Goal: Use online tool/utility: Utilize a website feature to perform a specific function

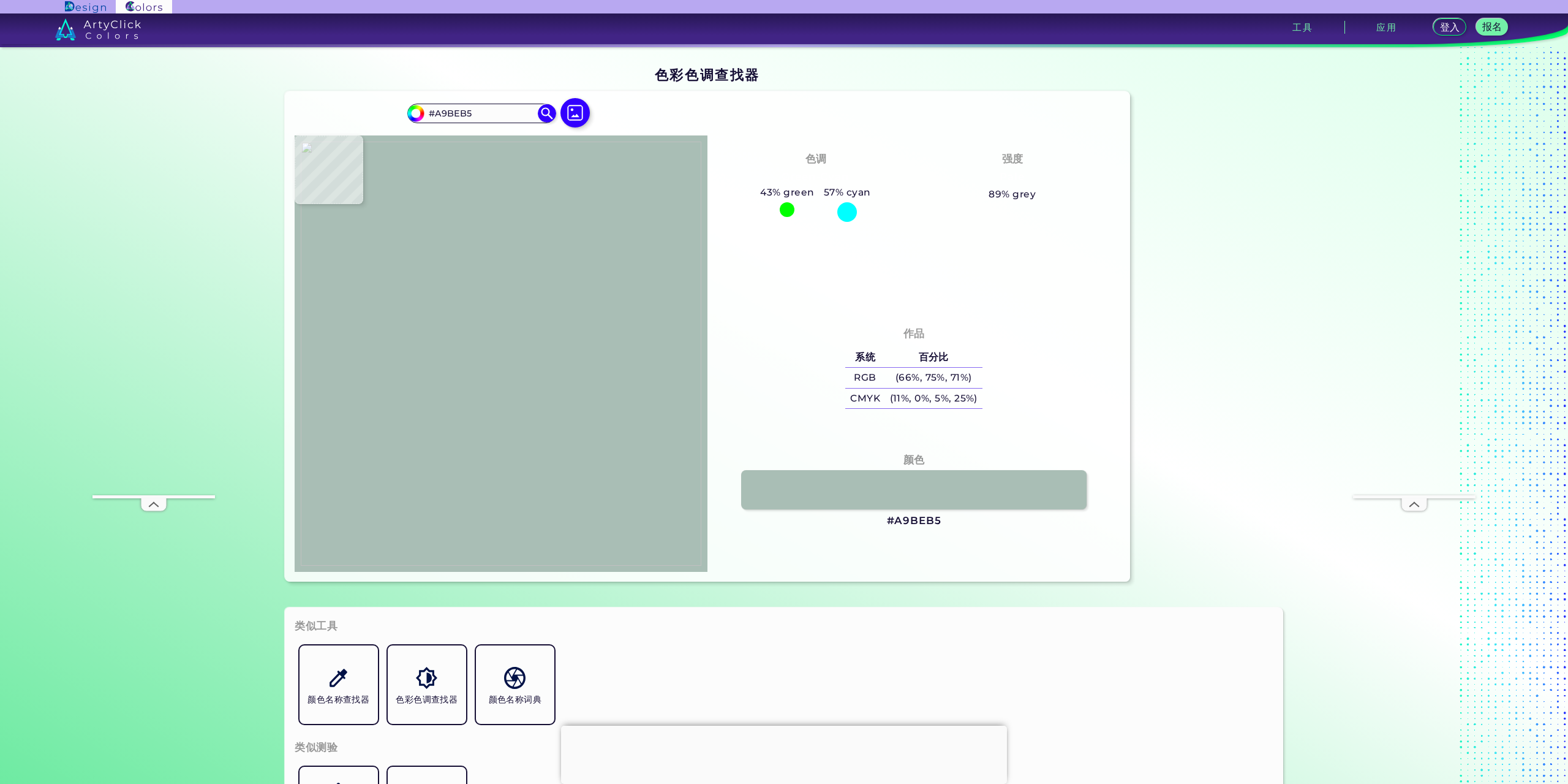
type input "#b0c7bd"
type input "#B0C7BD"
type input "#9fb9b0"
type input "#9FB9B0"
type input "#9ab4ab"
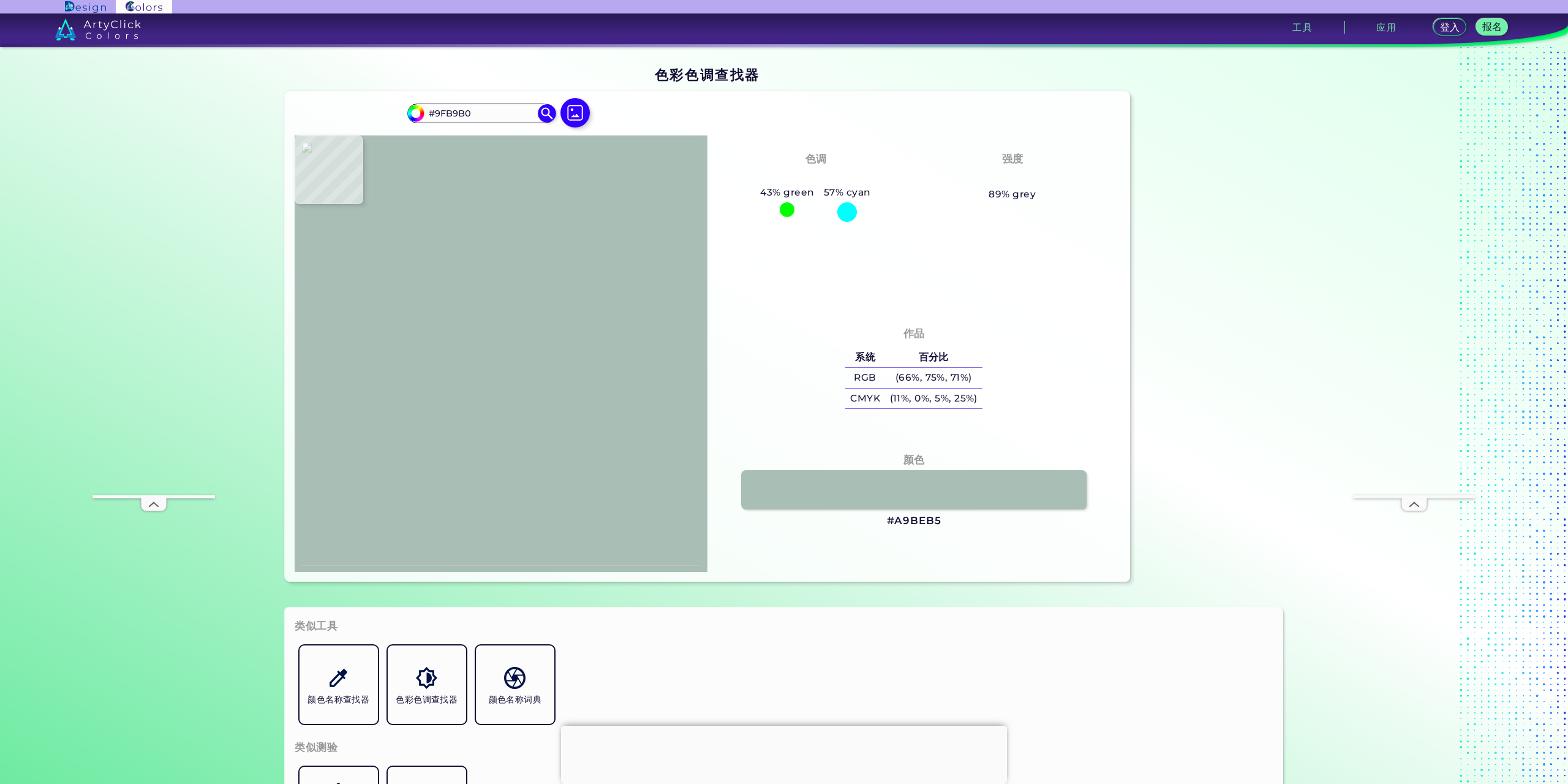
type input "#9AB4AB"
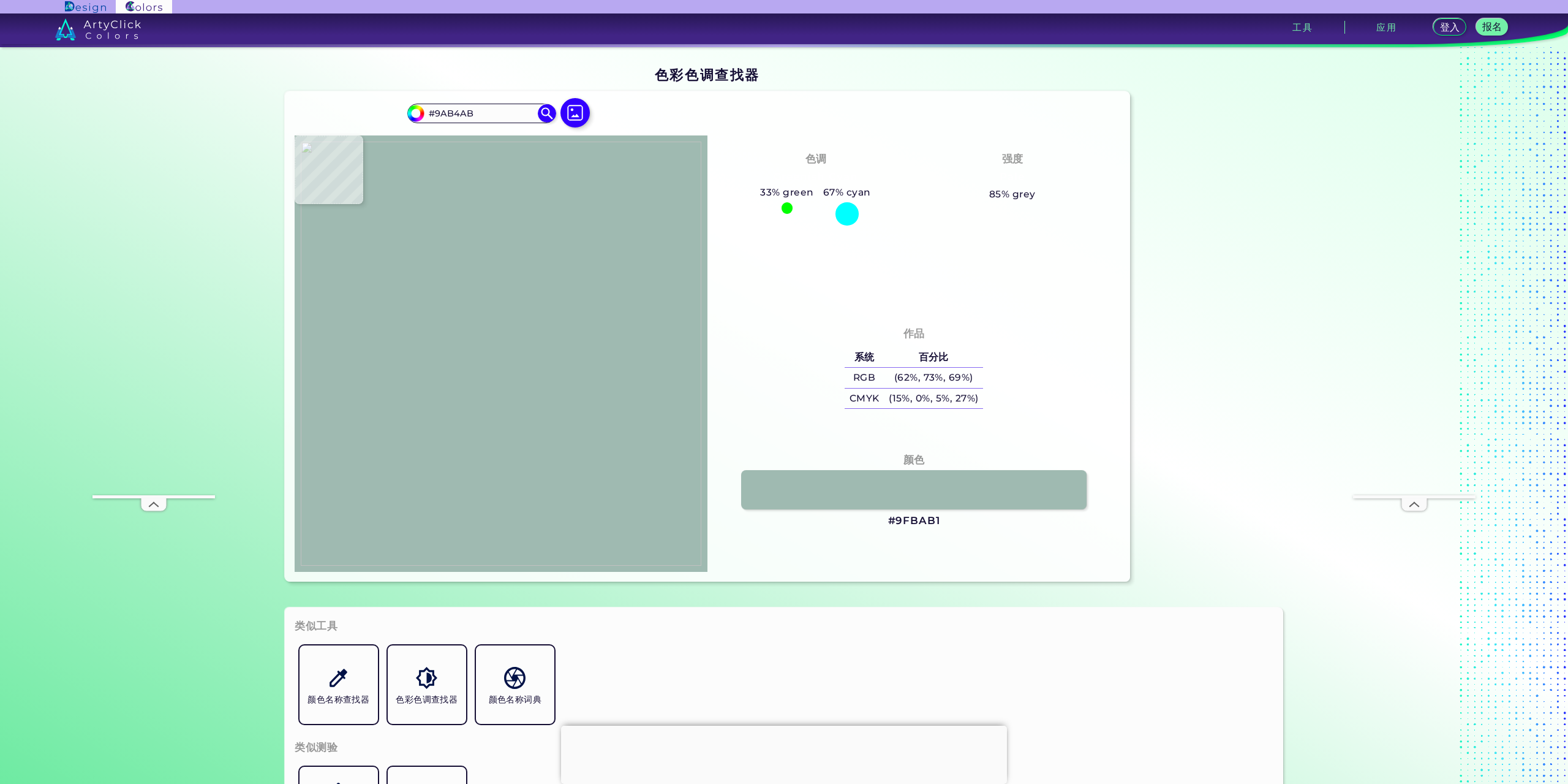
type input "#9fbab1"
type input "#9FBAB1"
type input "#a8c0b7"
type input "#A8C0B7"
type input "#a7bcb5"
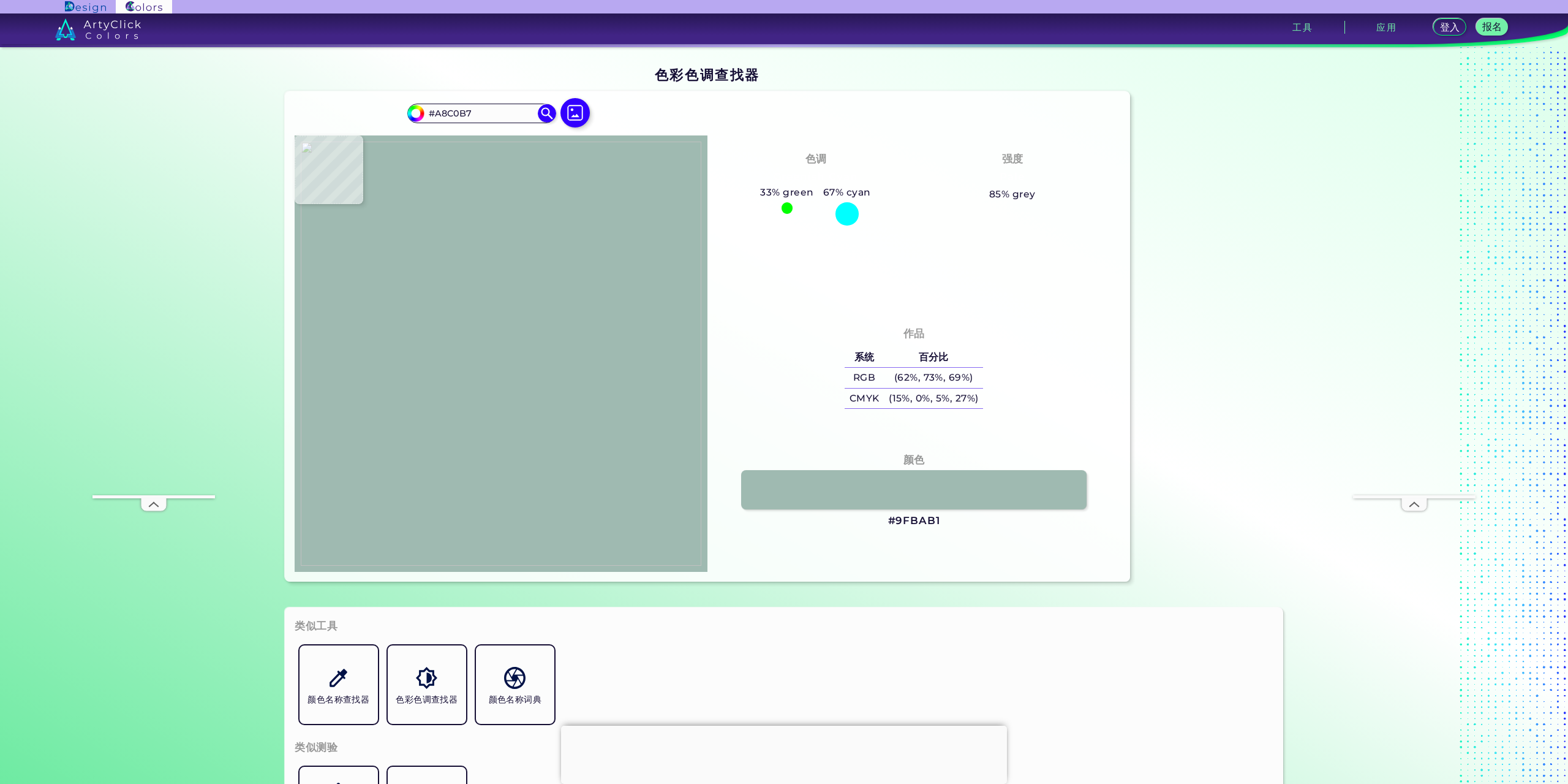
type input "#A7BCB5"
type input "#a9beb5"
type input "#A9BEB5"
type input "#a6bdb4"
type input "#A6BDB4"
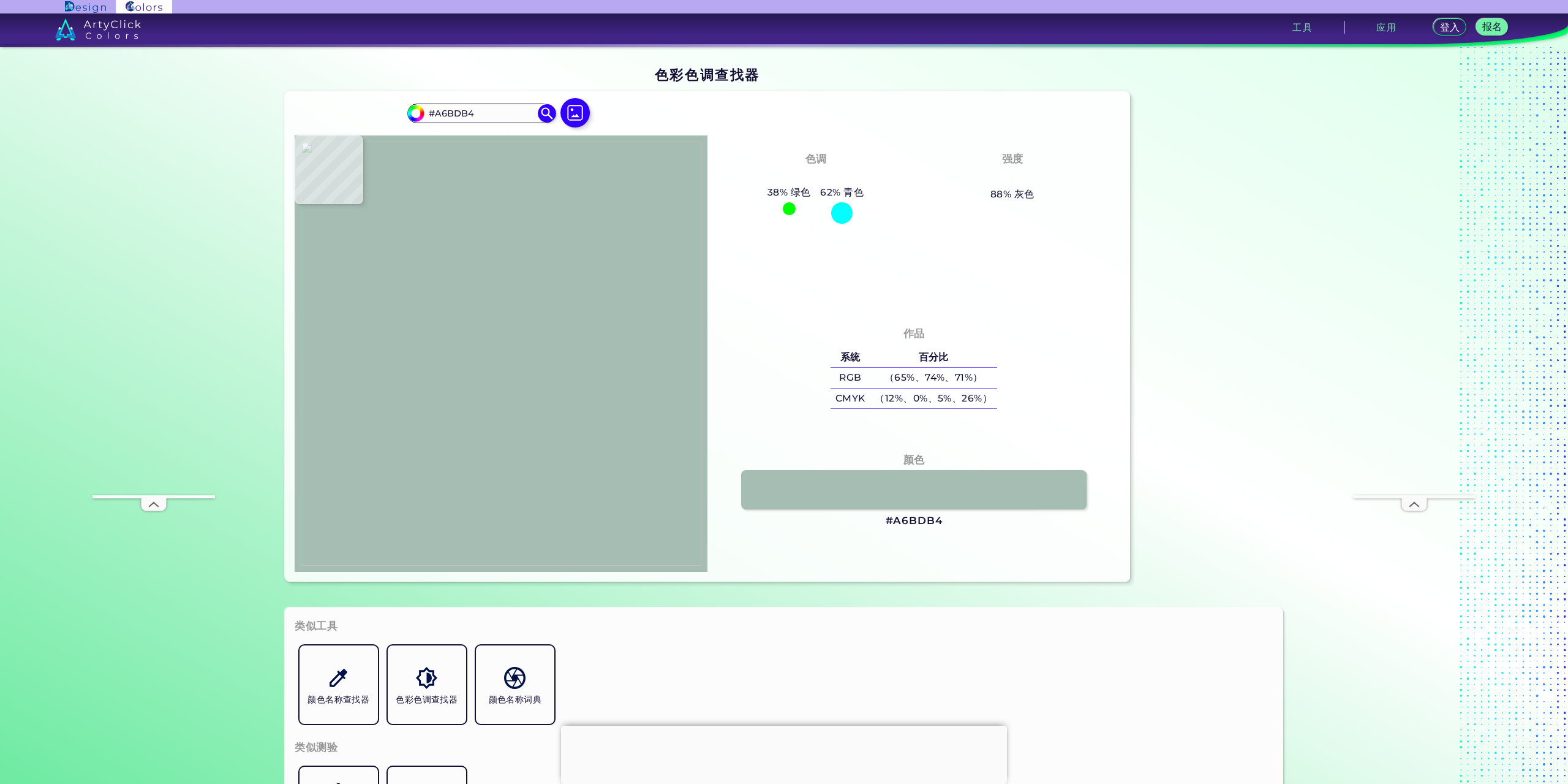
type input "#a5bdb4"
type input "#A5BDB4"
type input "#aabdb7"
type input "#AABDB7"
type input "#acc1ba"
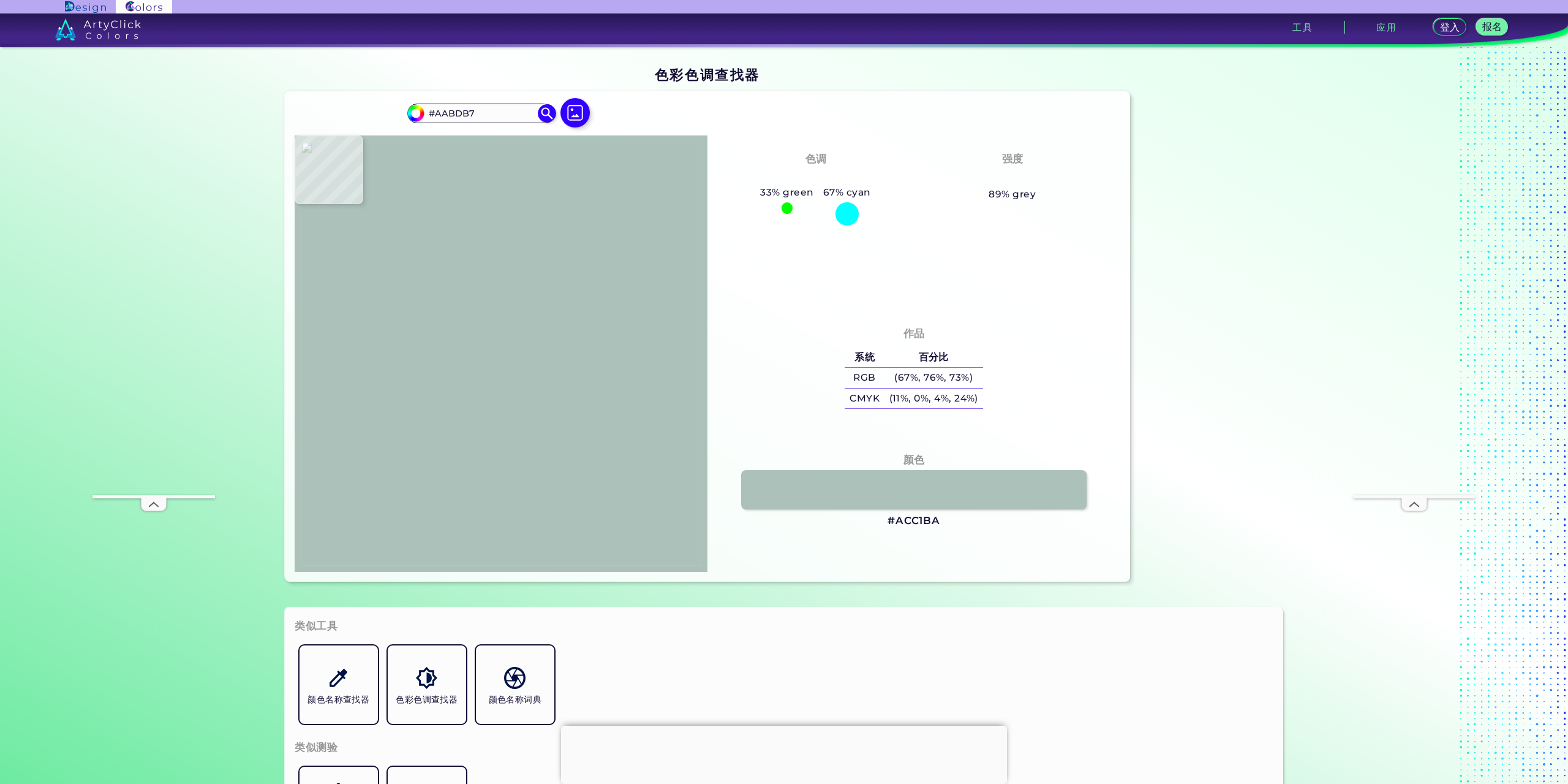
type input "#ACC1BA"
type input "#a6bbb4"
type input "#A6BBB4"
type input "#a4bbb3"
type input "#A4BBB3"
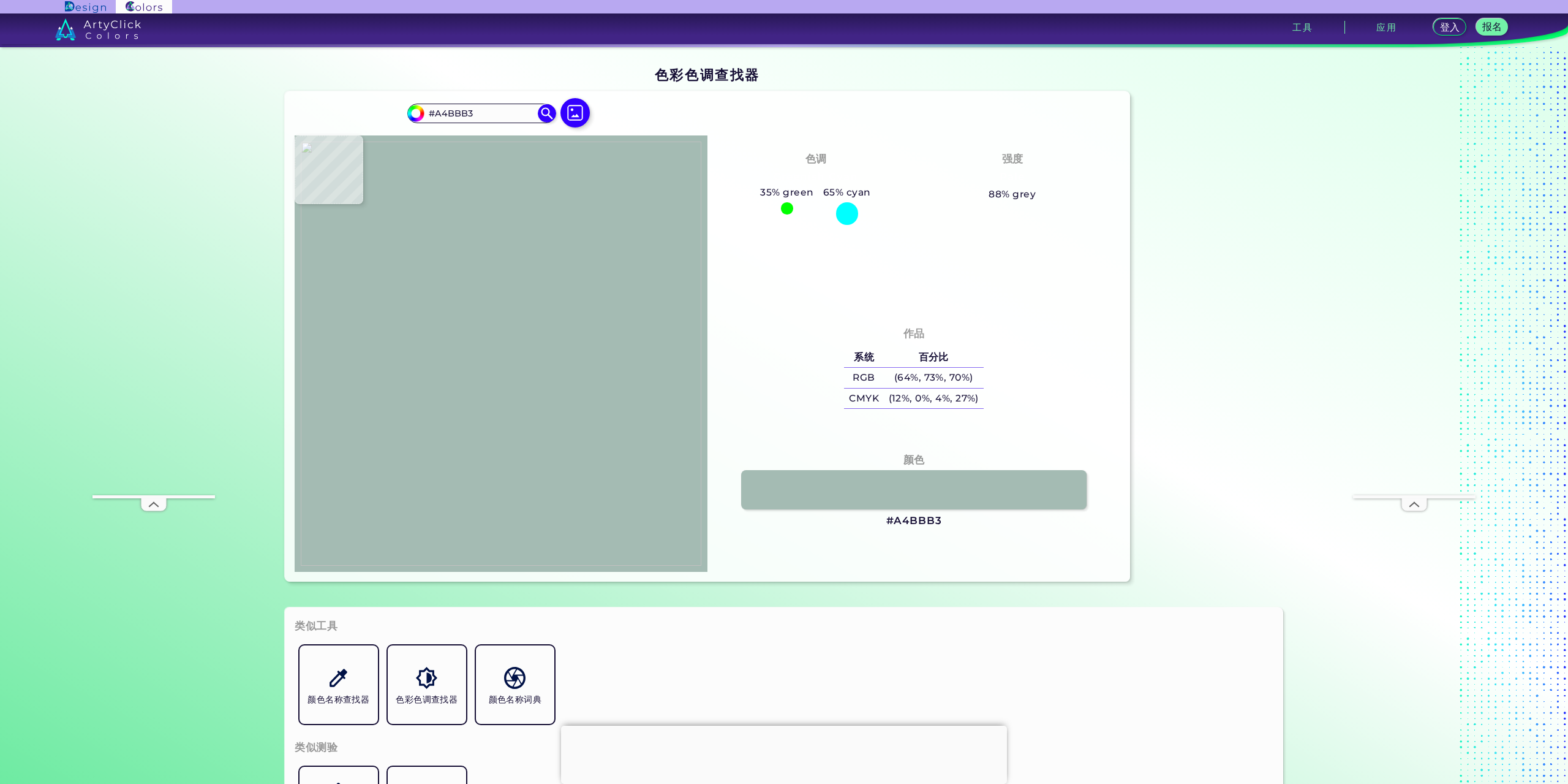
type input "#a8bfb7"
type input "#A8BFB7"
type input "#a8bdb5"
type input "#A8BDB5"
type input "#aac1b8"
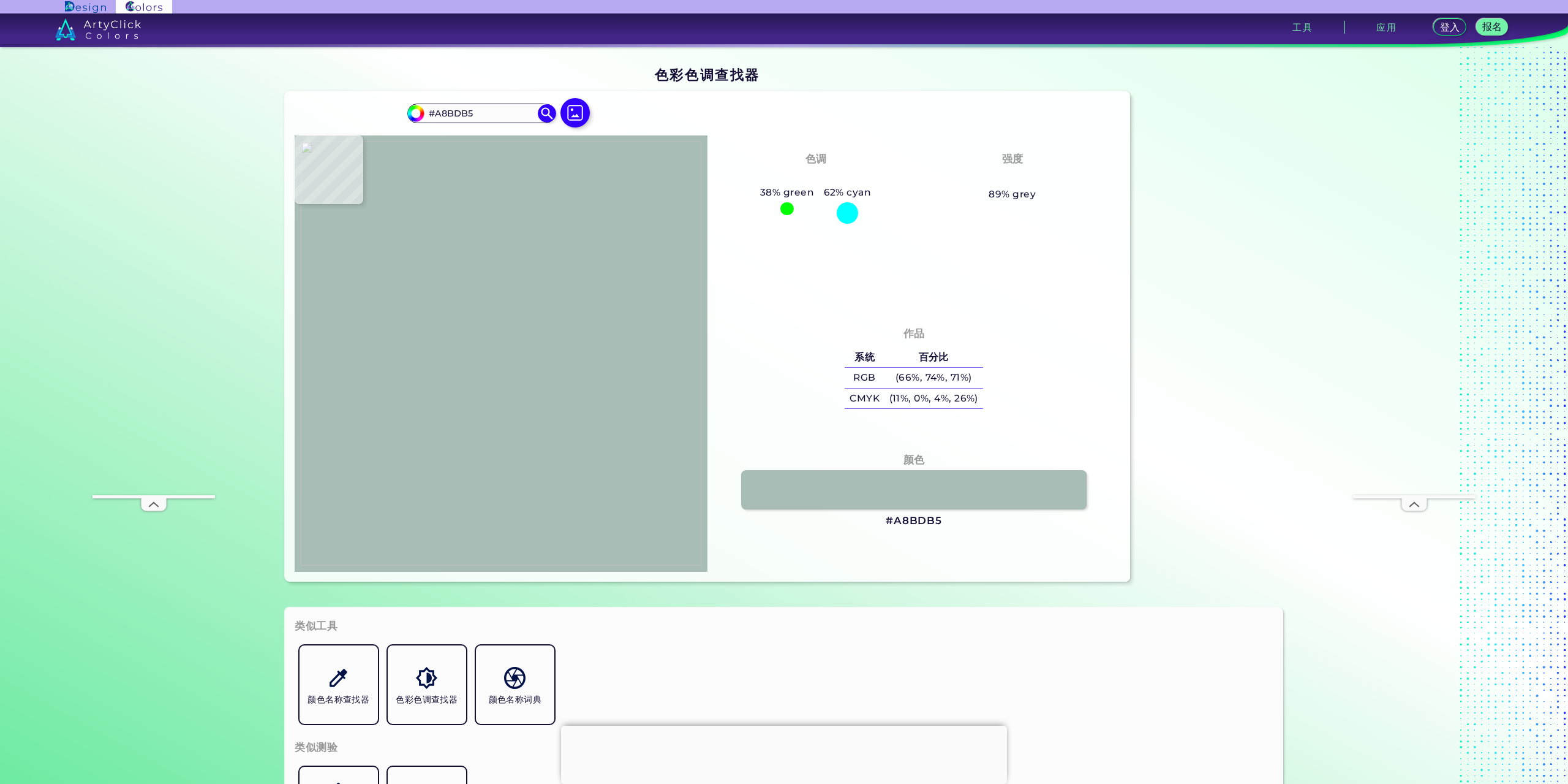
type input "#AAC1B8"
type input "#acc0b7"
type input "#ACC0B7"
type input "#a6bdb3"
type input "#A6BDB3"
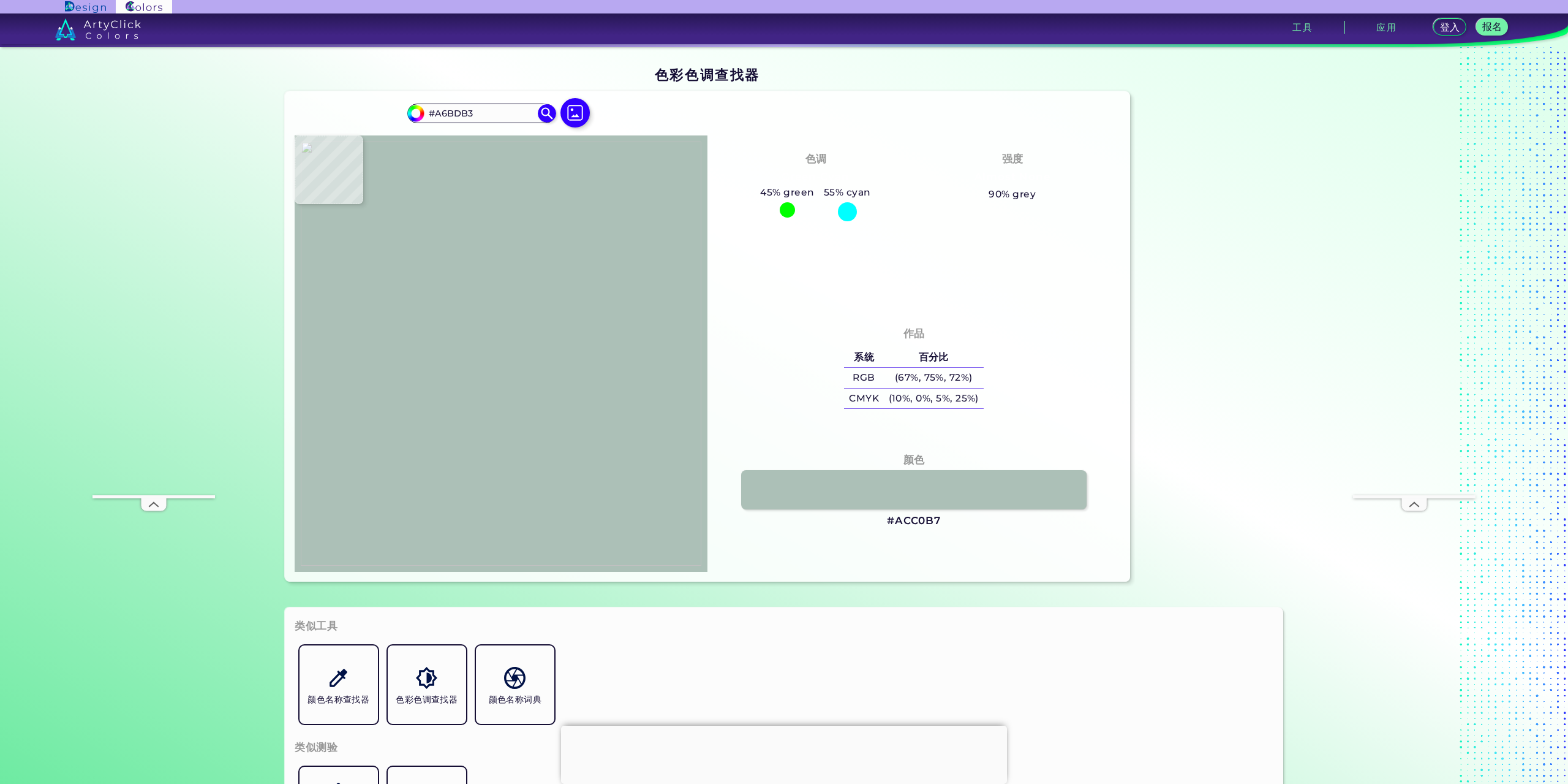
type input "#b7ccc3"
type input "#B7CCC3"
type input "#aec3bc"
type input "#AEC3BC"
type input "#b2c7bc"
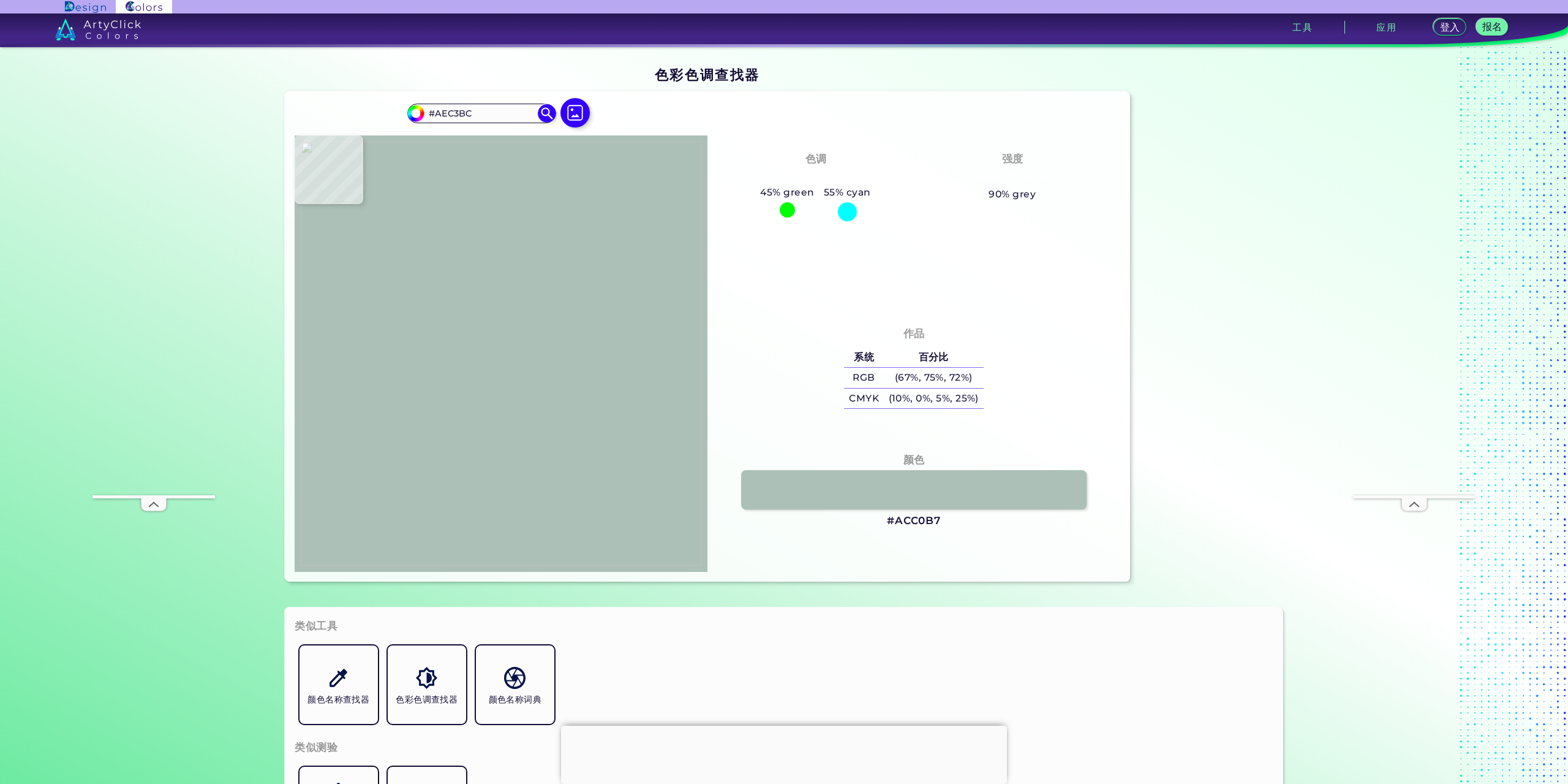
type input "#B2C7BC"
type input "#abc0b7"
type input "#ABC0B7"
type input "#b4cbbf"
type input "#B4CBBF"
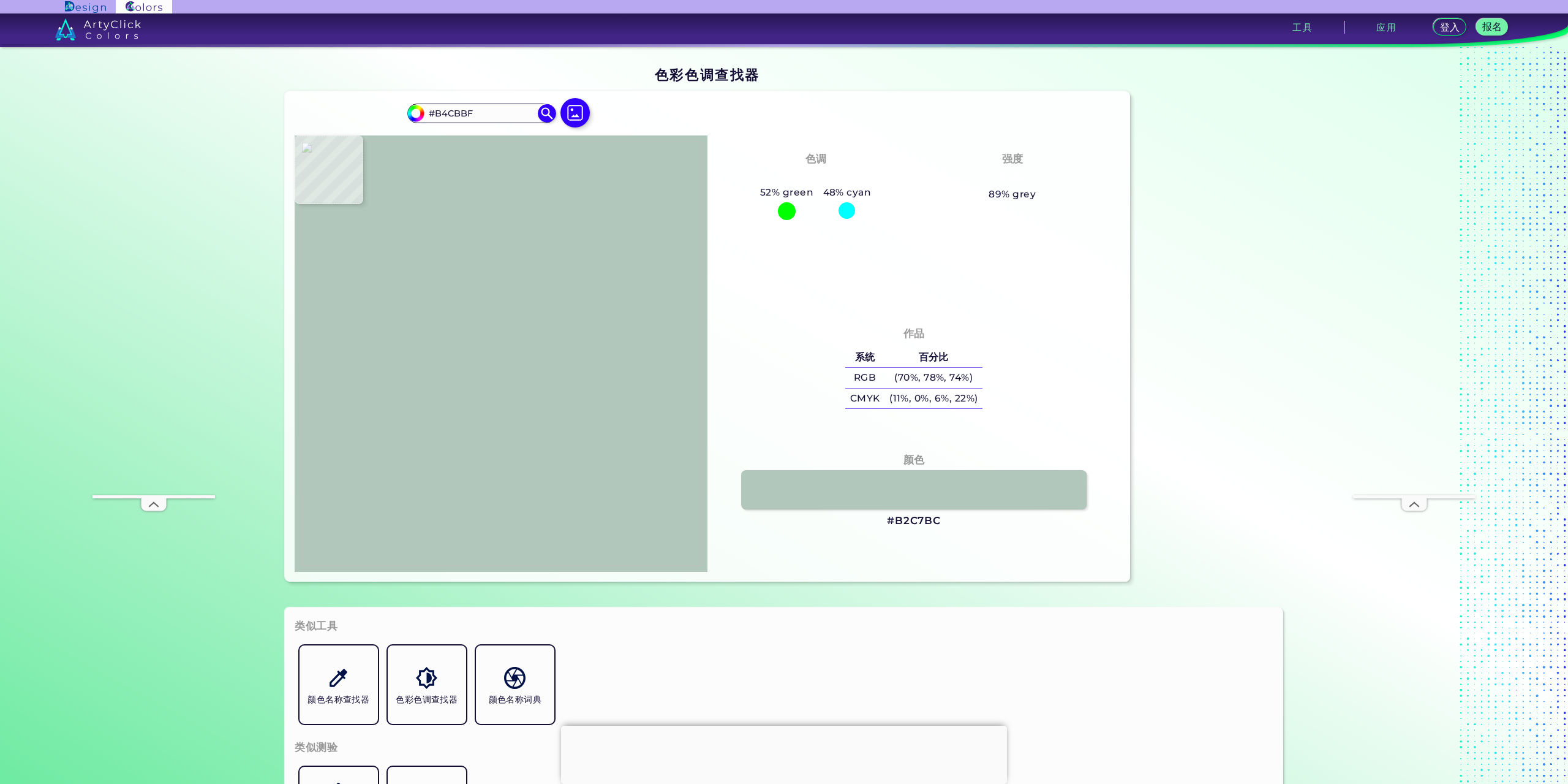
type input "#b3c8bf"
type input "#B3C8BF"
type input "#b6cbc2"
type input "#B6CBC2"
type input "#bbcfc8"
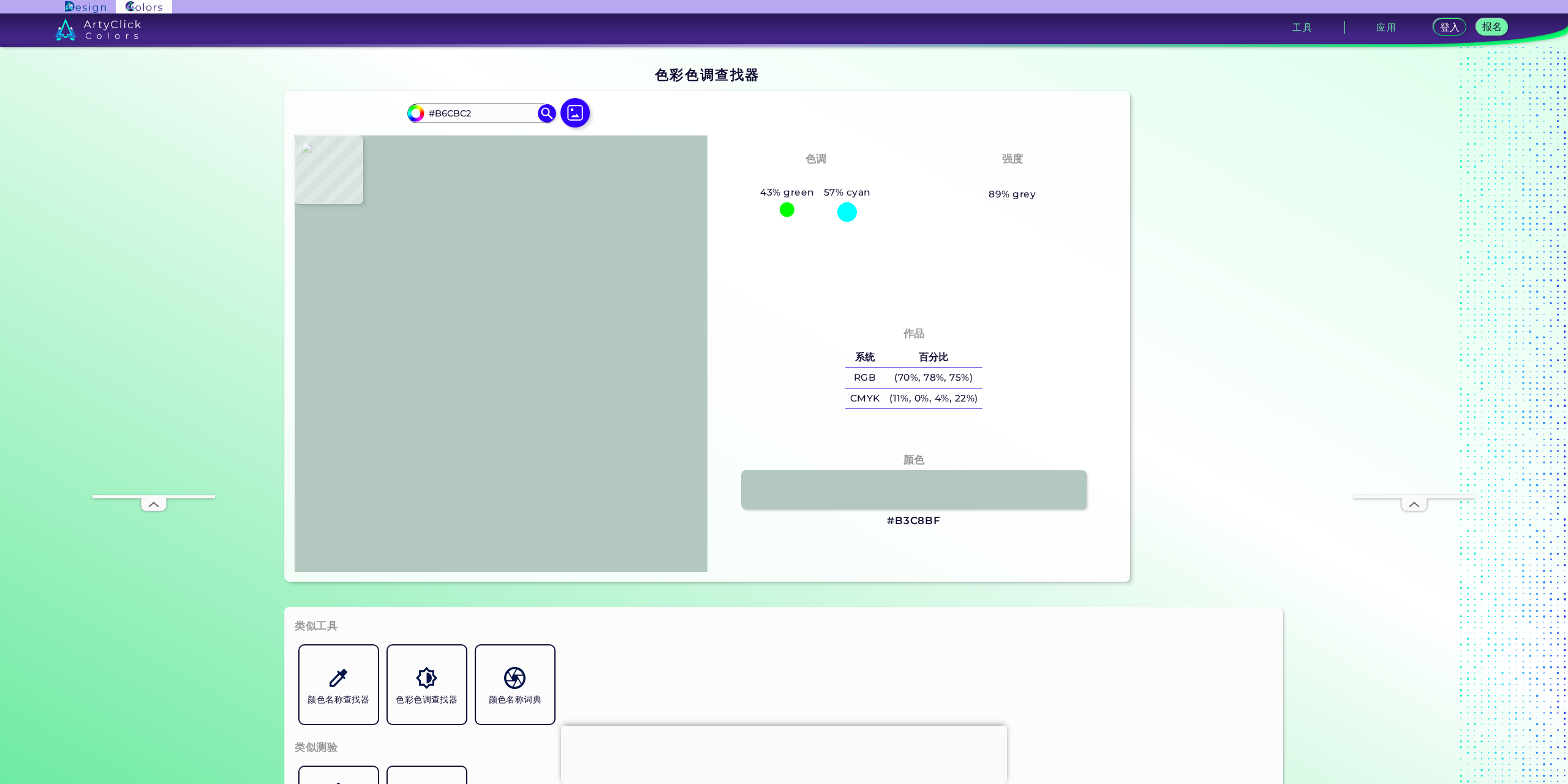
type input "#BBCFC8"
type input "#b7cbc1"
type input "#B7CBC1"
type input "#b5c9c0"
type input "#B5C9C0"
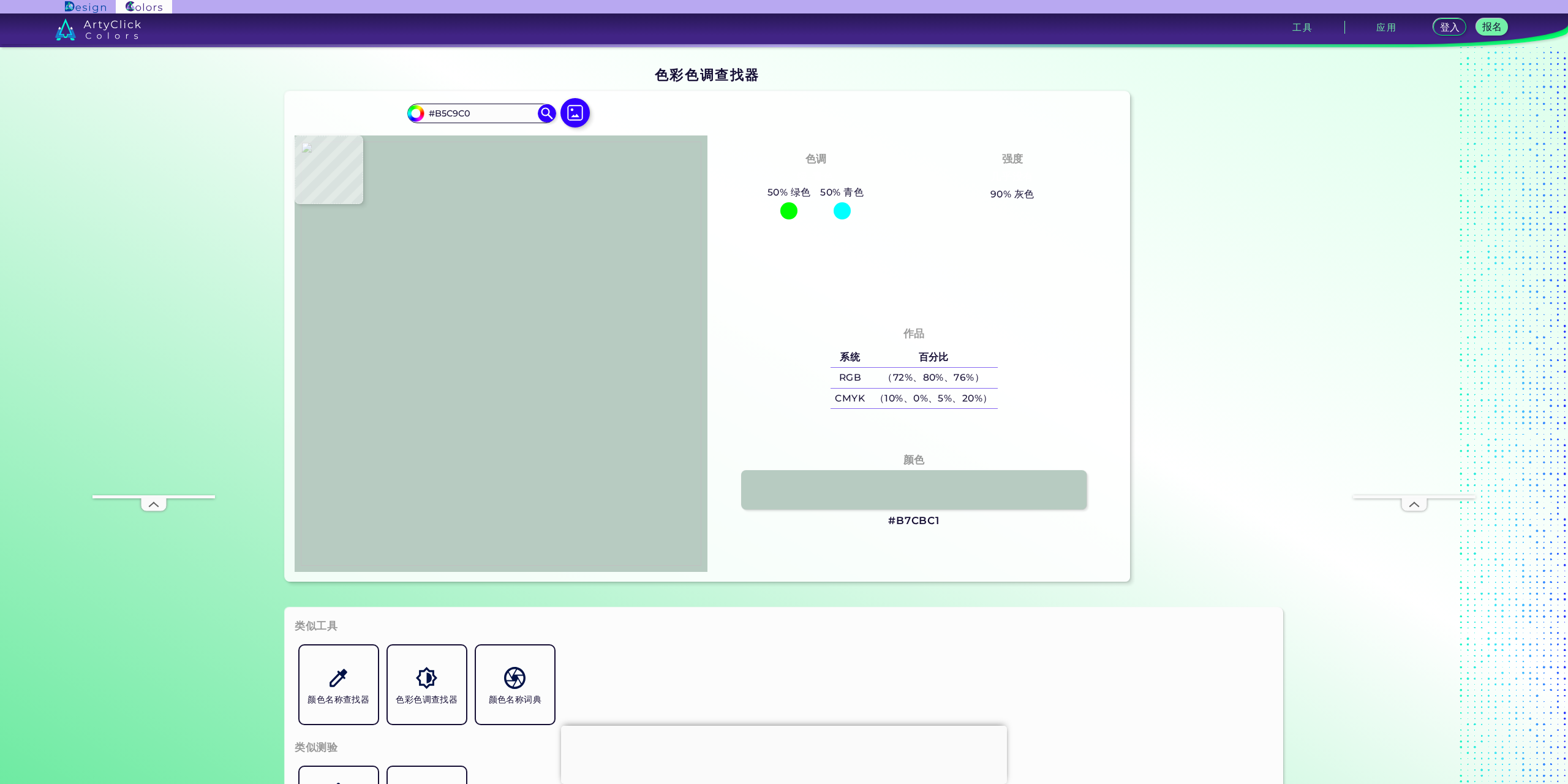
click at [528, 427] on img at bounding box center [501, 353] width 401 height 424
click at [545, 111] on img at bounding box center [547, 113] width 22 height 22
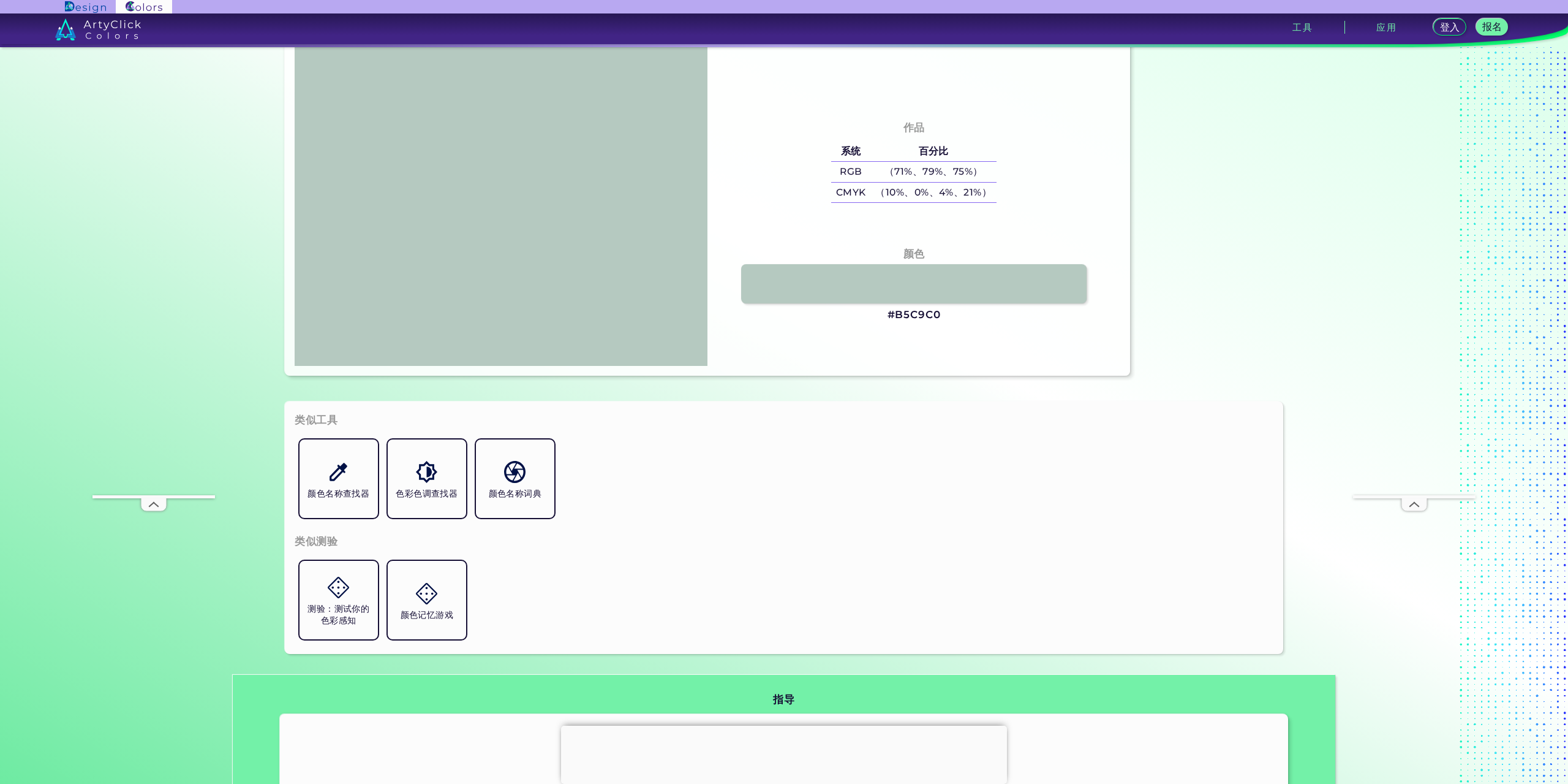
scroll to position [307, 0]
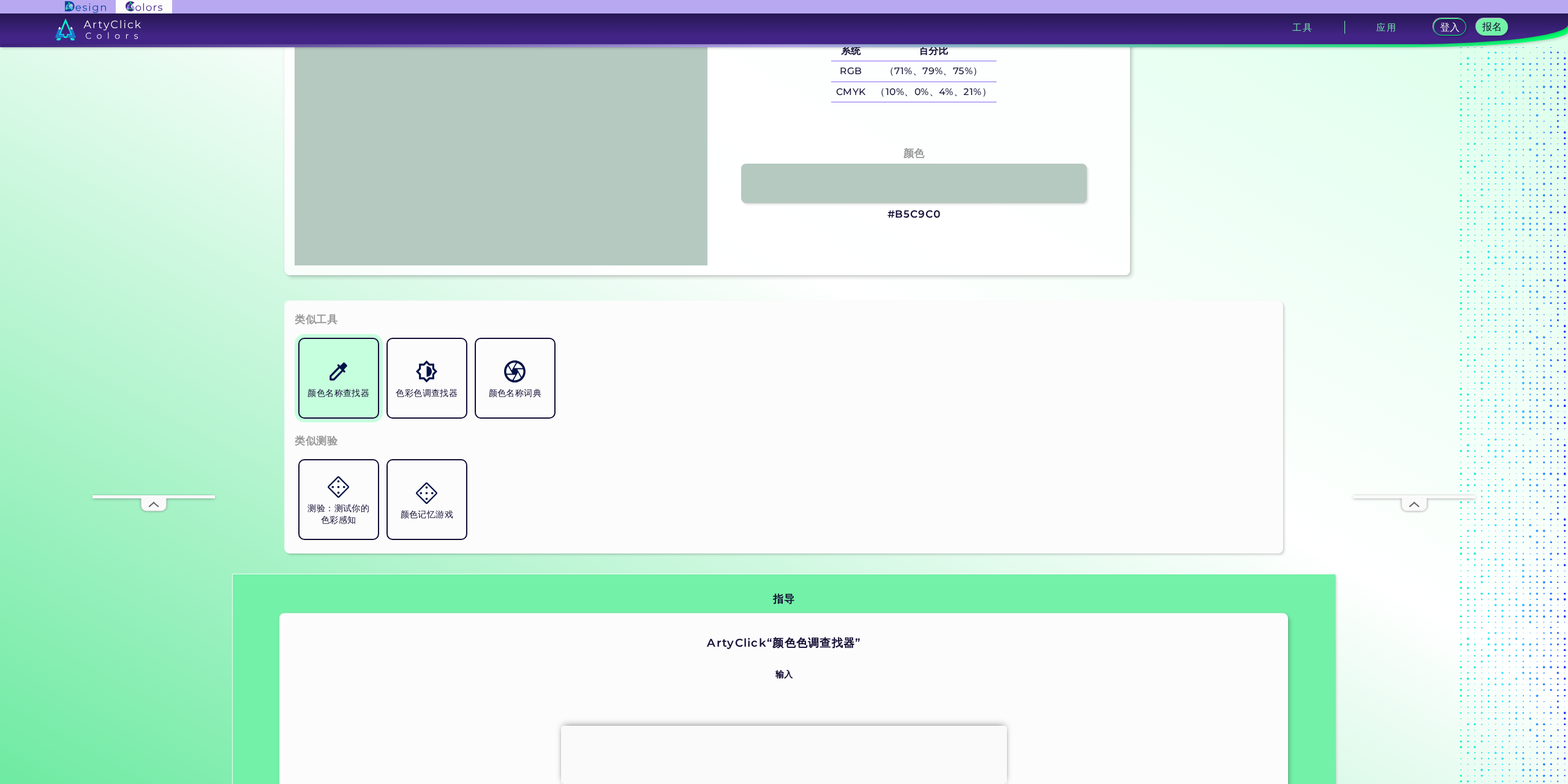
click at [346, 380] on img at bounding box center [338, 371] width 22 height 22
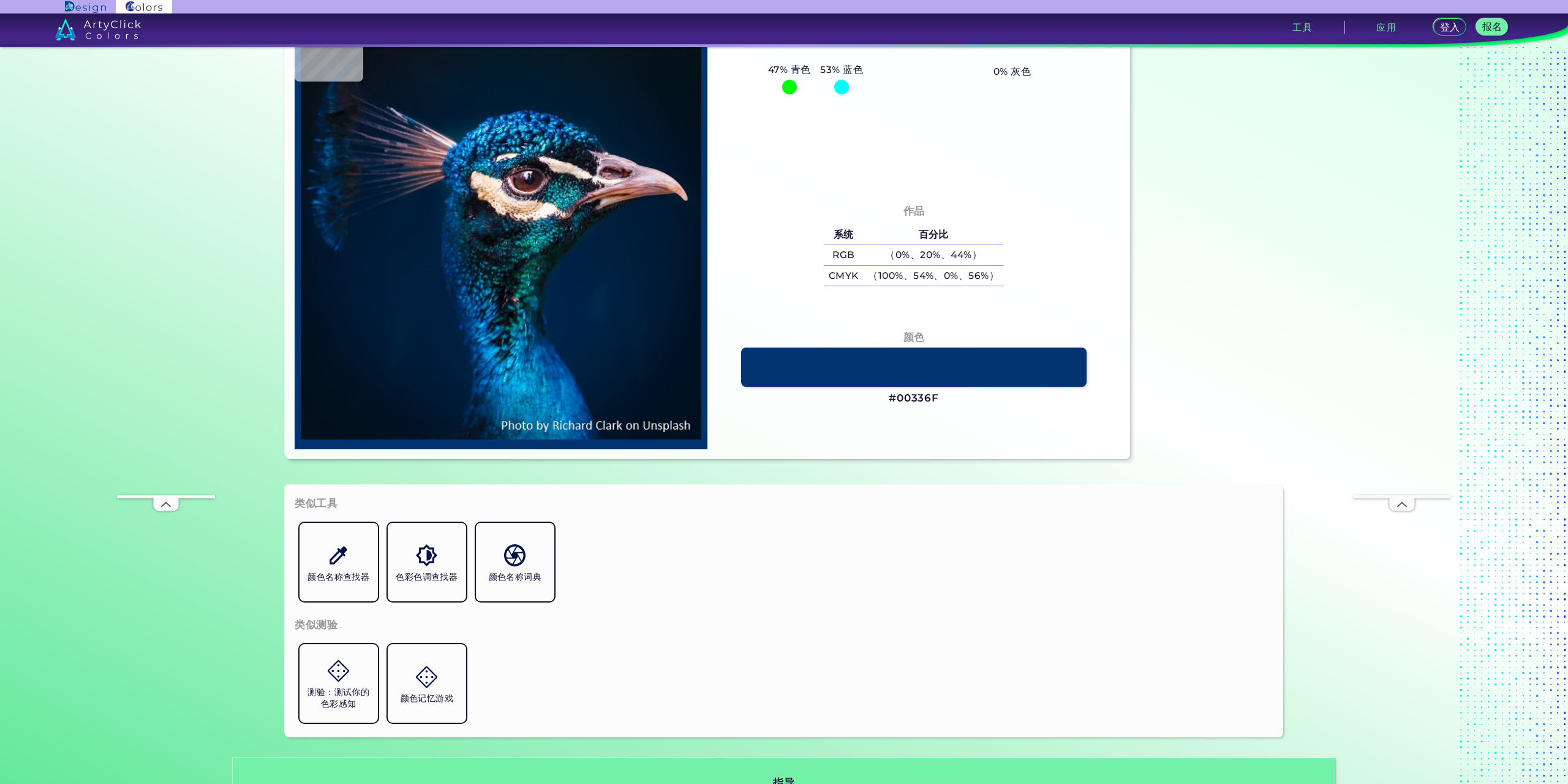
scroll to position [43, 0]
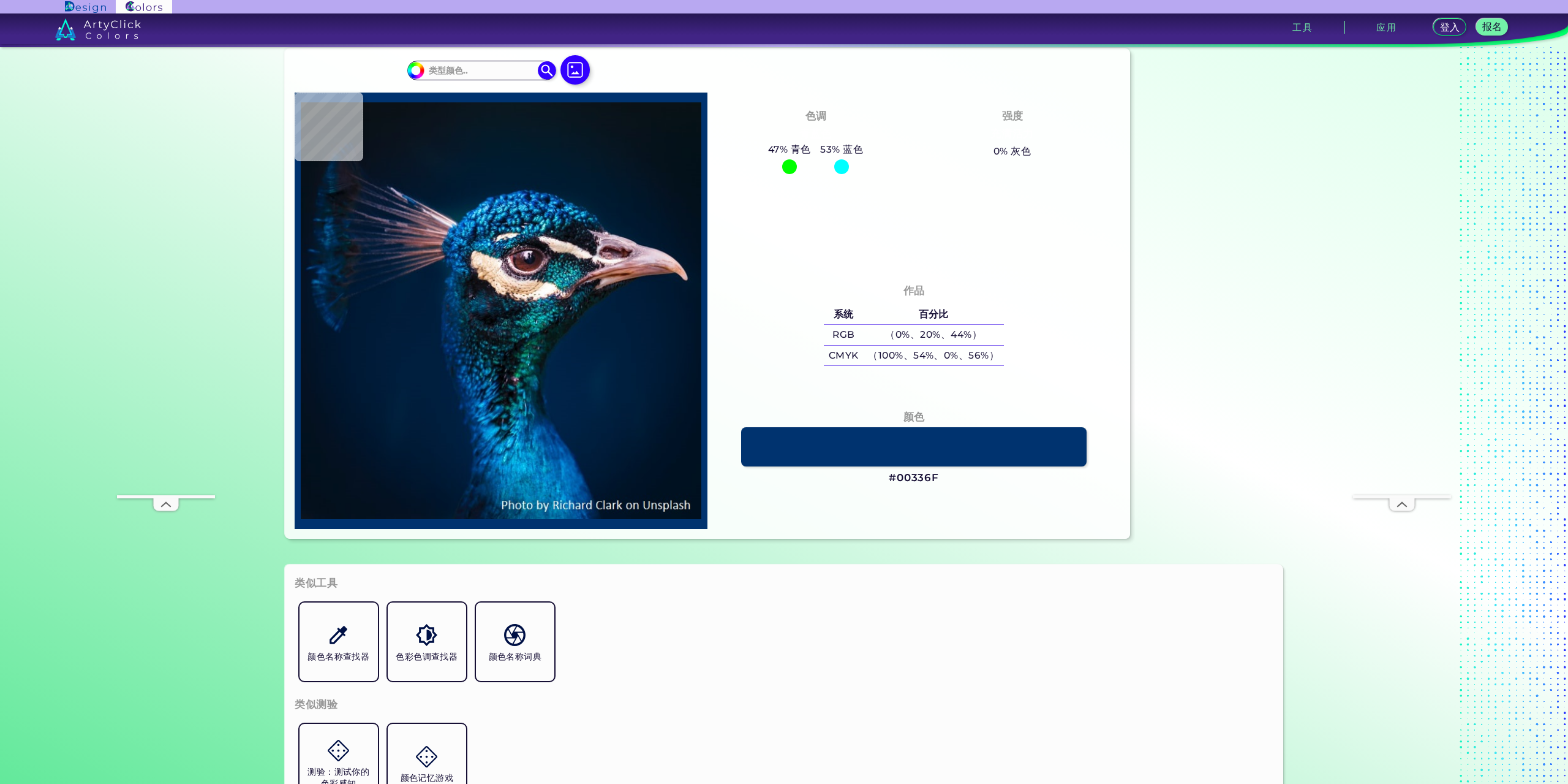
type input "#0b94c3"
type input "#0B94C3"
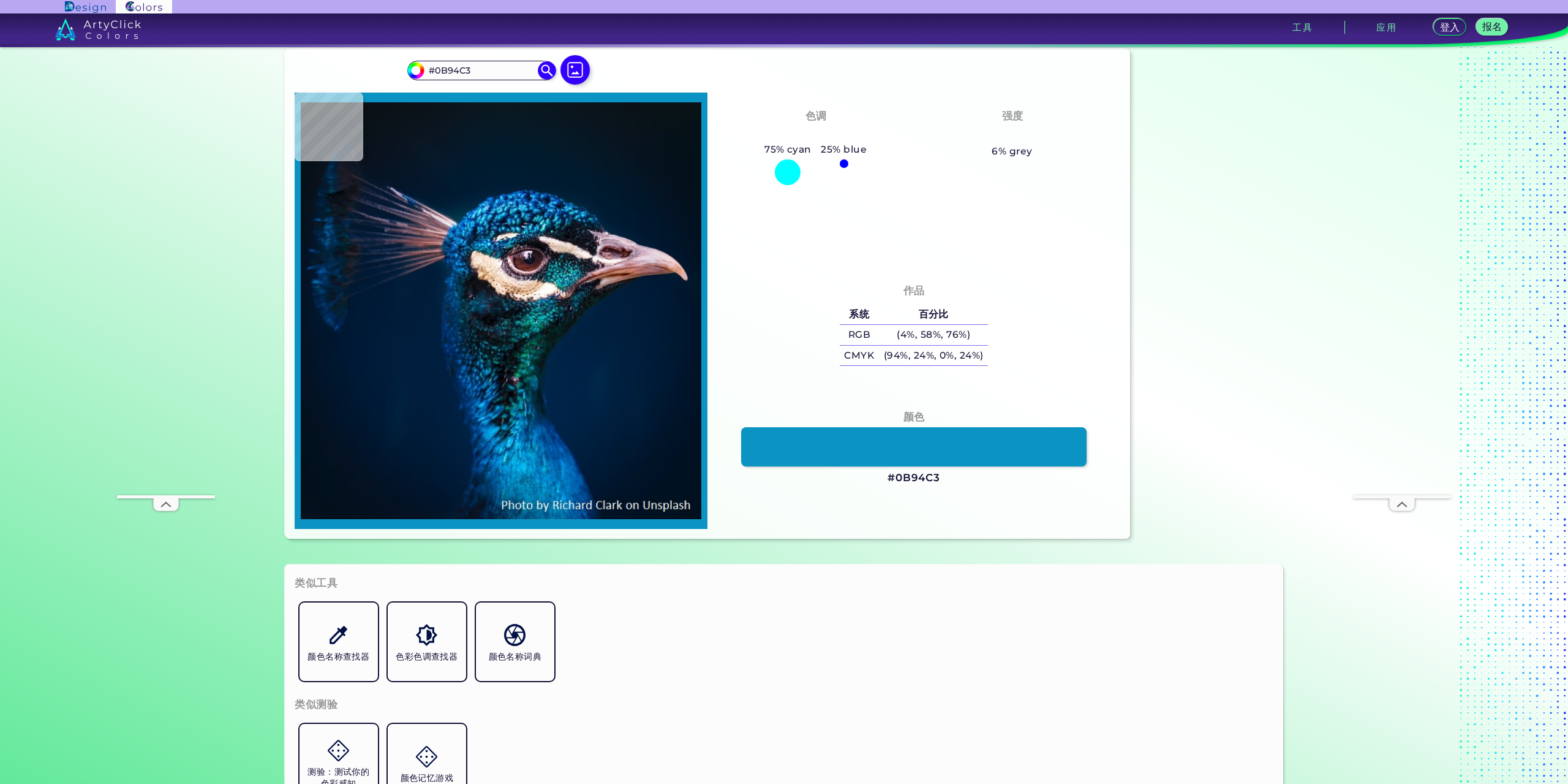
type input "#018dc0"
type input "#018DC0"
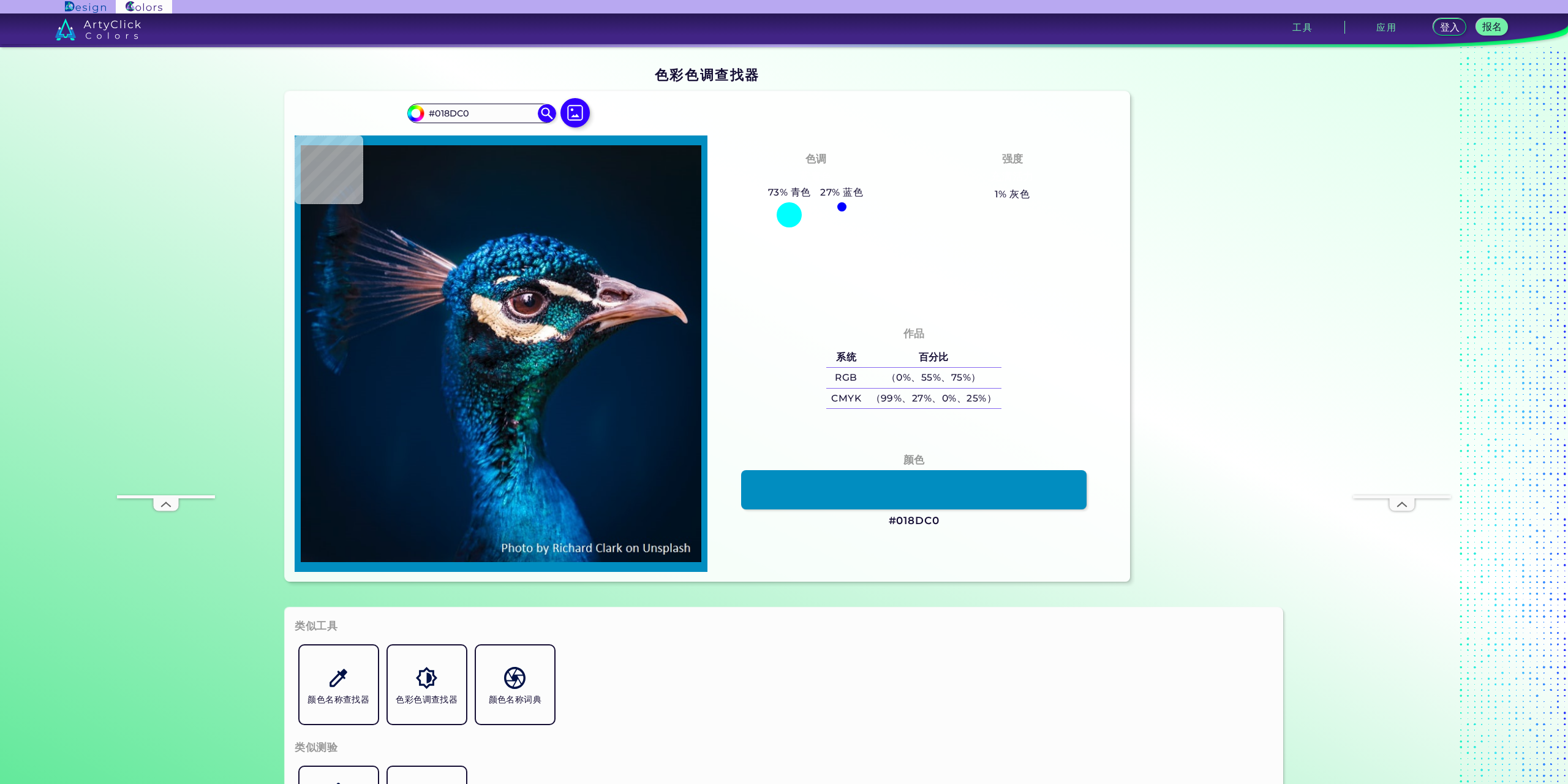
type input "#006cb4"
type input "#006CB4"
type input "#002346"
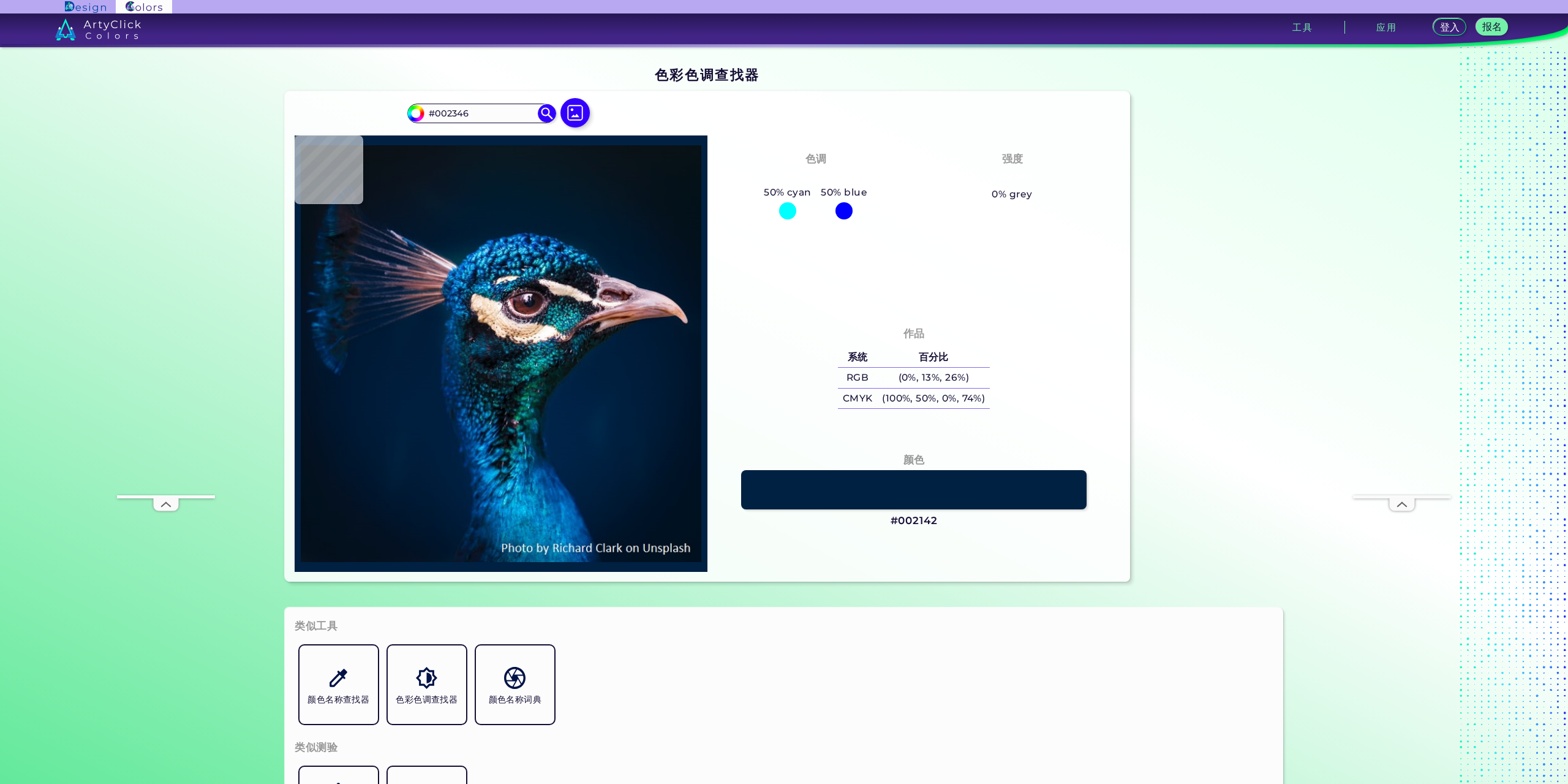
type input "#002142"
type input "#001f3e"
type input "#001F3E"
type input "#c4a3b5"
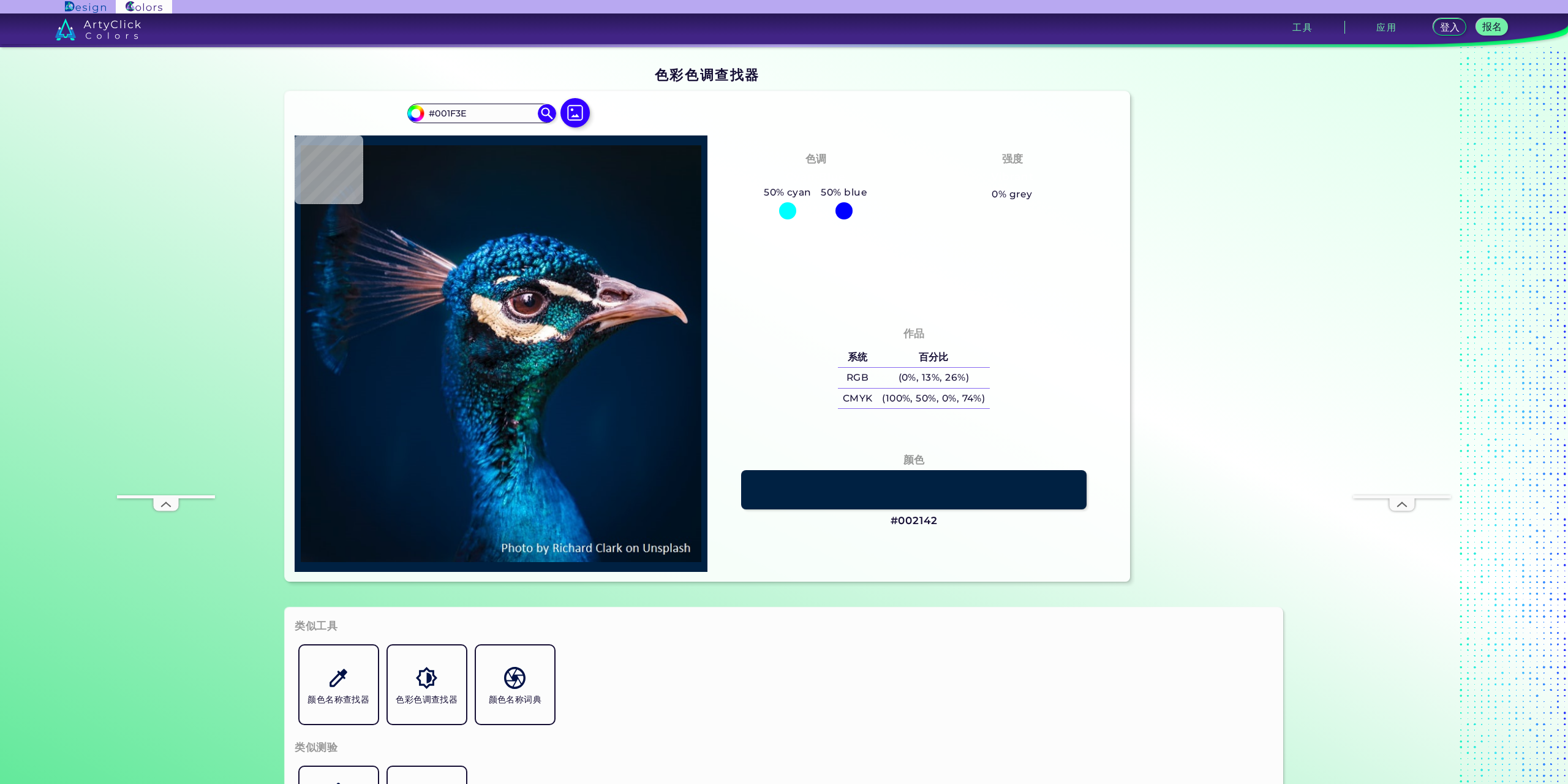
type input "#C4A3B5"
type input "#001c34"
type input "#001C34"
type input "#031829"
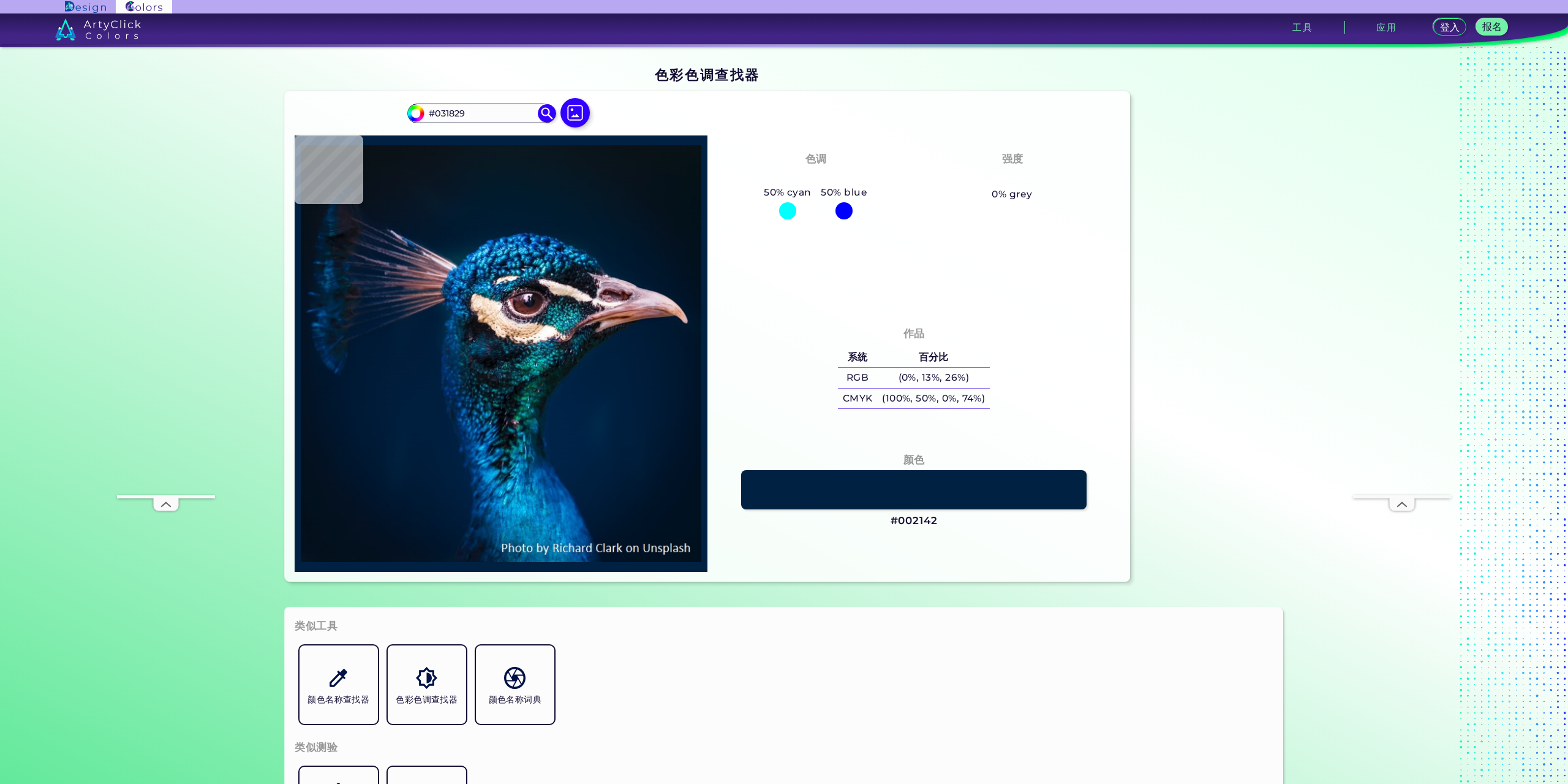
type input "#051827"
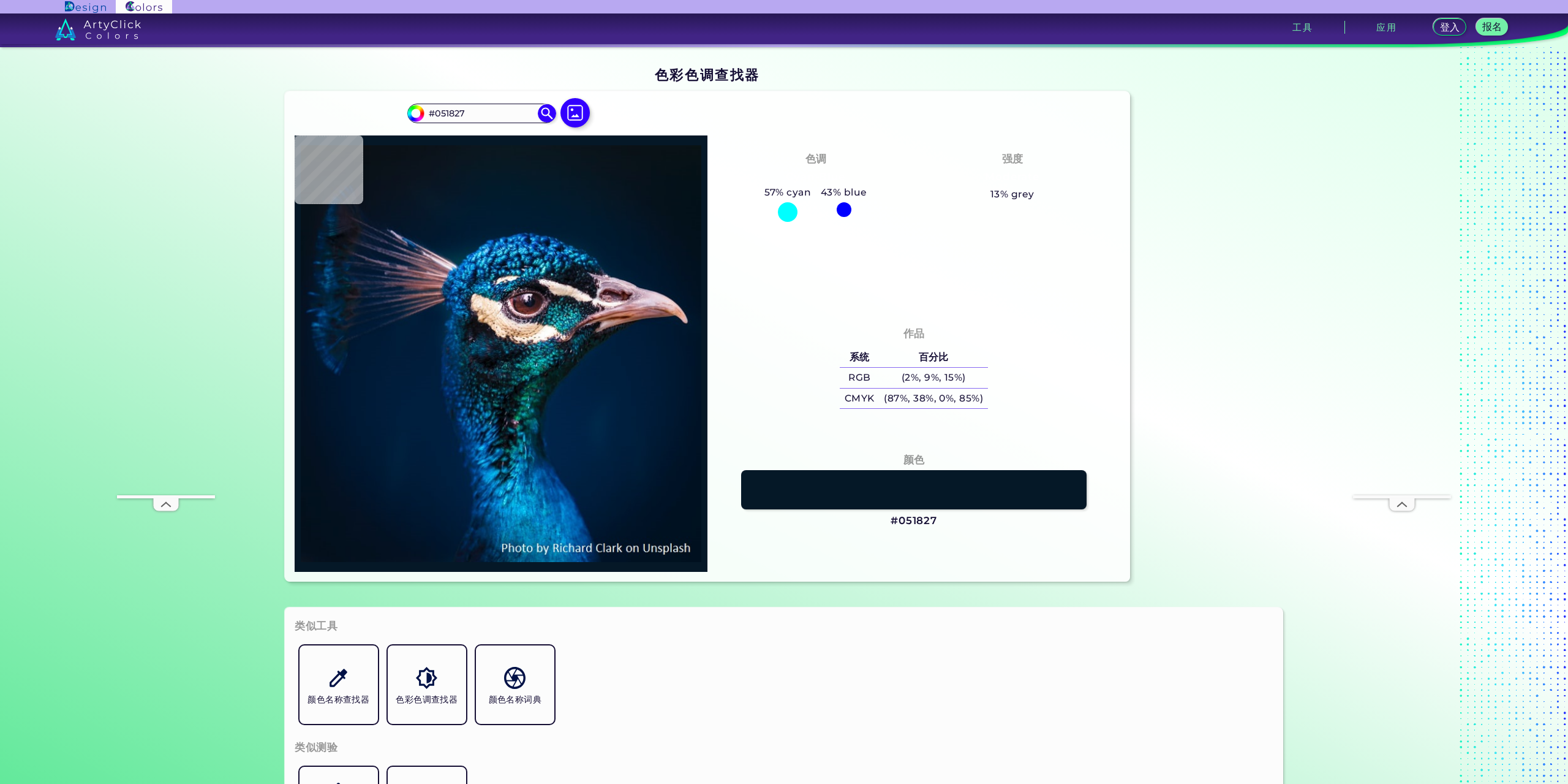
type input "#0b121a"
type input "#0B121A"
type input "#0b131e"
type input "#0B131E"
type input "#081623"
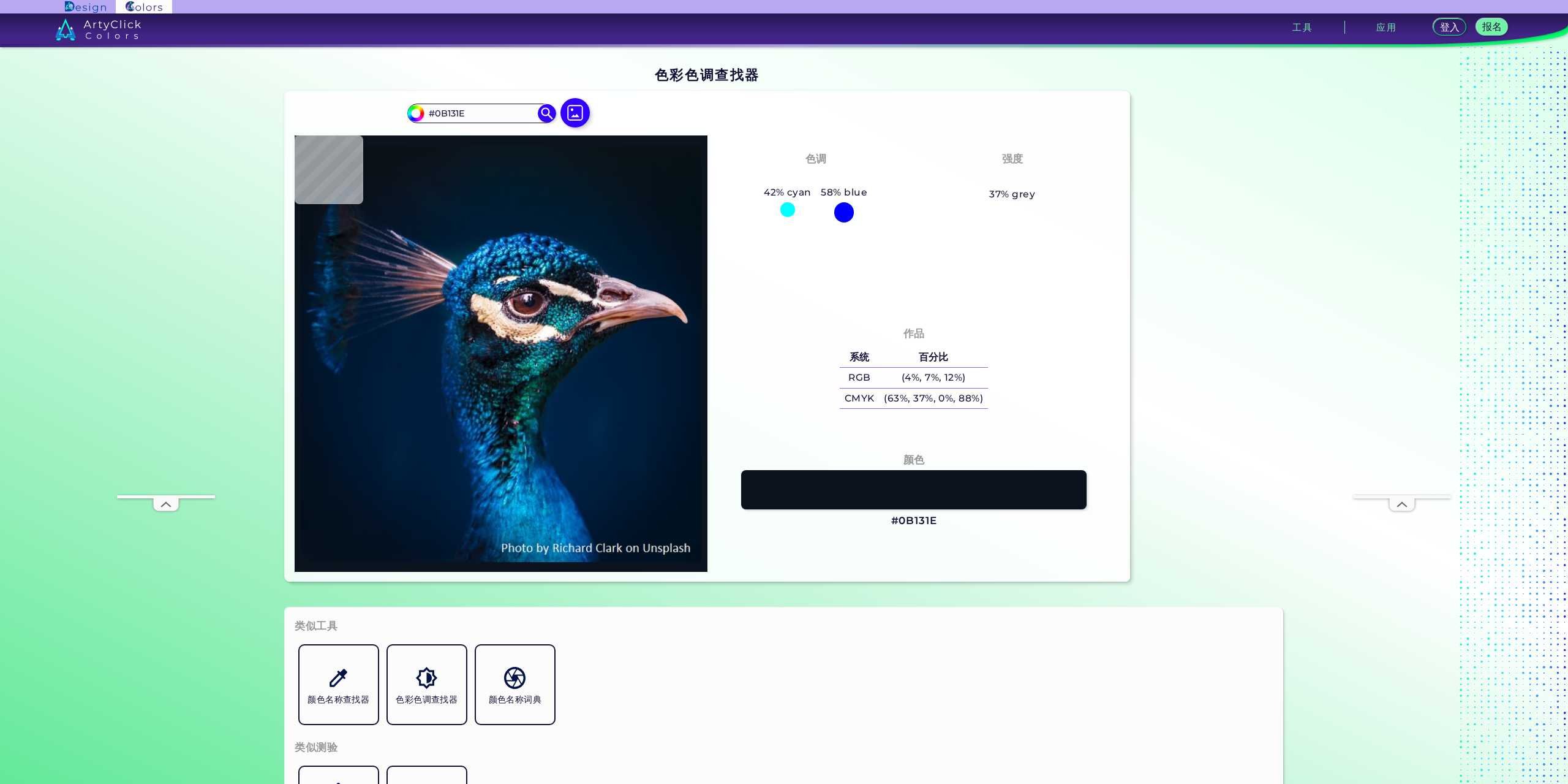
type input "#081623"
type input "#071724"
type input "#051927"
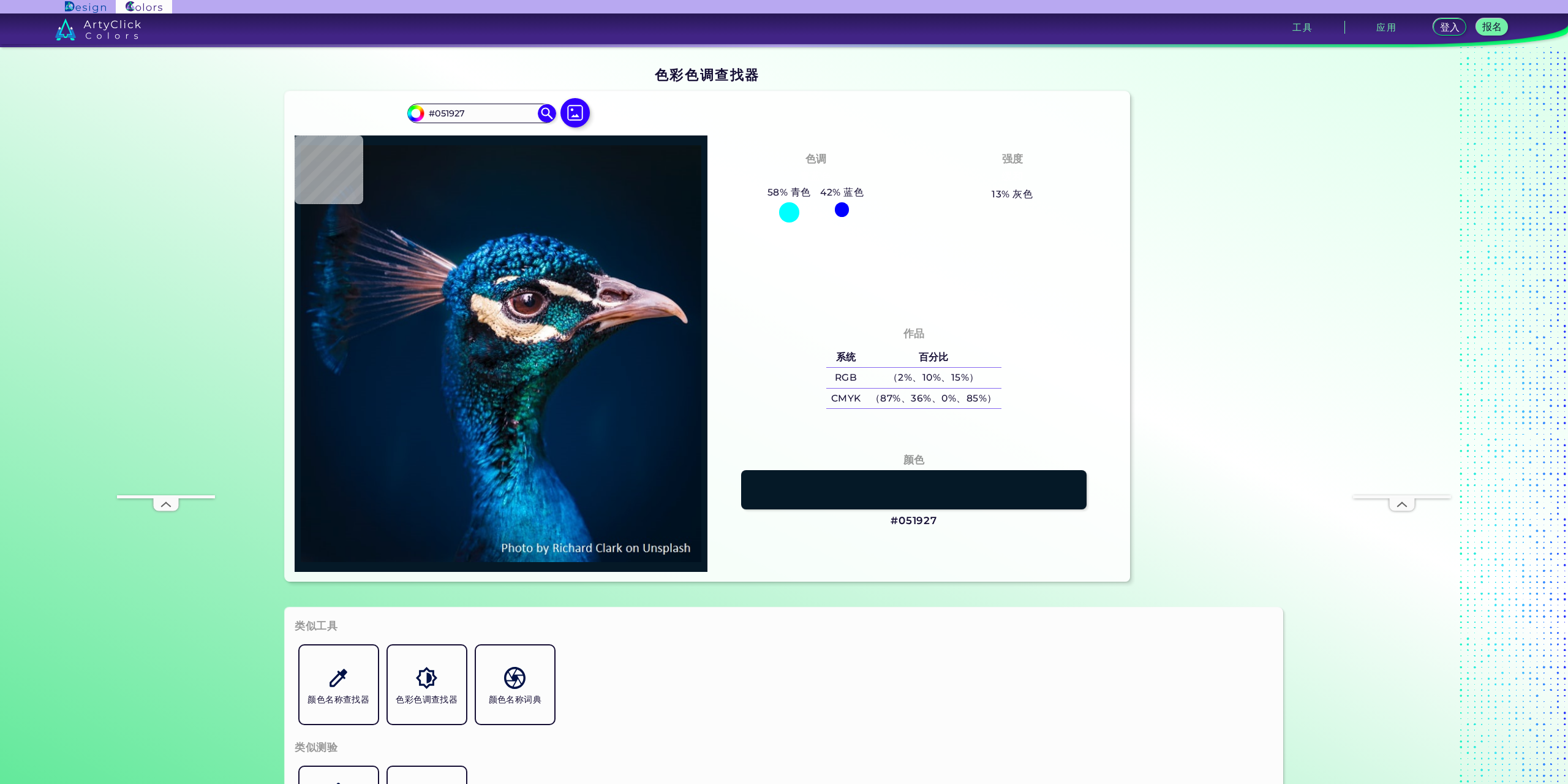
type input "#0a131a"
type input "#0A131A"
type input "#13111f"
type input "#13111F"
type input "#011a2e"
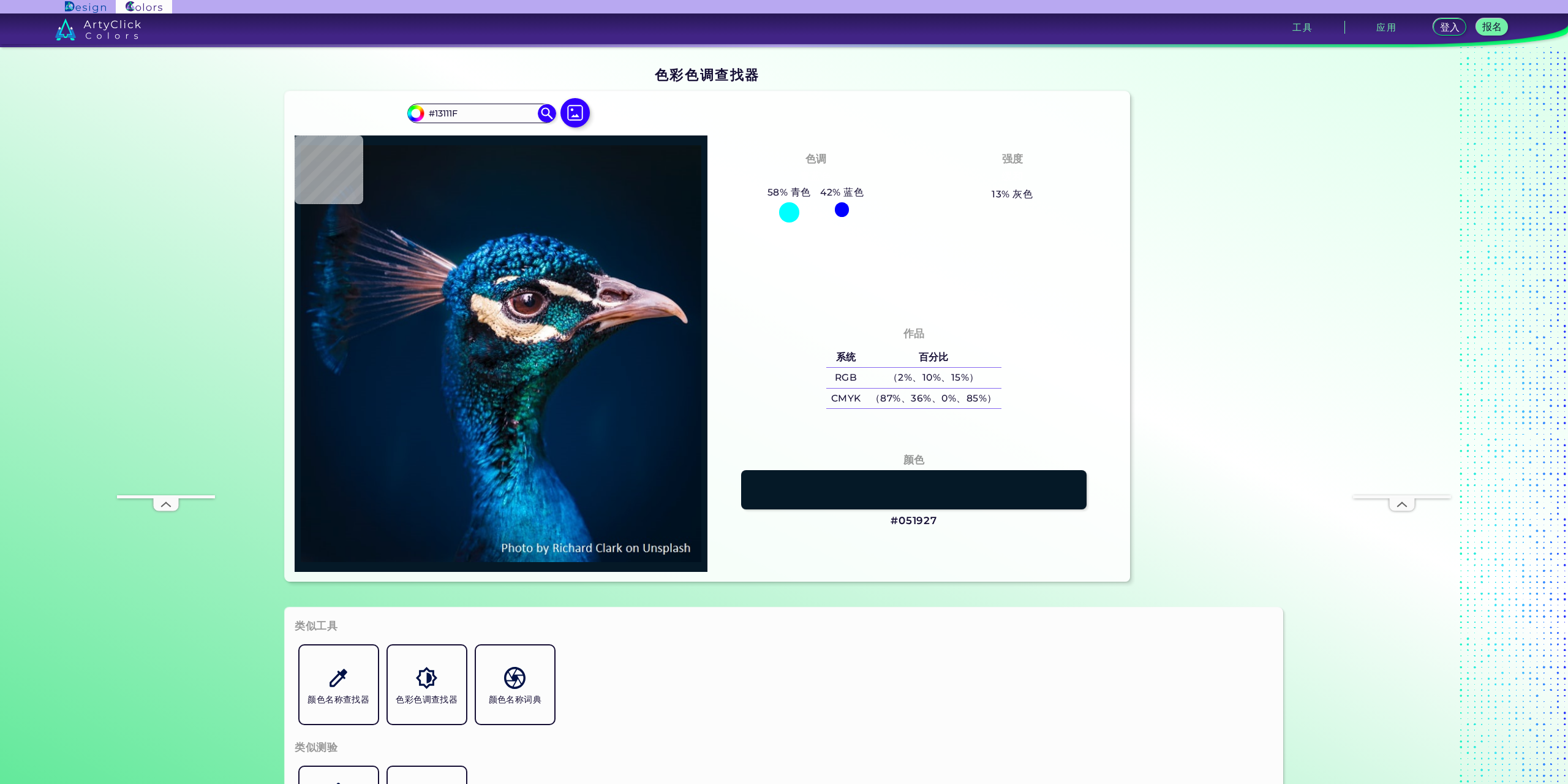
type input "#011A2E"
type input "#071927"
type input "#081825"
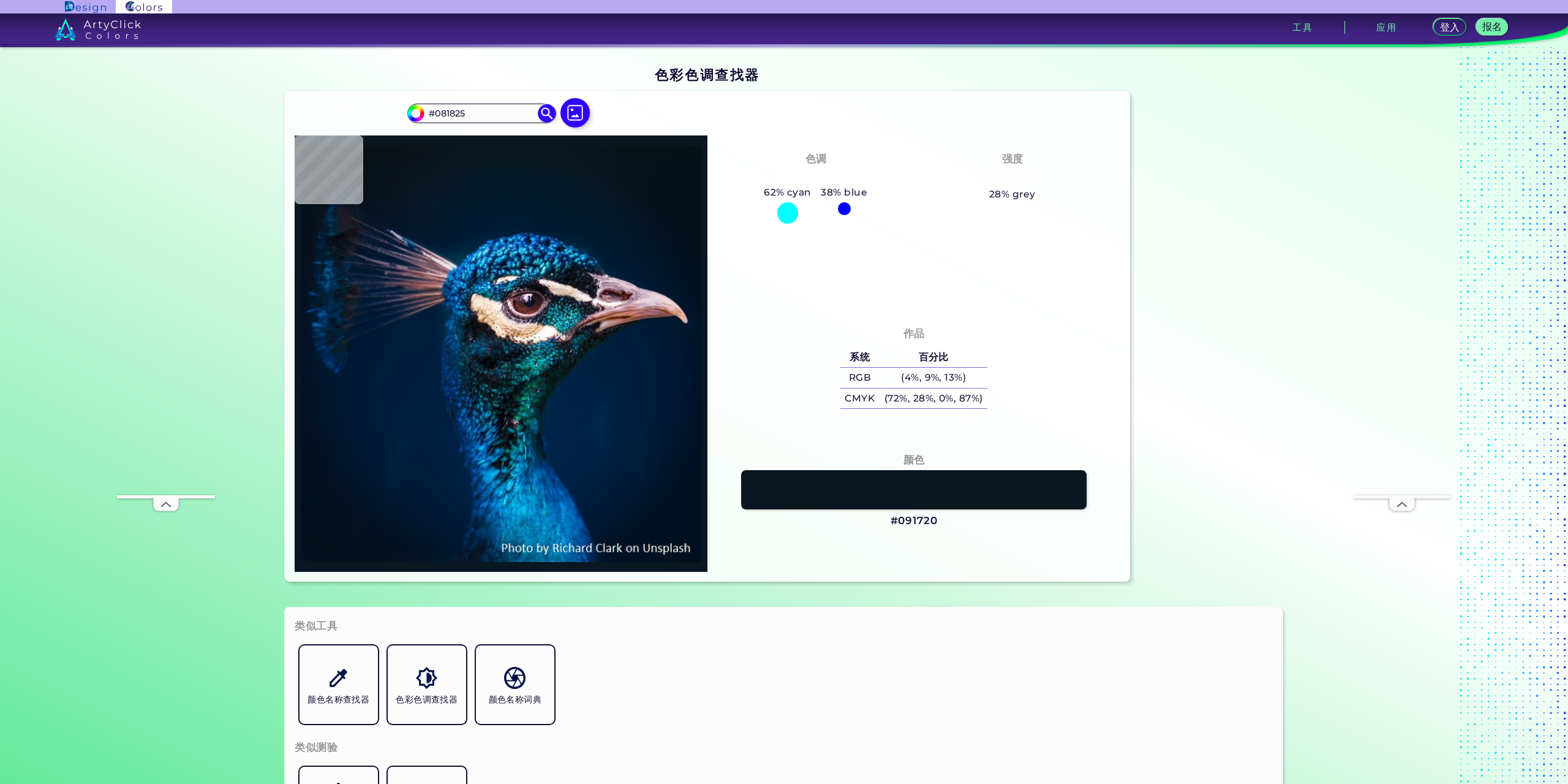
type input "#091720"
type input "#0b161f"
type input "#0B161F"
click at [566, 107] on img at bounding box center [575, 113] width 36 height 36
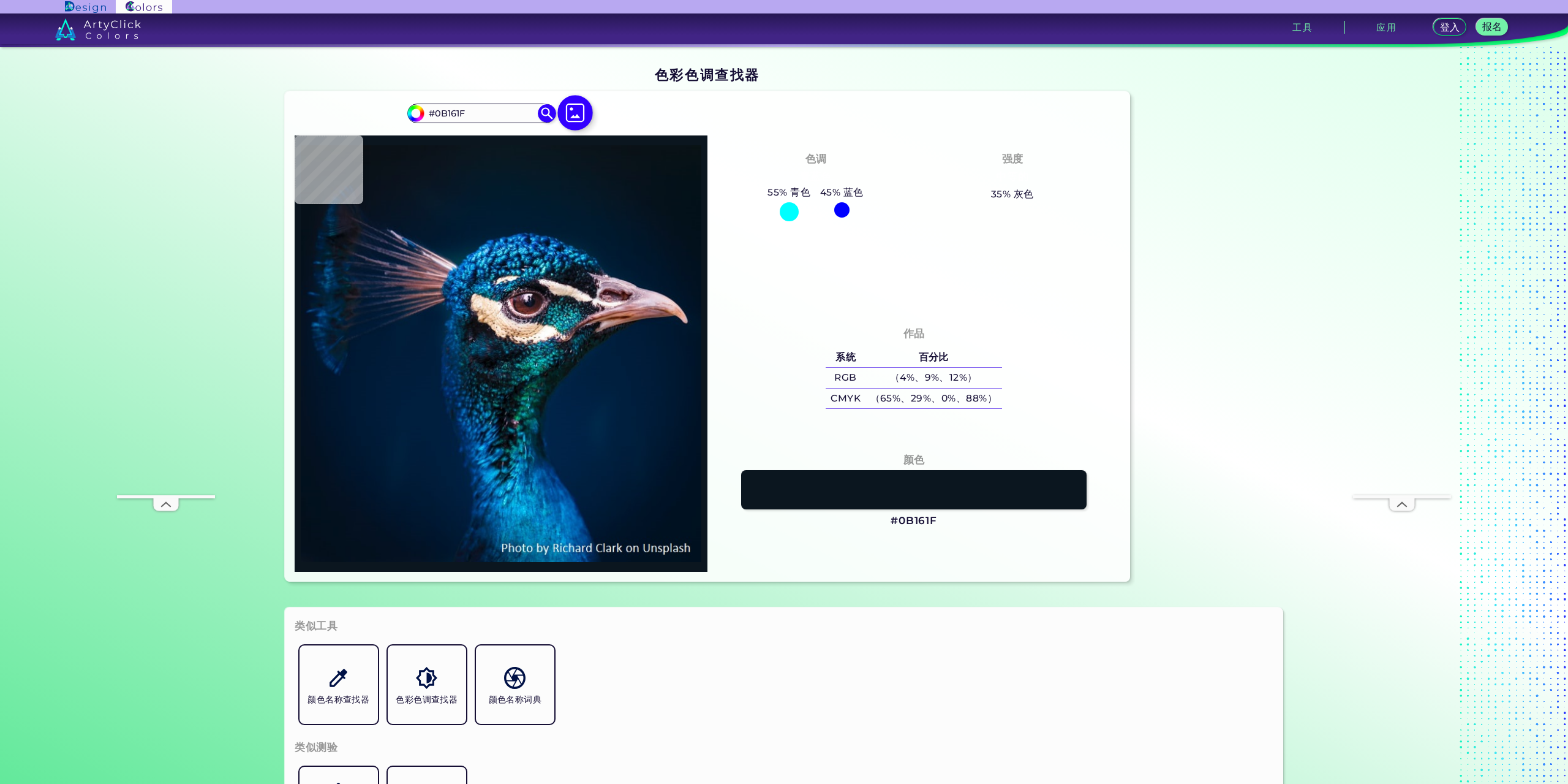
click at [0, 0] on input "file" at bounding box center [0, 0] width 0 height 0
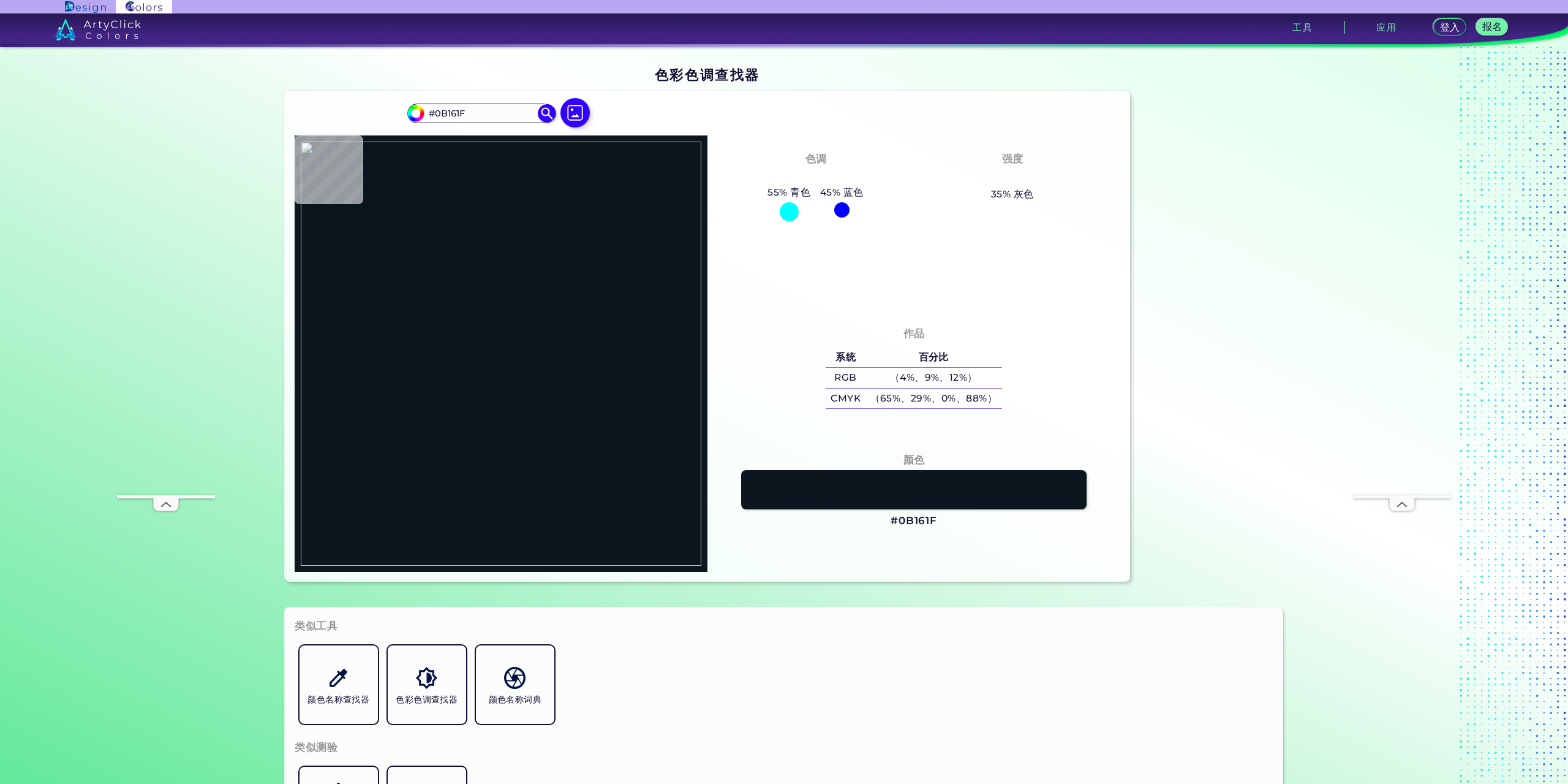
type input "#000000"
type input "#b4c9be"
type input "#B4C9BE"
type input "#bfd2cc"
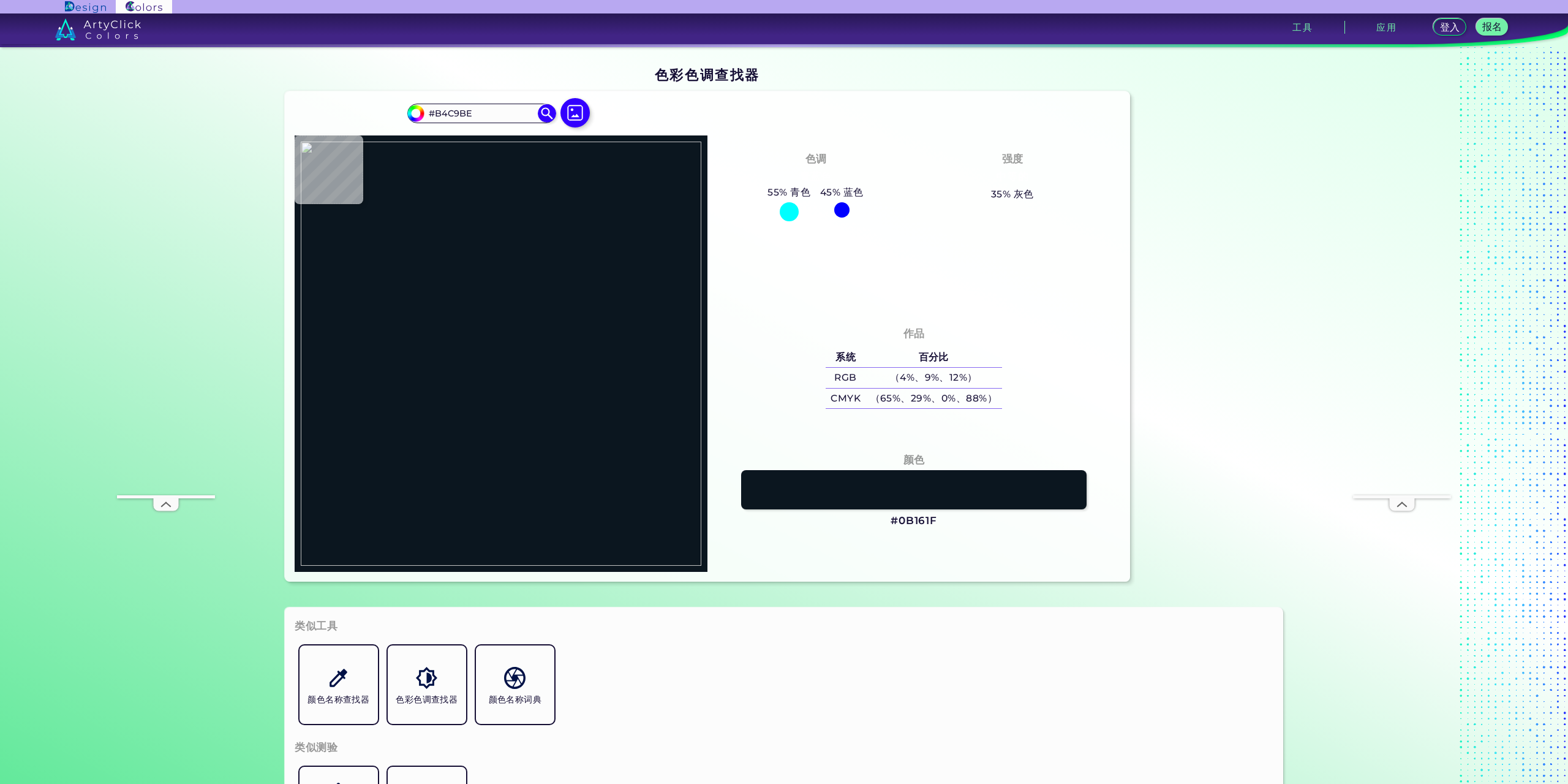
type input "#BFD2CC"
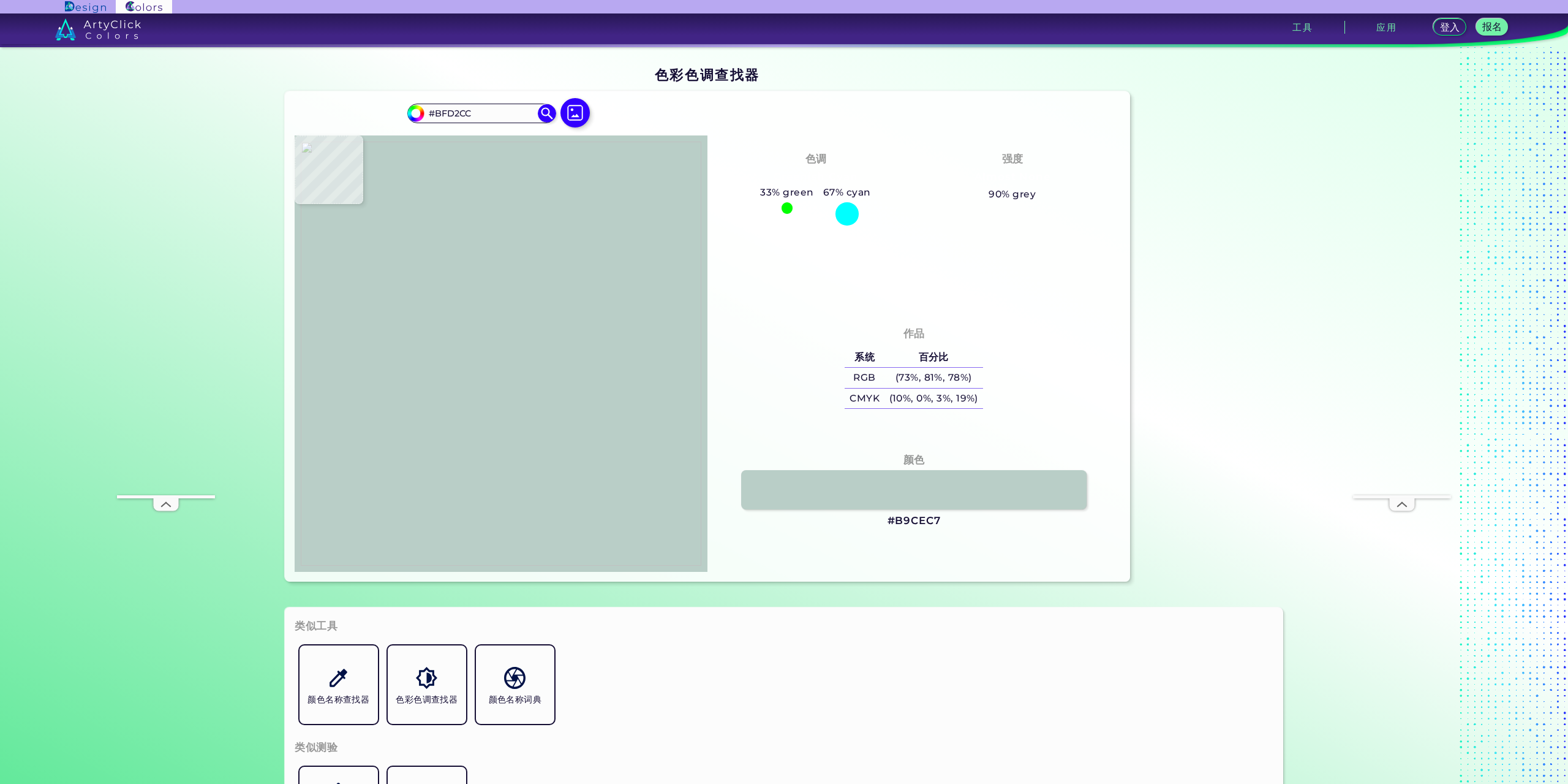
type input "#b9cec7"
type input "#B9CEC7"
type input "#b3c8bf"
type input "#B3C8BF"
type input "#cfd0c5"
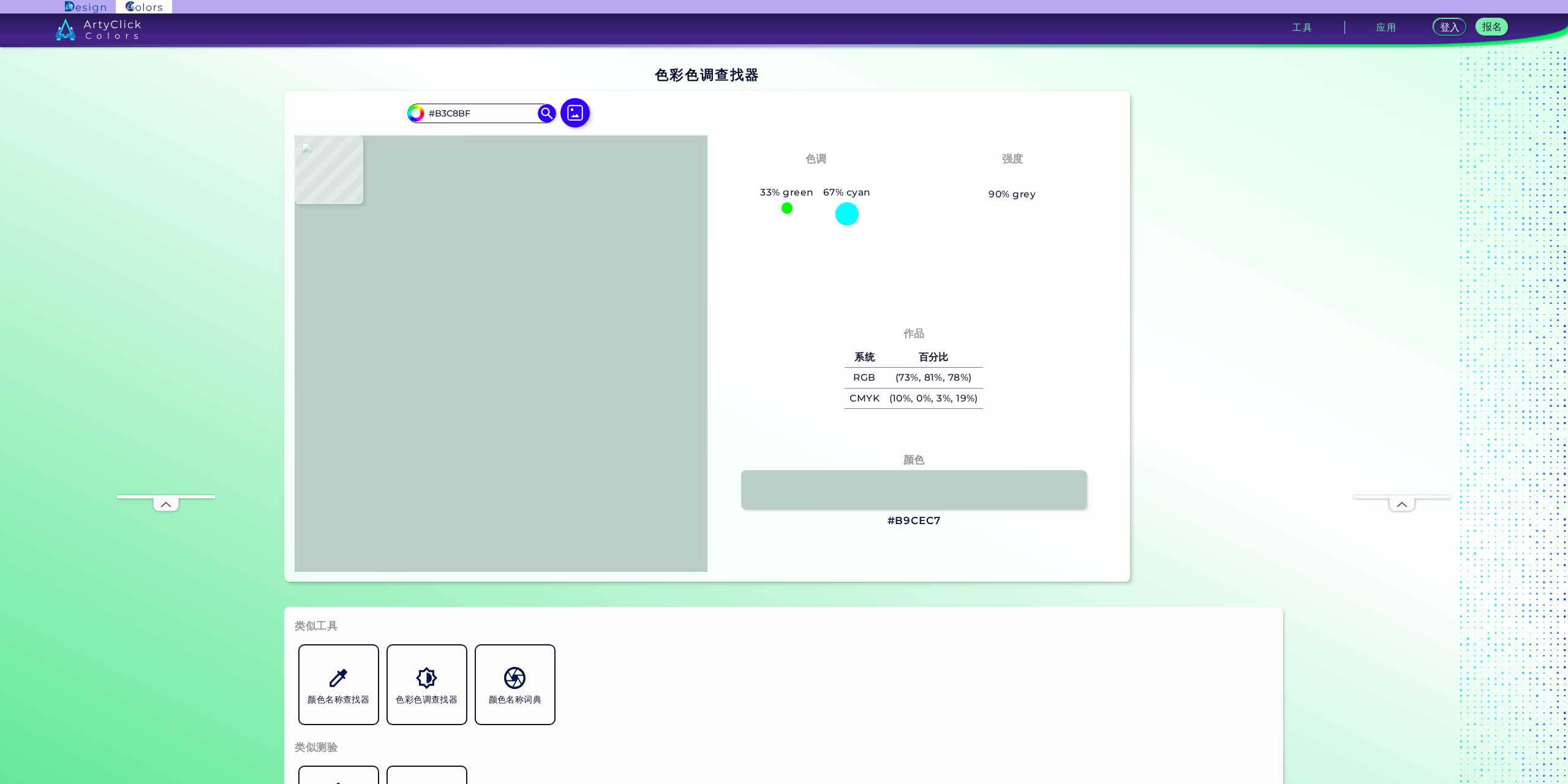
type input "#CFD0C5"
type input "#b3c3bc"
type input "#B3C3BC"
type input "#9fb5aa"
type input "#9FB5AA"
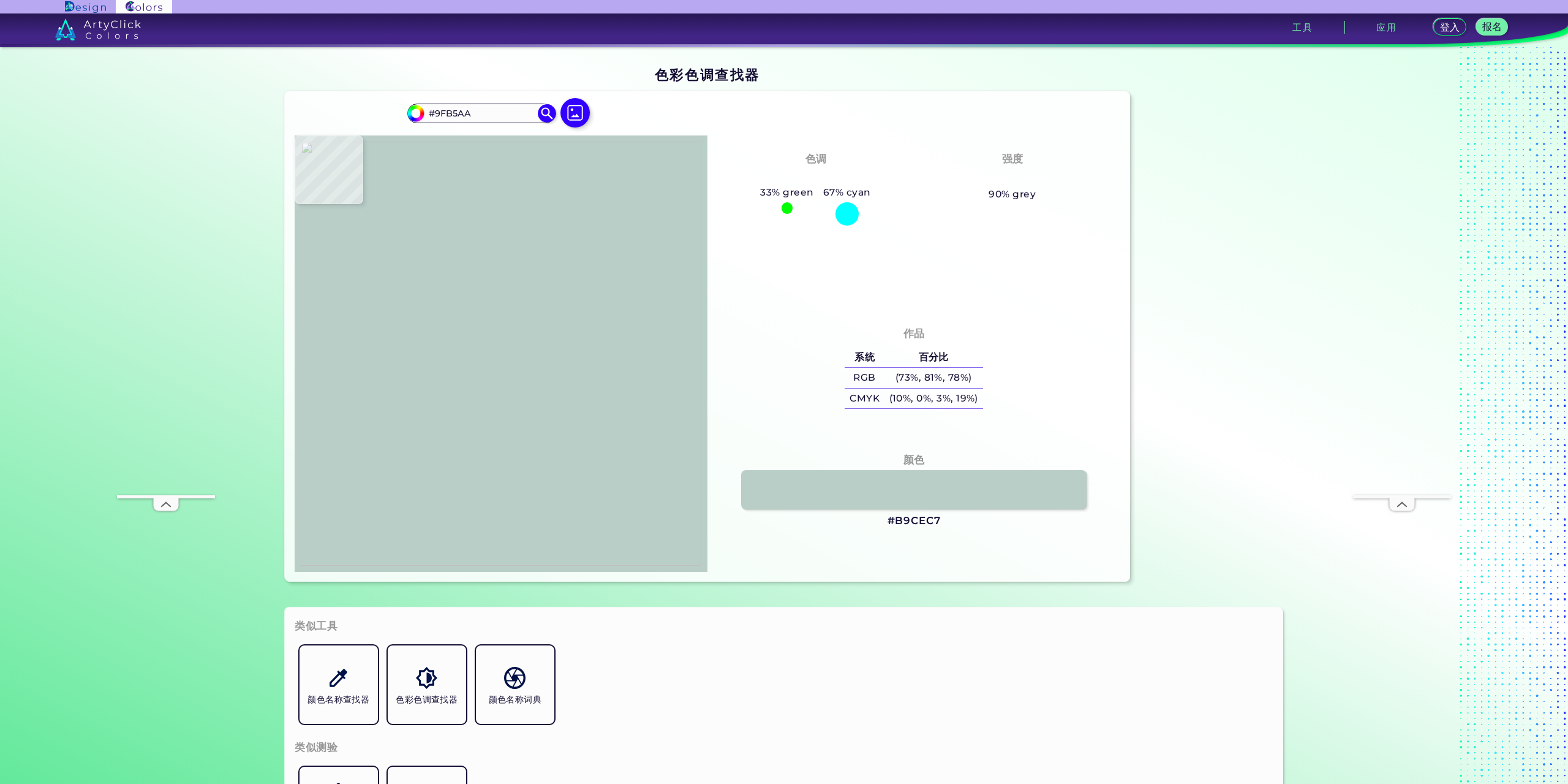
type input "#b7ccc1"
type input "#B7CCC1"
type input "#b1c9bc"
type input "#B1C9BC"
type input "#bacec4"
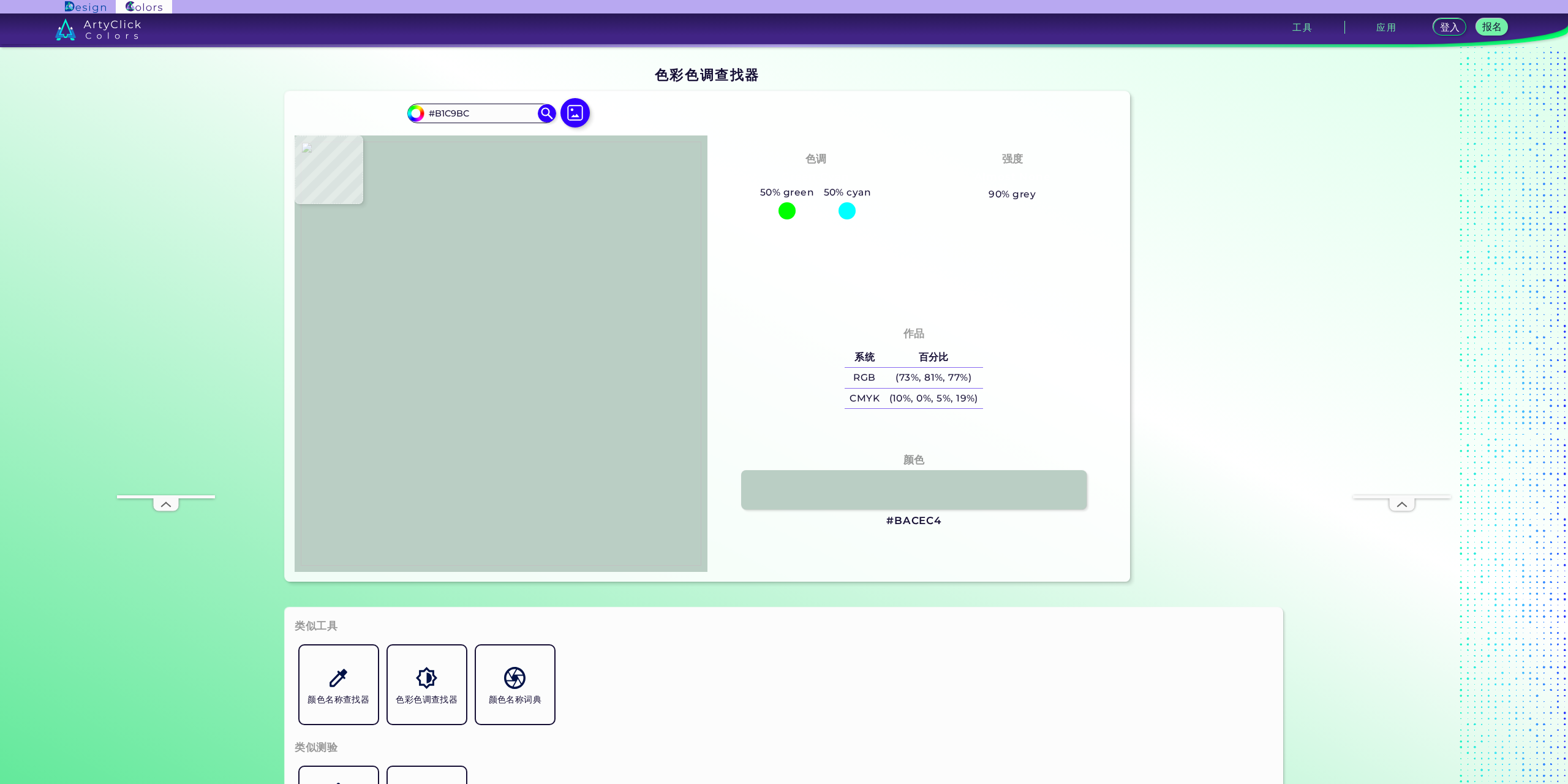
type input "#BACEC4"
type input "#bbcfc6"
type input "#BBCFC6"
type input "#bacfc4"
type input "#BACFC4"
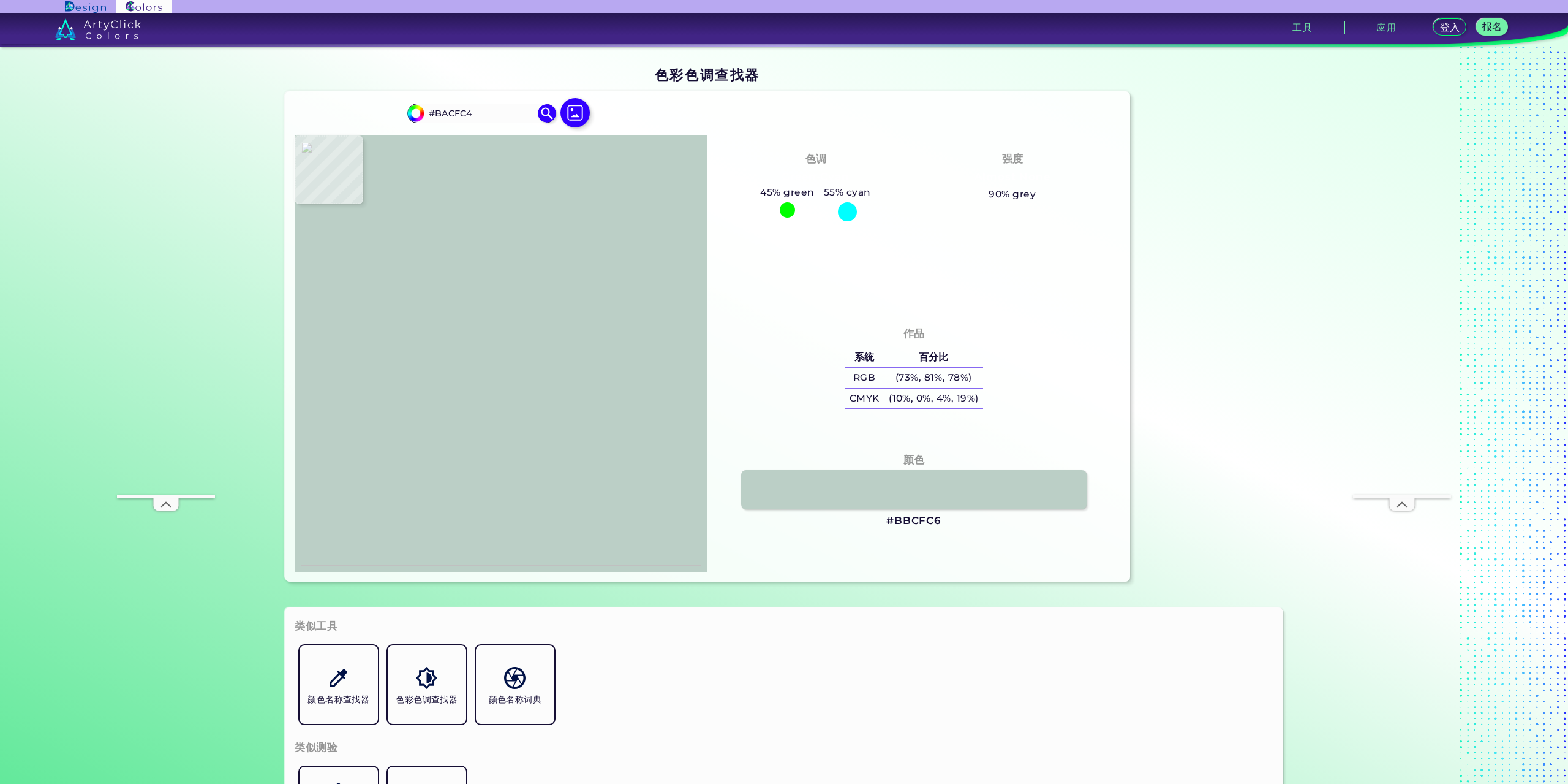
type input "#adc4ba"
type input "#ADC4BA"
type input "#b7cbc2"
type input "#B7CBC2"
type input "#b0c6bd"
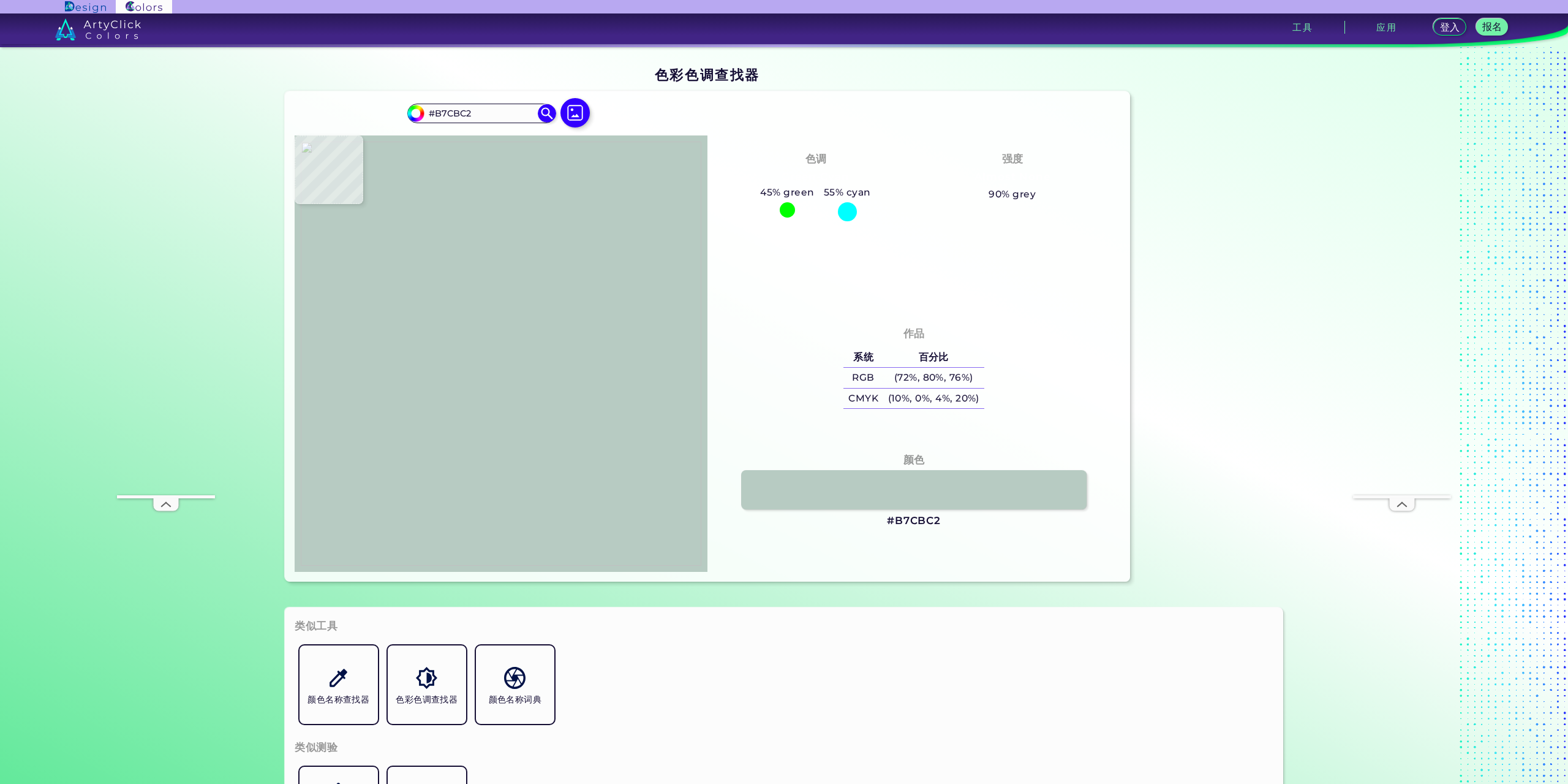
type input "#B0C6BD"
type input "#b6ccc0"
type input "#B6CCC0"
type input "#abc1b8"
type input "#ABC1B8"
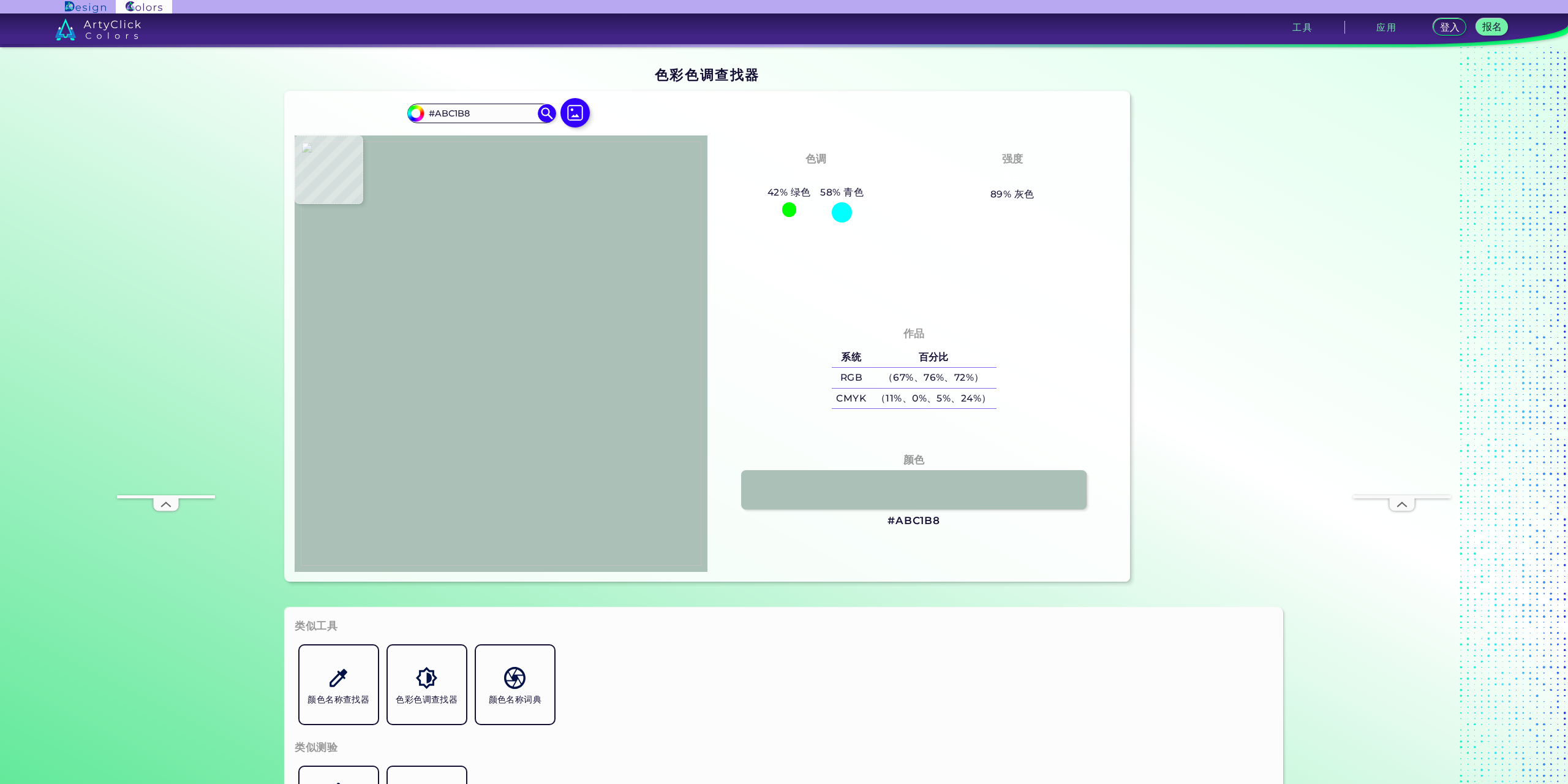
type input "#b2c6c0"
type input "#B2C6C0"
type input "#b1c6bc"
type input "#B1C6BC"
type input "#b3c8bf"
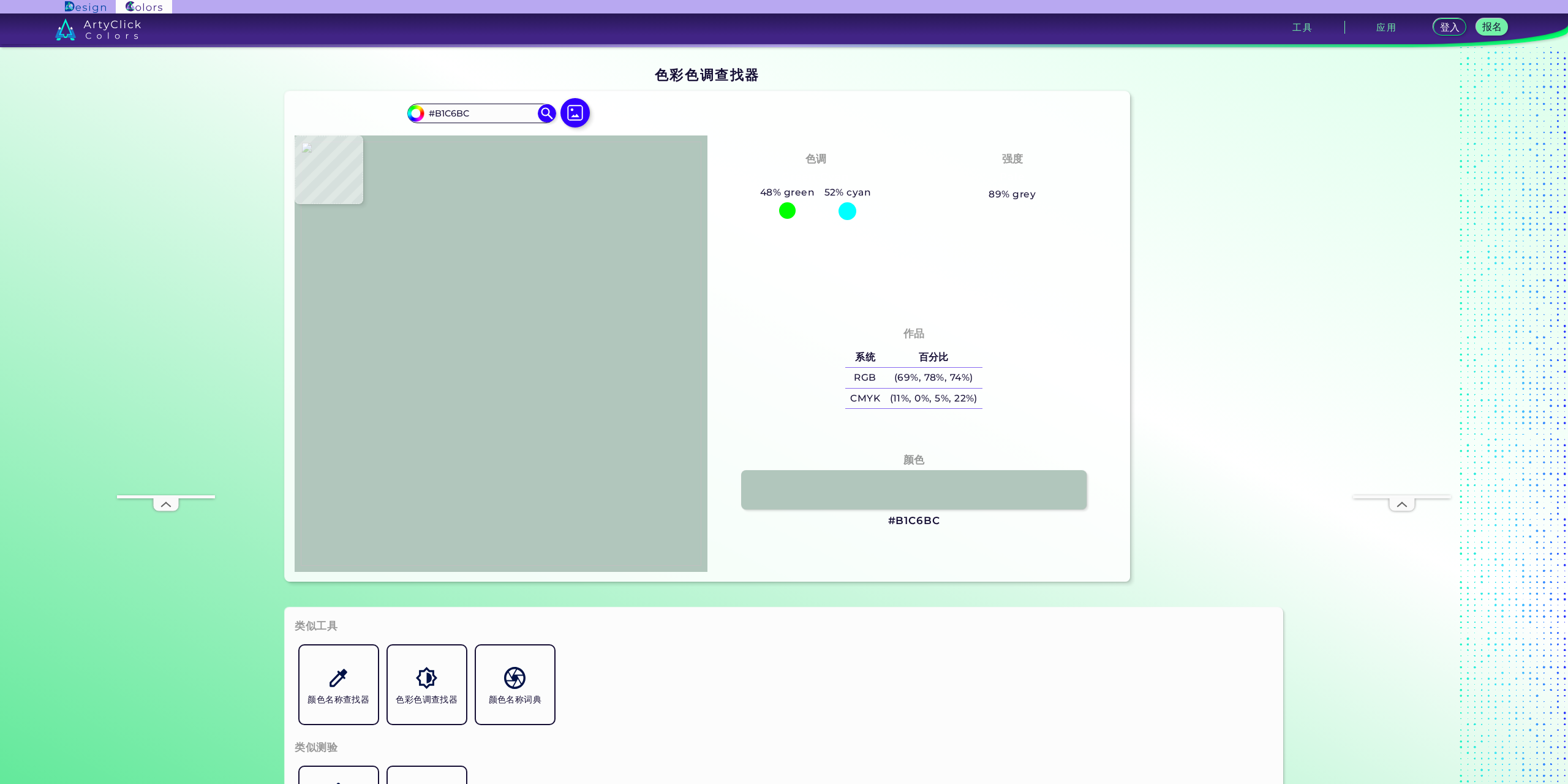
type input "#B3C8BF"
type input "#b0c4bb"
type input "#B0C4BB"
type input "#a9bfb9"
type input "#A9BFB9"
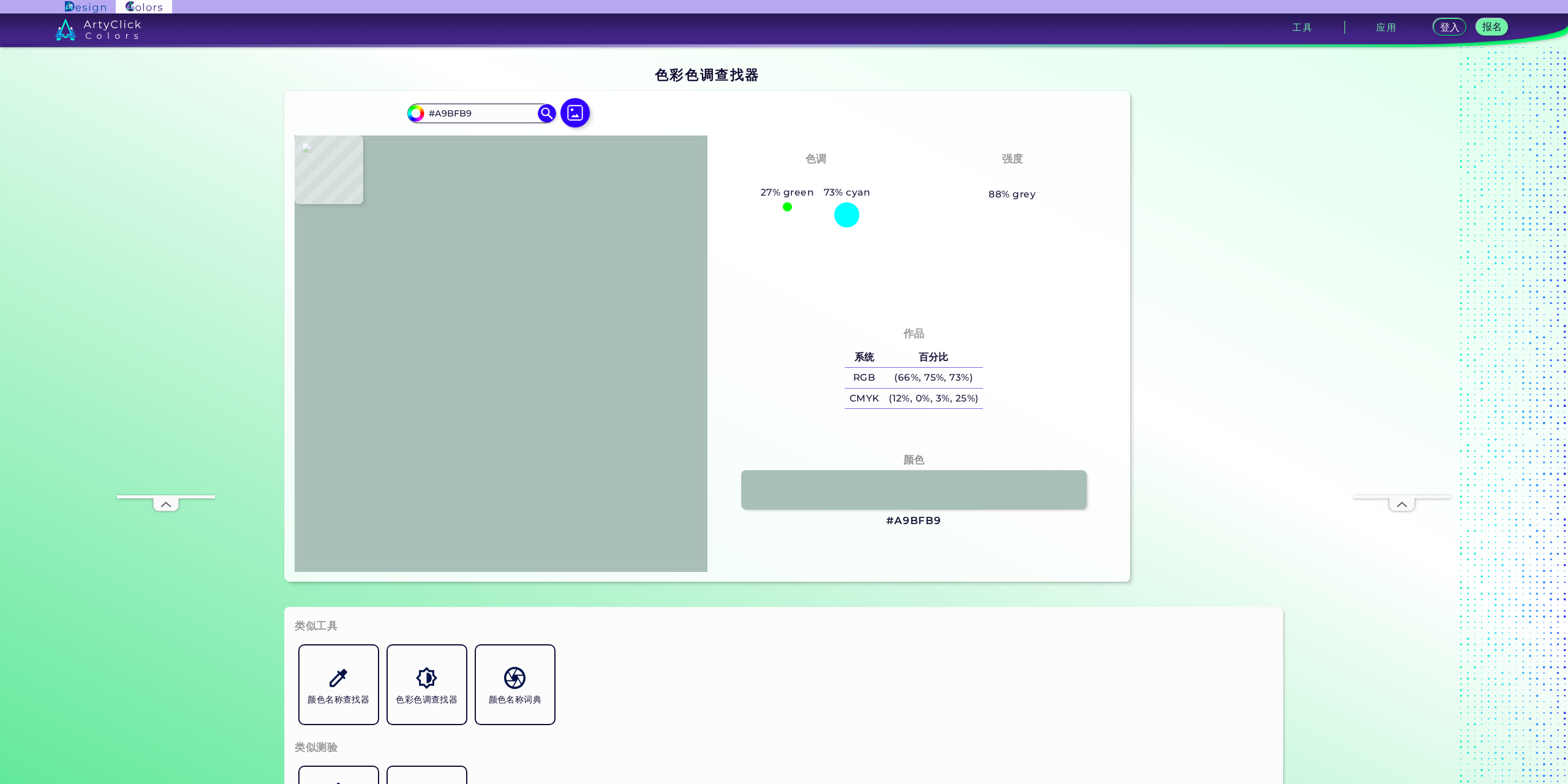
type input "#adc2bb"
type input "#ADC2BB"
type input "#a9beb7"
type input "#A9BEB7"
type input "#aec4bd"
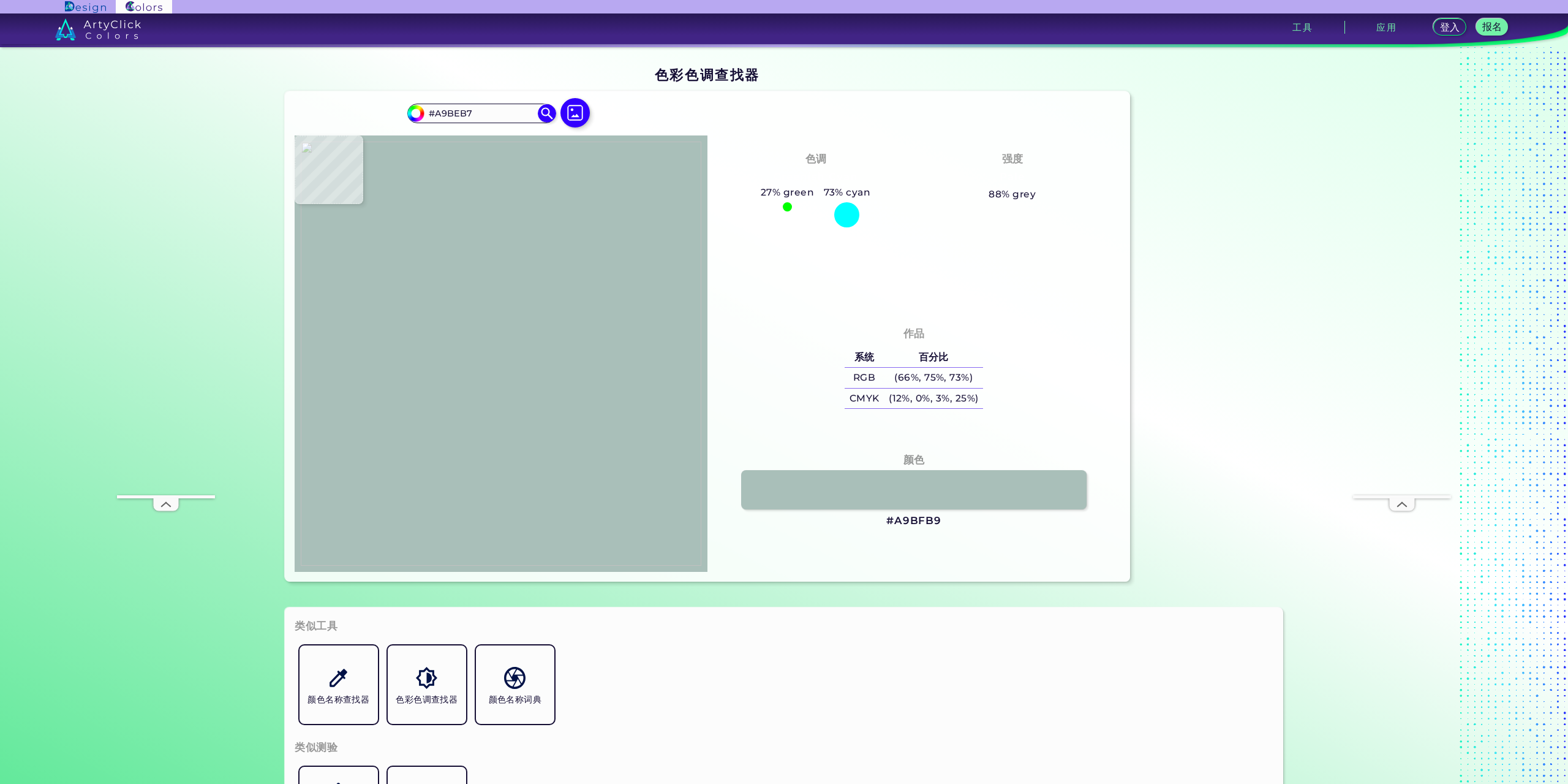
type input "#AEC4BD"
type input "#a5bcb3"
type input "#A5BCB3"
type input "#acc0b9"
type input "#ACC0B9"
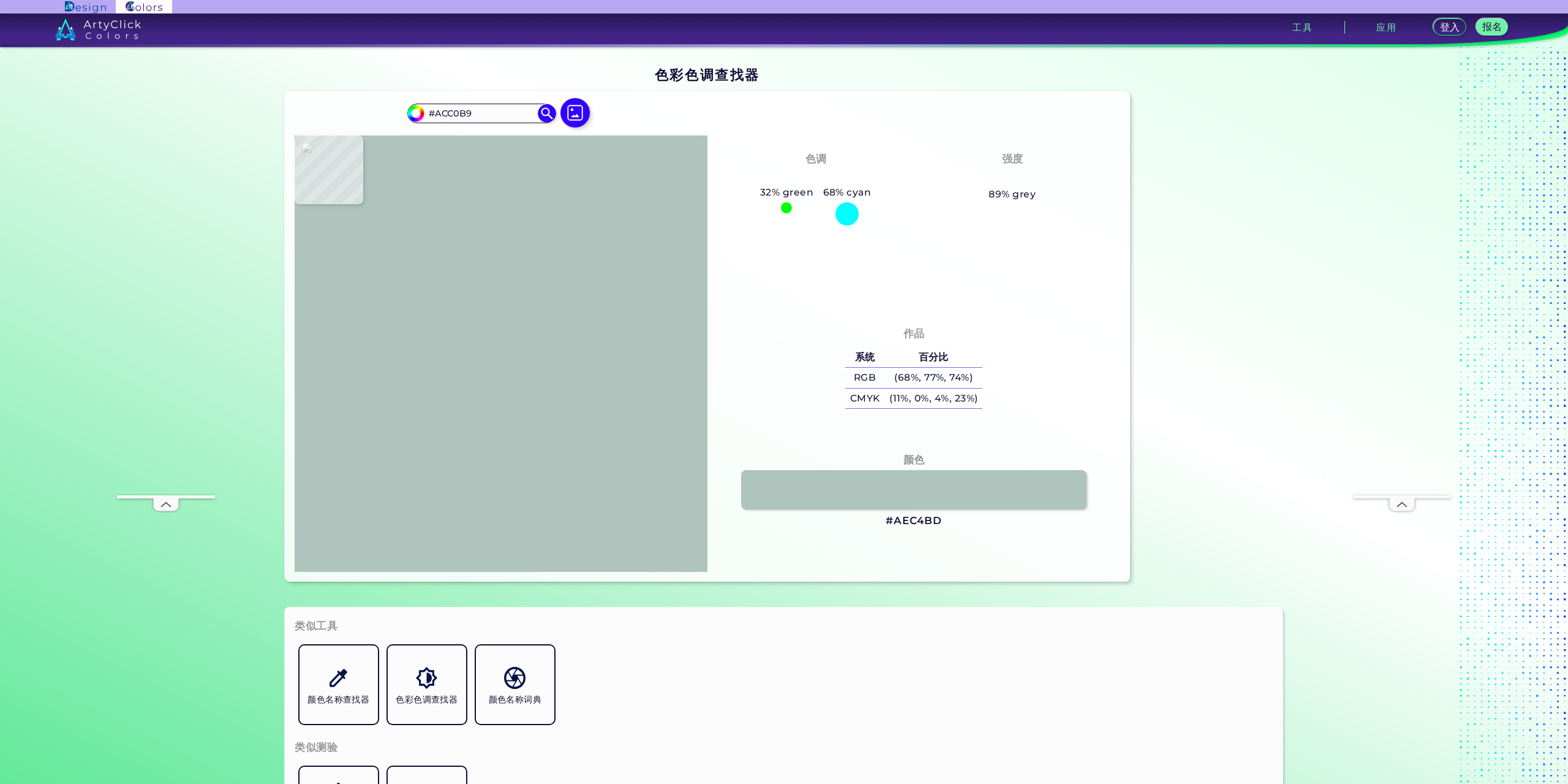
type input "#acc1ba"
type input "#ACC1BA"
type input "#acc3bb"
type input "#ACC3BB"
type input "#acc1b8"
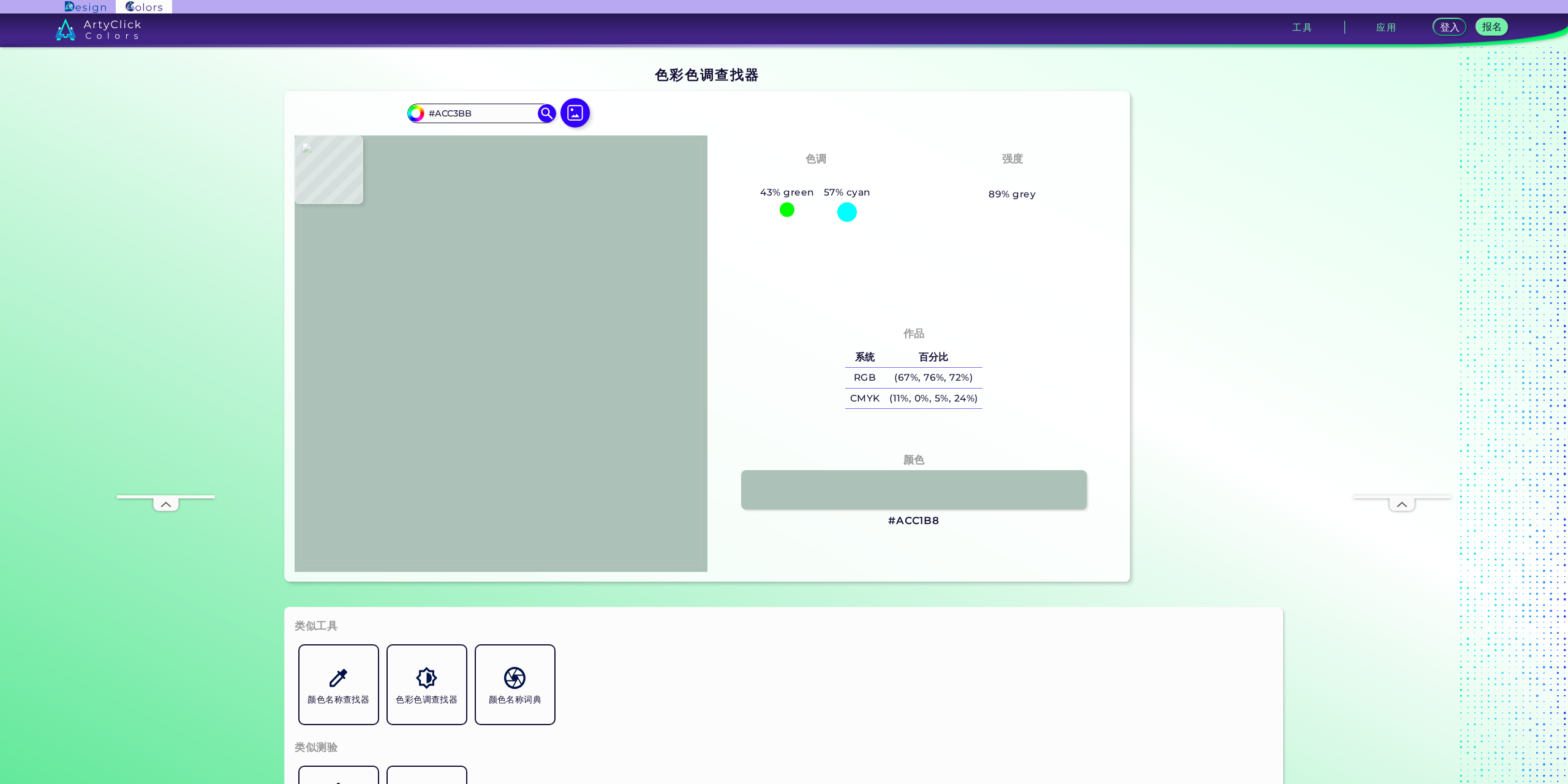
type input "#ACC1B8"
type input "#b1c7bb"
type input "#B1C7BB"
type input "#afc4bb"
type input "#AFC4BB"
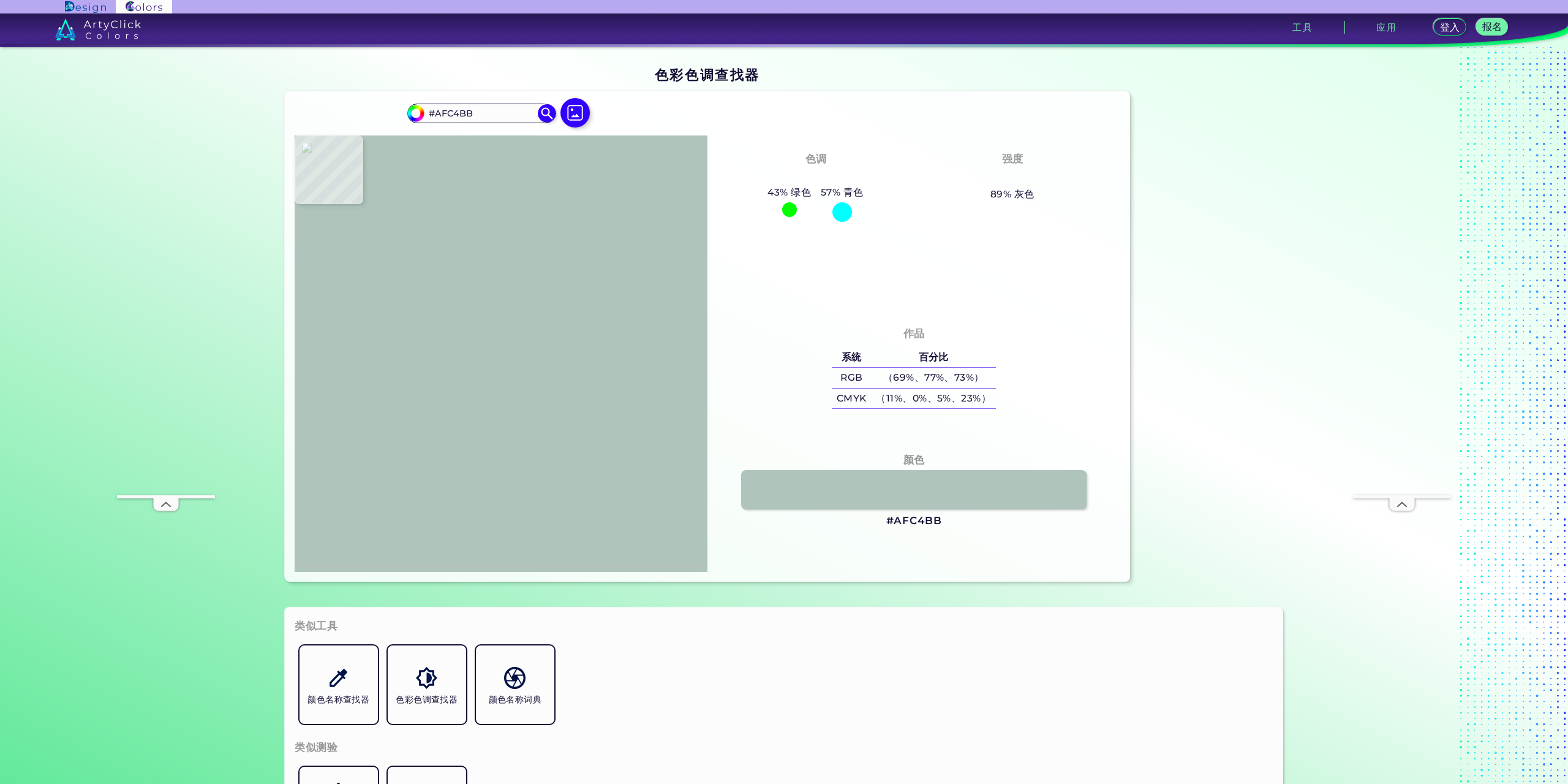
type input "#b0c5bc"
type input "#B0C5BC"
type input "#b6cbc3"
type input "#B6CBC3"
type input "#bdd1ca"
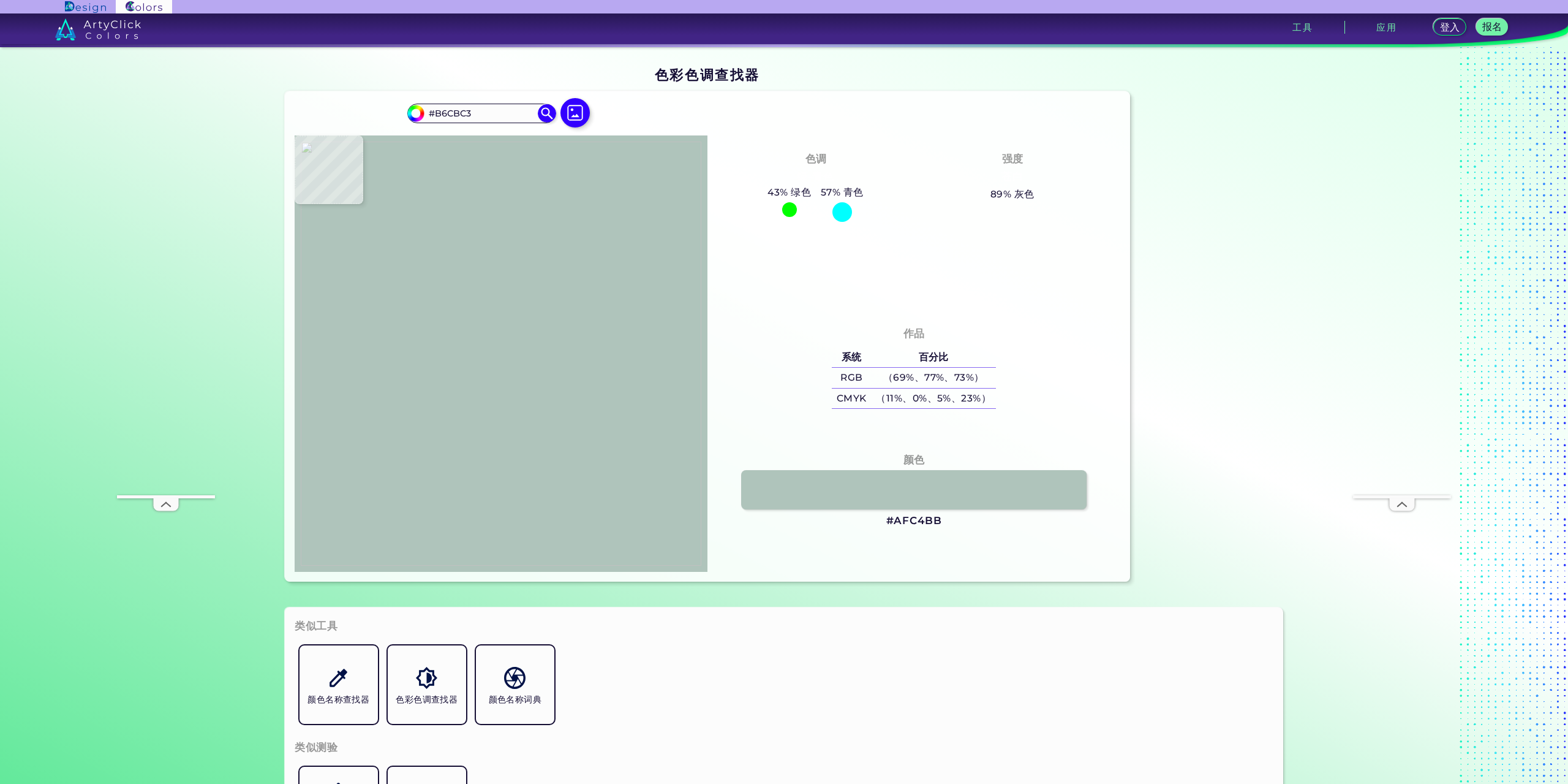
type input "#BDD1CA"
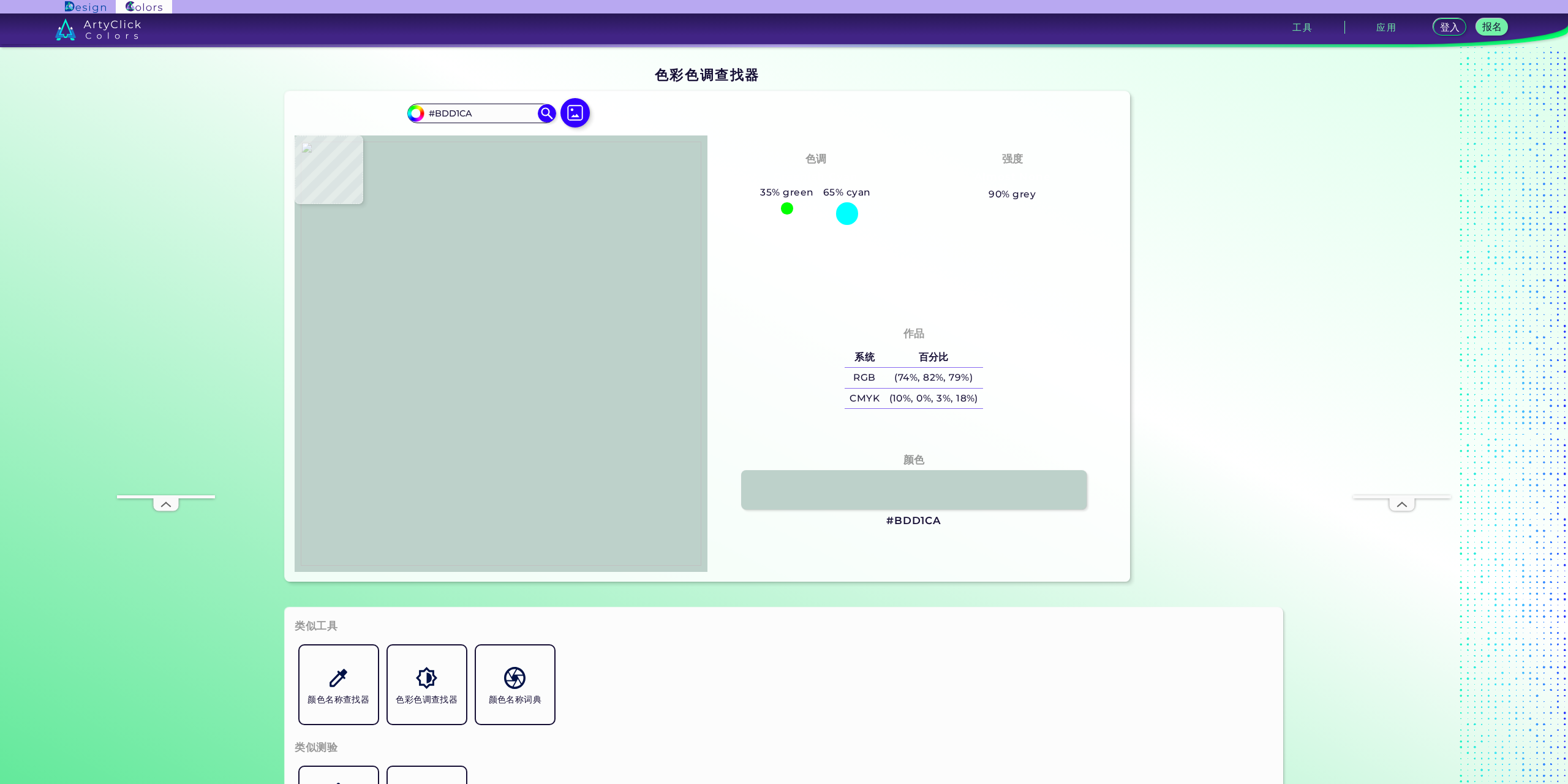
type input "#b3c8bf"
type input "#B3C8BF"
type input "#b8cdc4"
type input "#B8CDC4"
type input "#afc4bb"
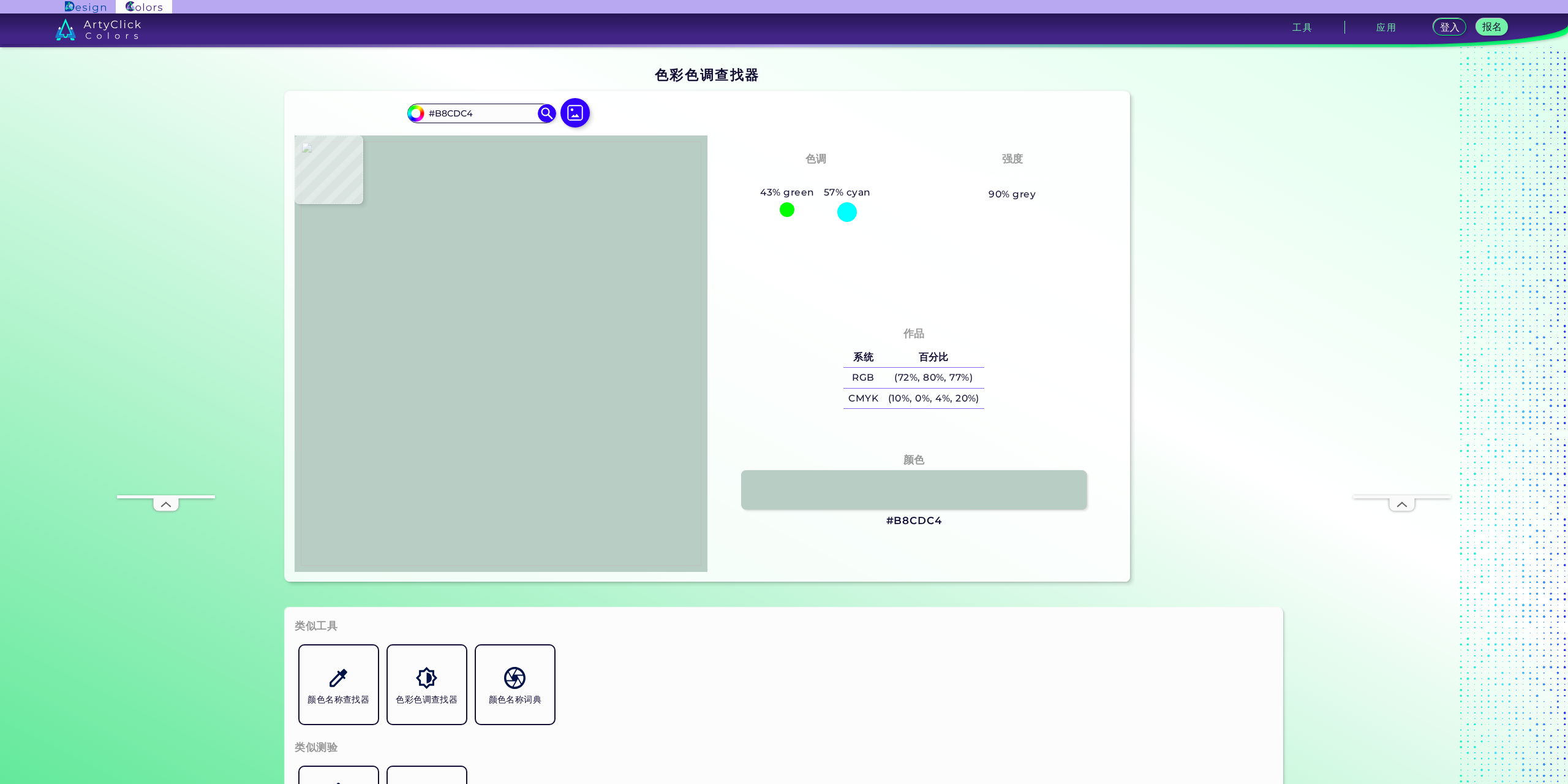
type input "#AFC4BB"
type input "#b0c5be"
type input "#B0C5BE"
type input "#b1c7bc"
type input "#B1C7BC"
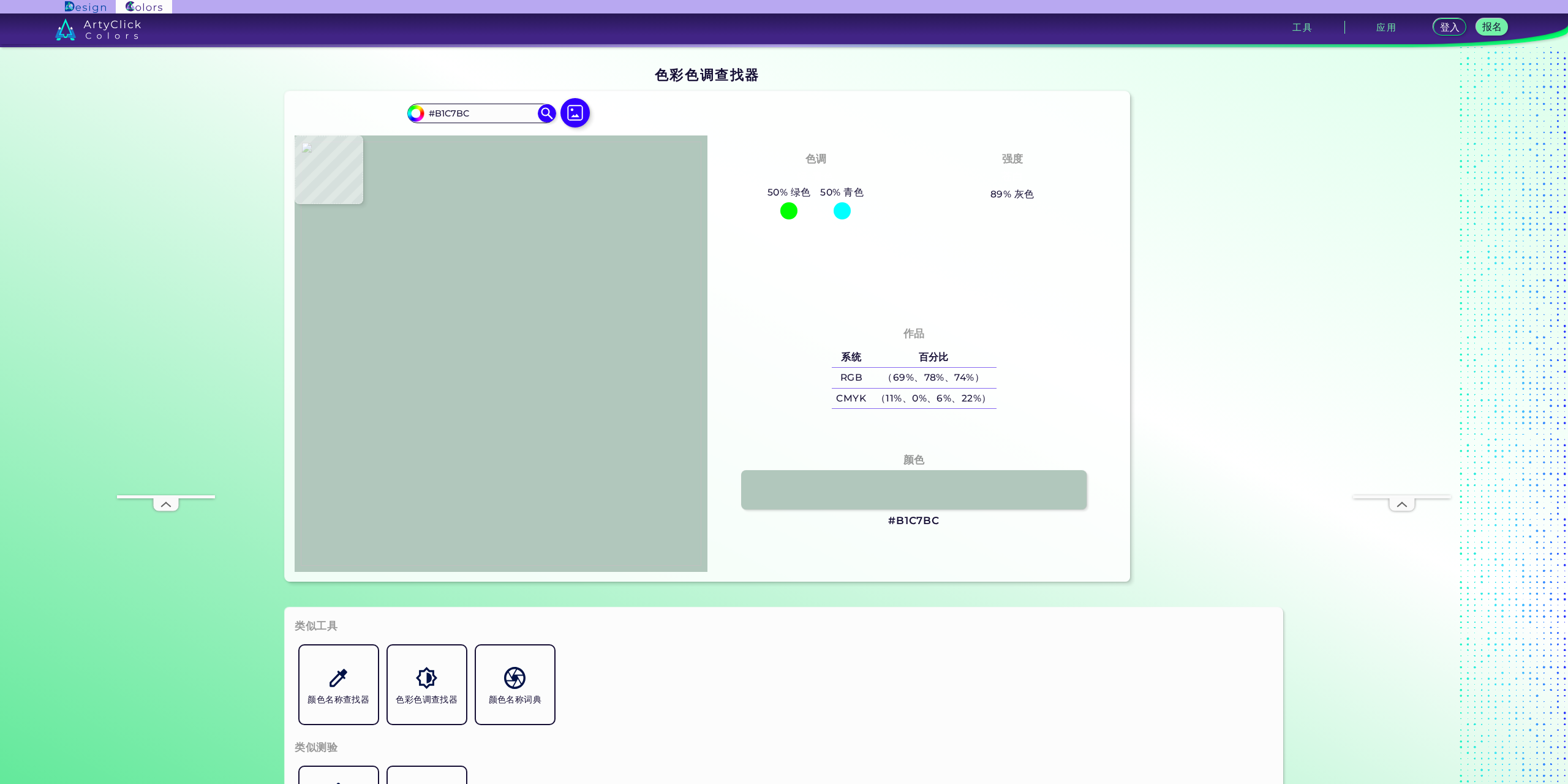
type input "#b5c9c0"
type input "#B5C9C0"
type input "#b6cbc4"
type input "#B6CBC4"
type input "#afc4bd"
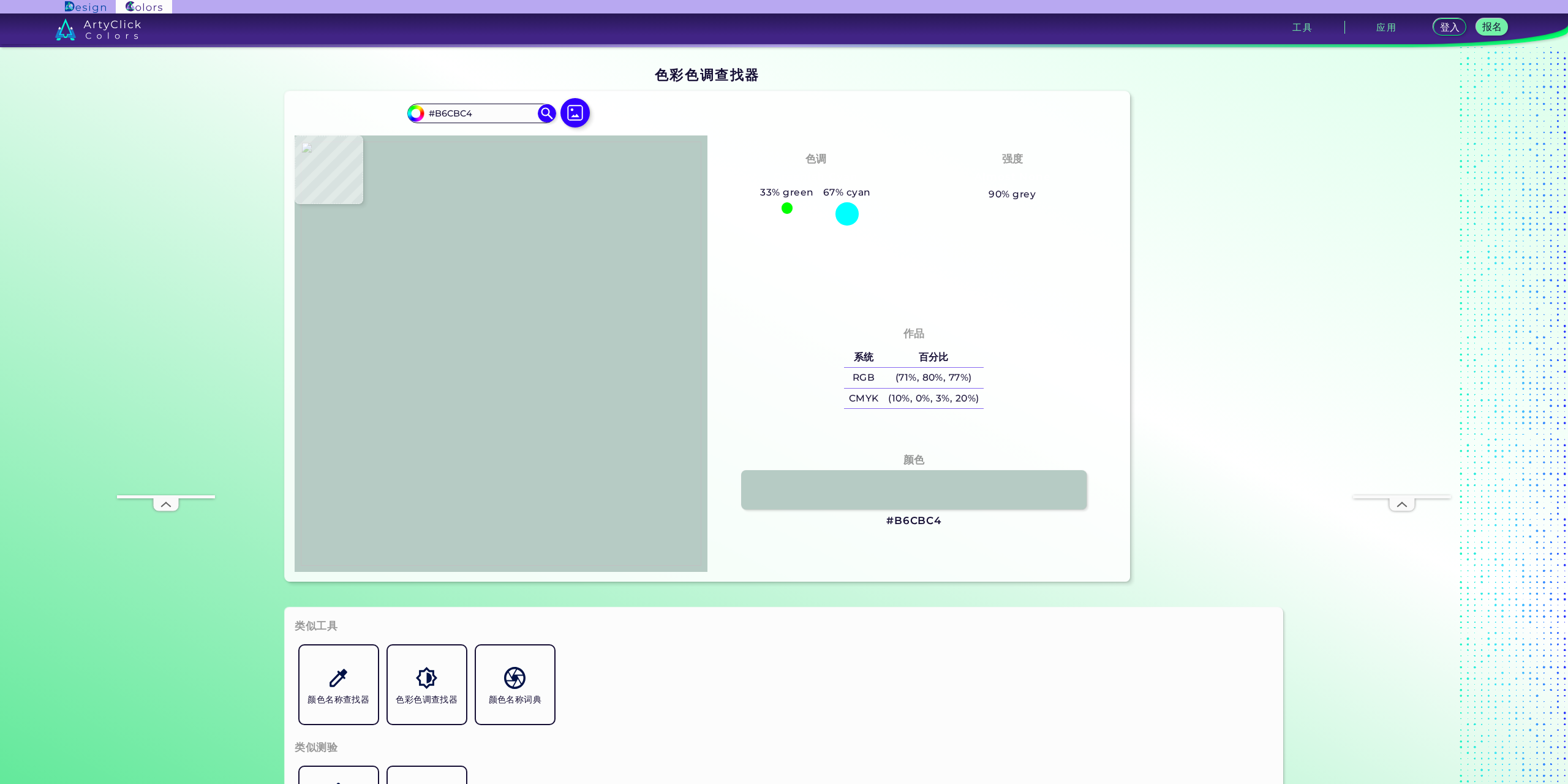
type input "#AFC4BD"
type input "#b2cbc0"
type input "#B2CBC0"
type input "#aec3bc"
type input "#AEC3BC"
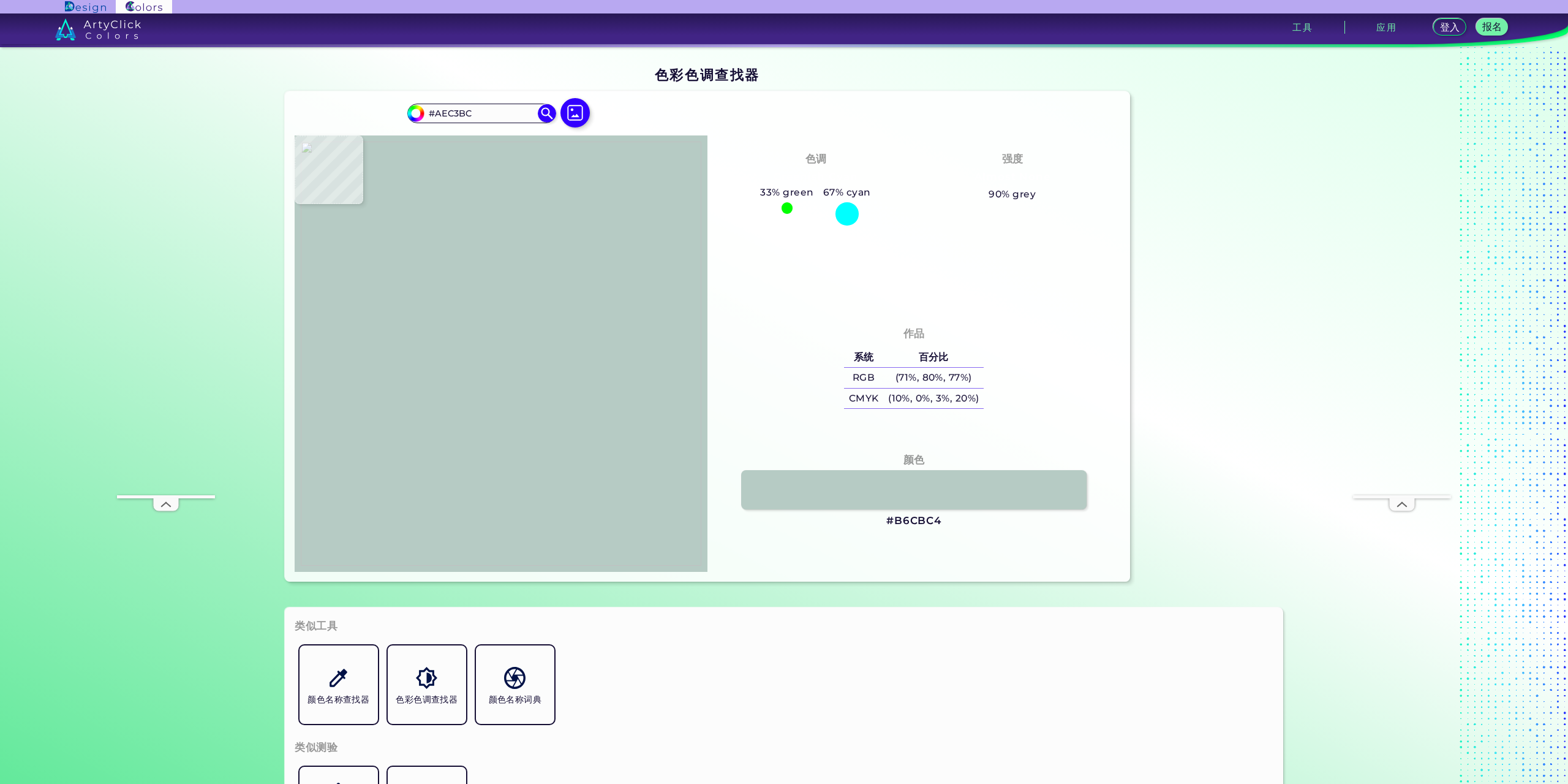
type input "#b6cac1"
type input "#B6CAC1"
type input "#b7cdc2"
type input "#B7CDC2"
type input "#b7cbc4"
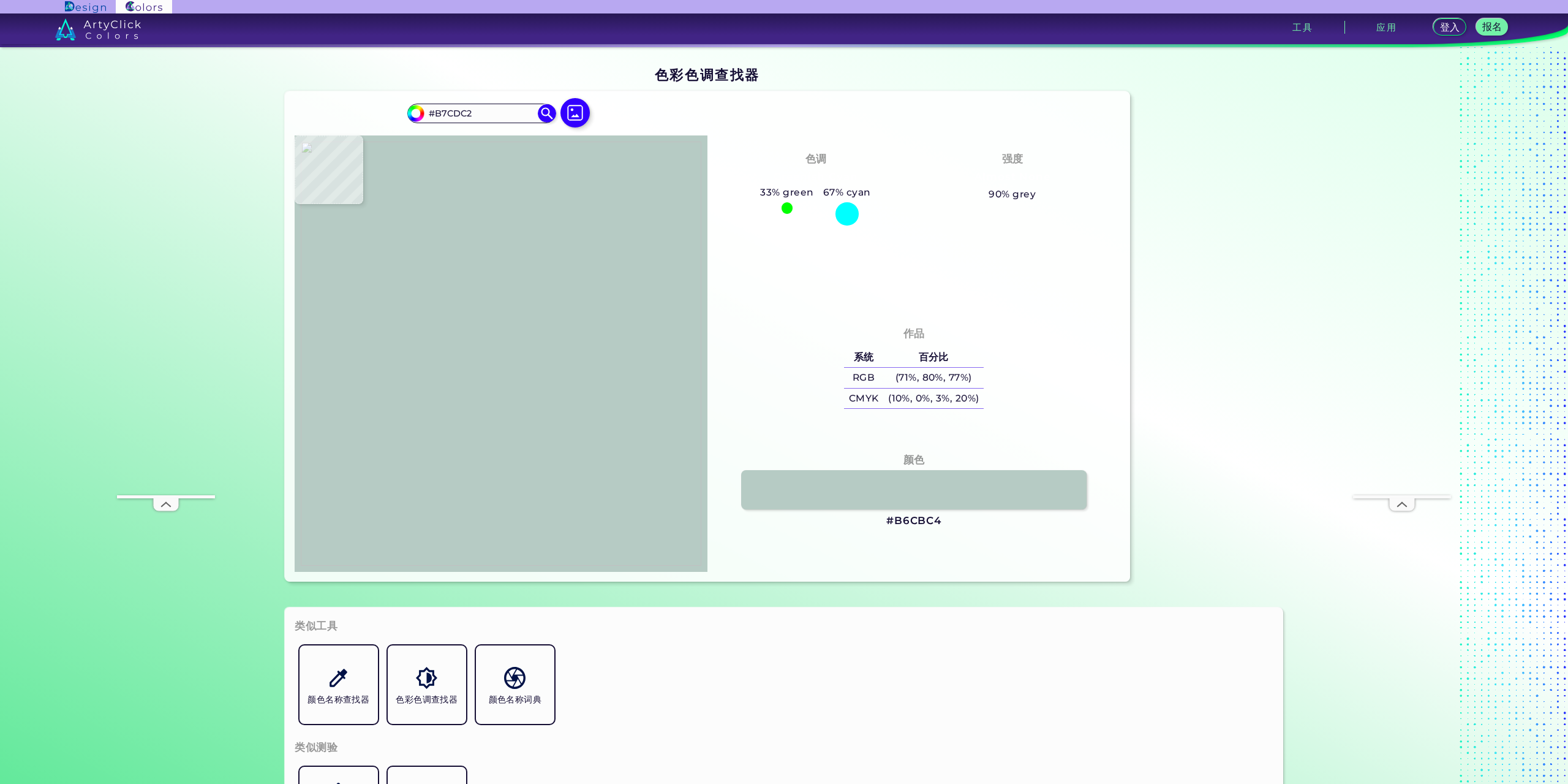
type input "#B7CBC4"
type input "#b9cdc4"
type input "#B9CDC4"
type input "#b6cbc2"
type input "#B6CBC2"
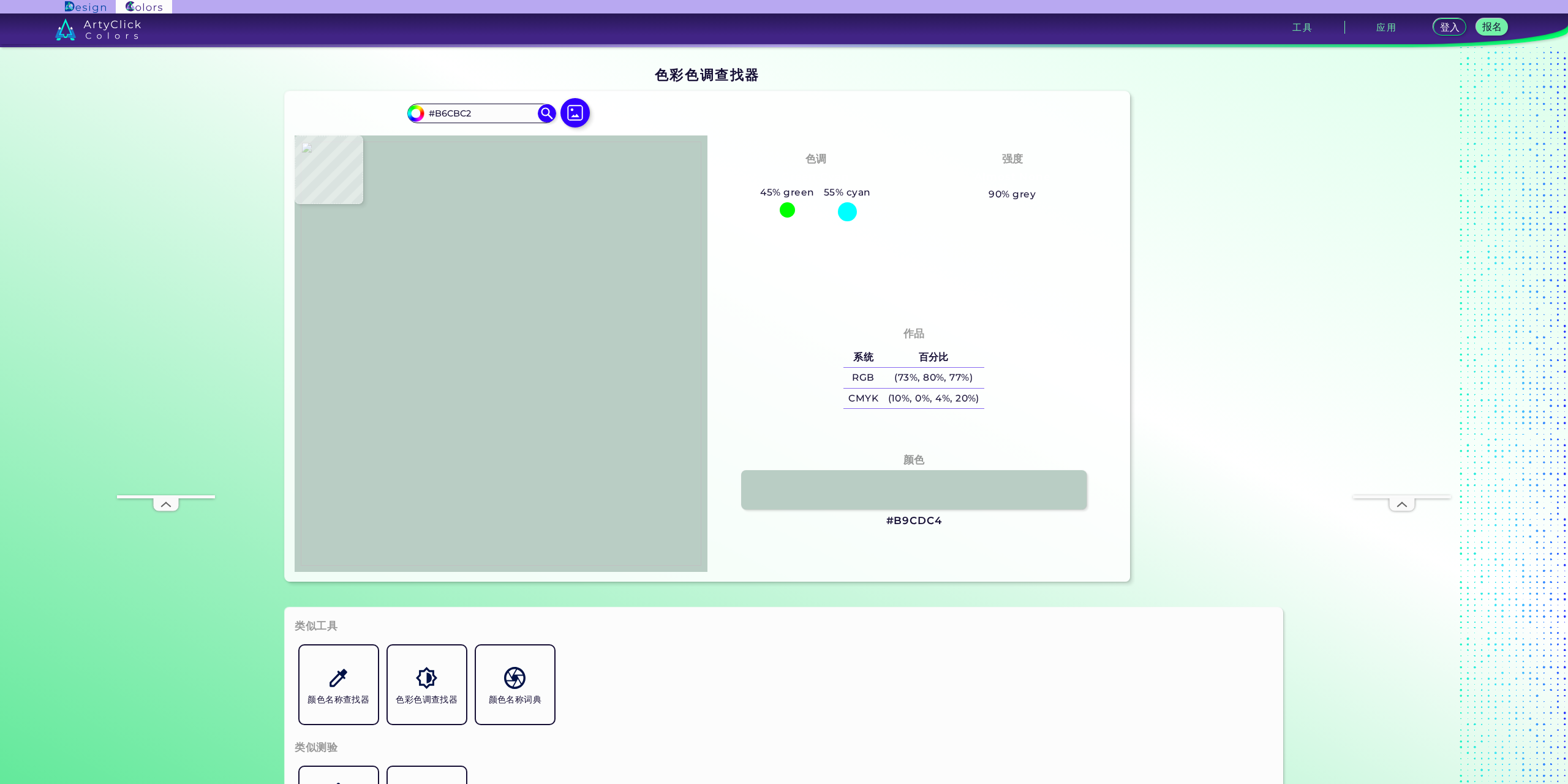
type input "#bbcfc8"
type input "#BBCFC8"
type input "#bad1c7"
type input "#BAD1C7"
type input "#b4c9c0"
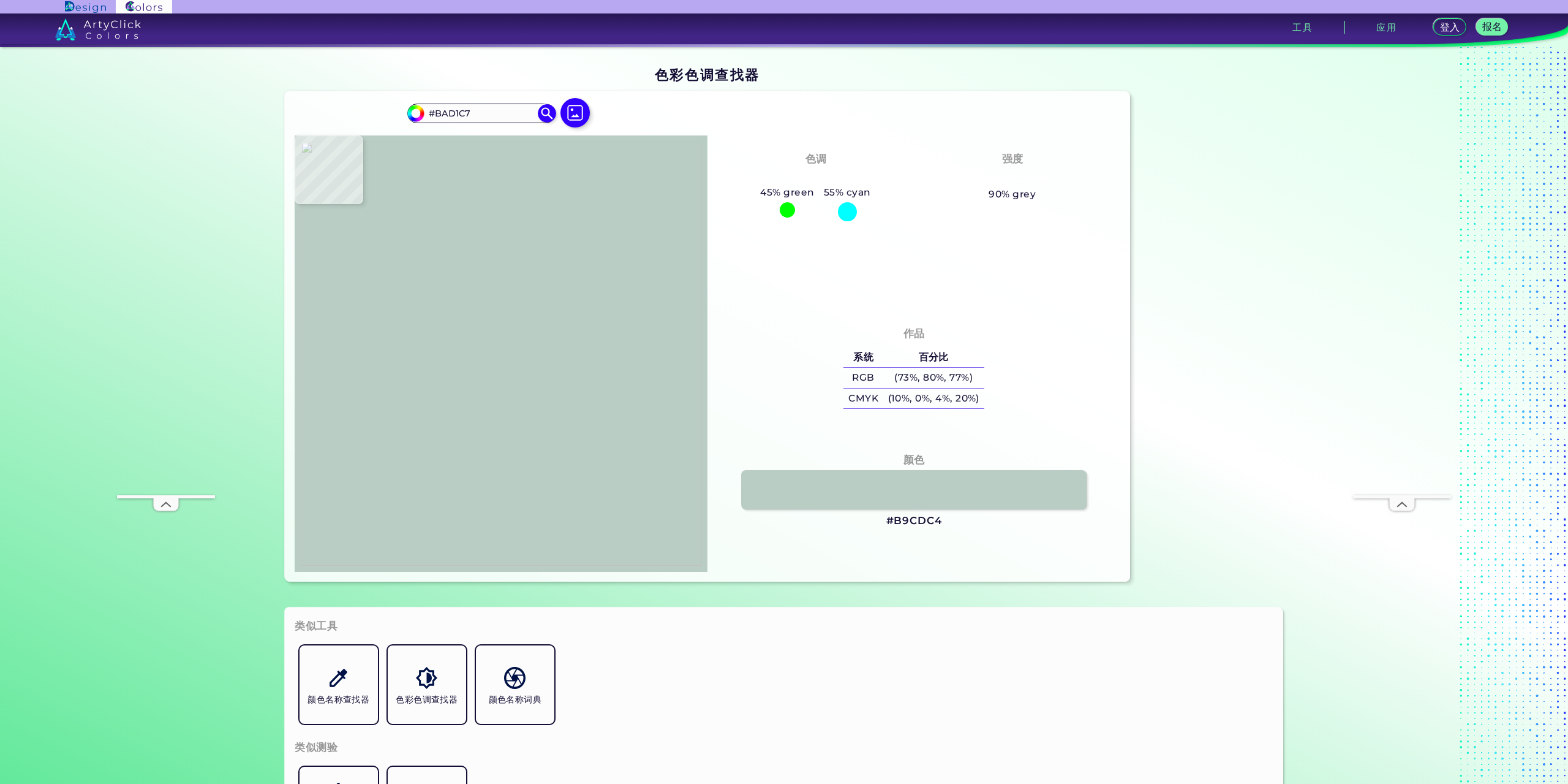
type input "#B4C9C0"
type input "#bed2cb"
type input "#BED2CB"
type input "#b9cdc2"
type input "#B9CDC2"
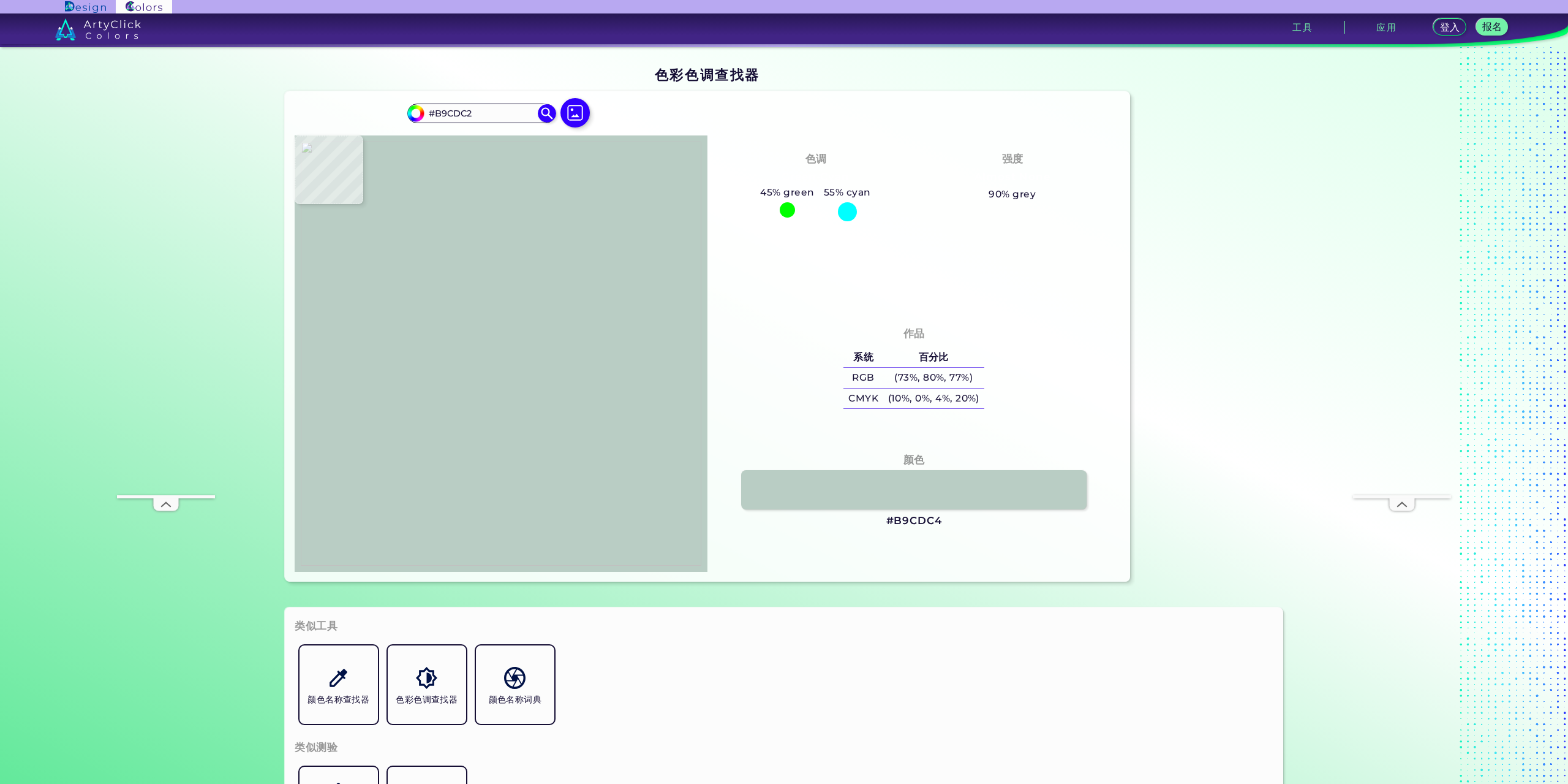
type input "#b7cdc1"
type input "#B7CDC1"
type input "#b6ccc0"
type input "#B6CCC0"
type input "#b5cac2"
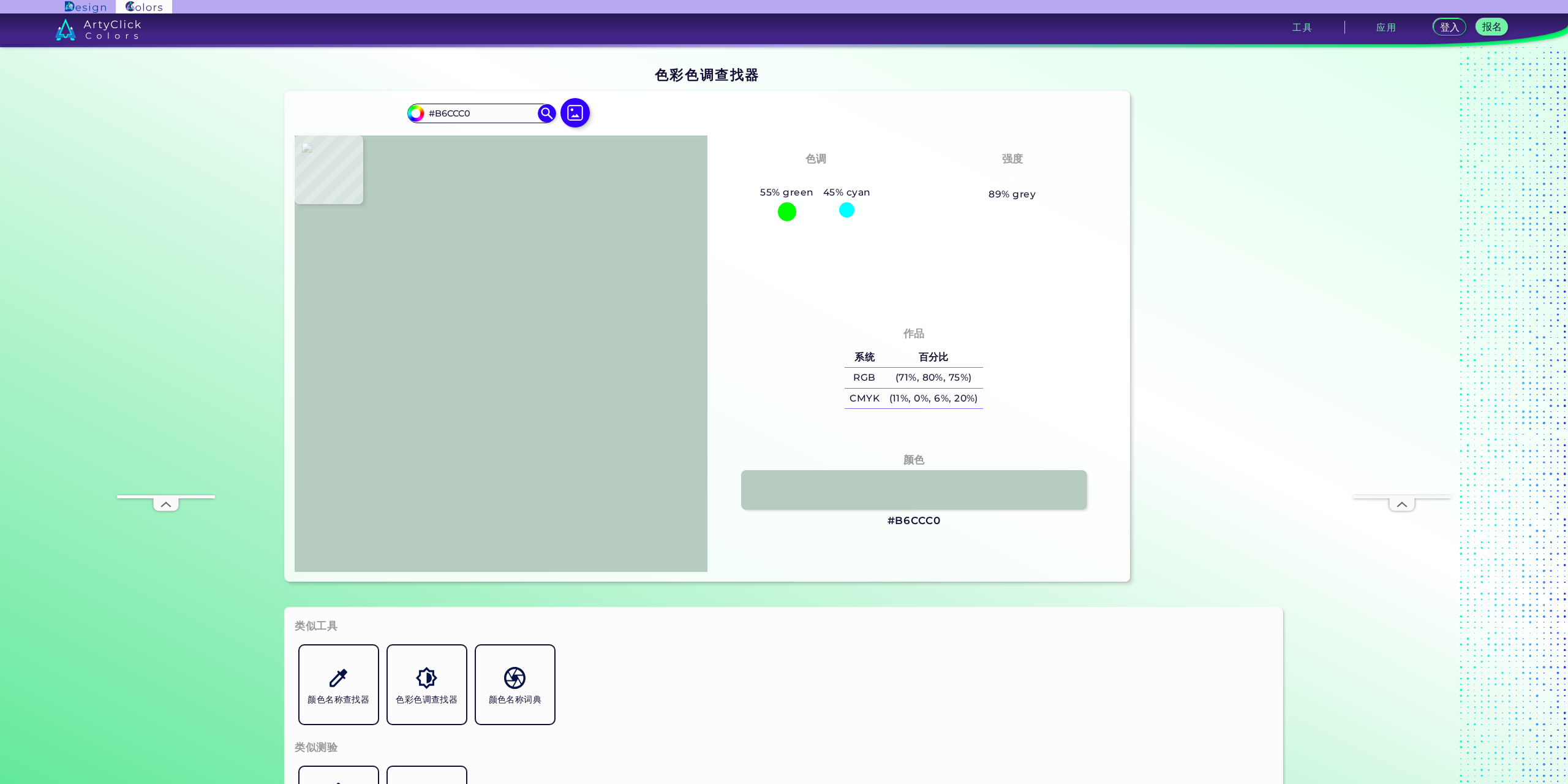
type input "#B5CAC2"
type input "#b5cac1"
type input "#B5CAC1"
type input "#b9cec6"
type input "#B9CEC6"
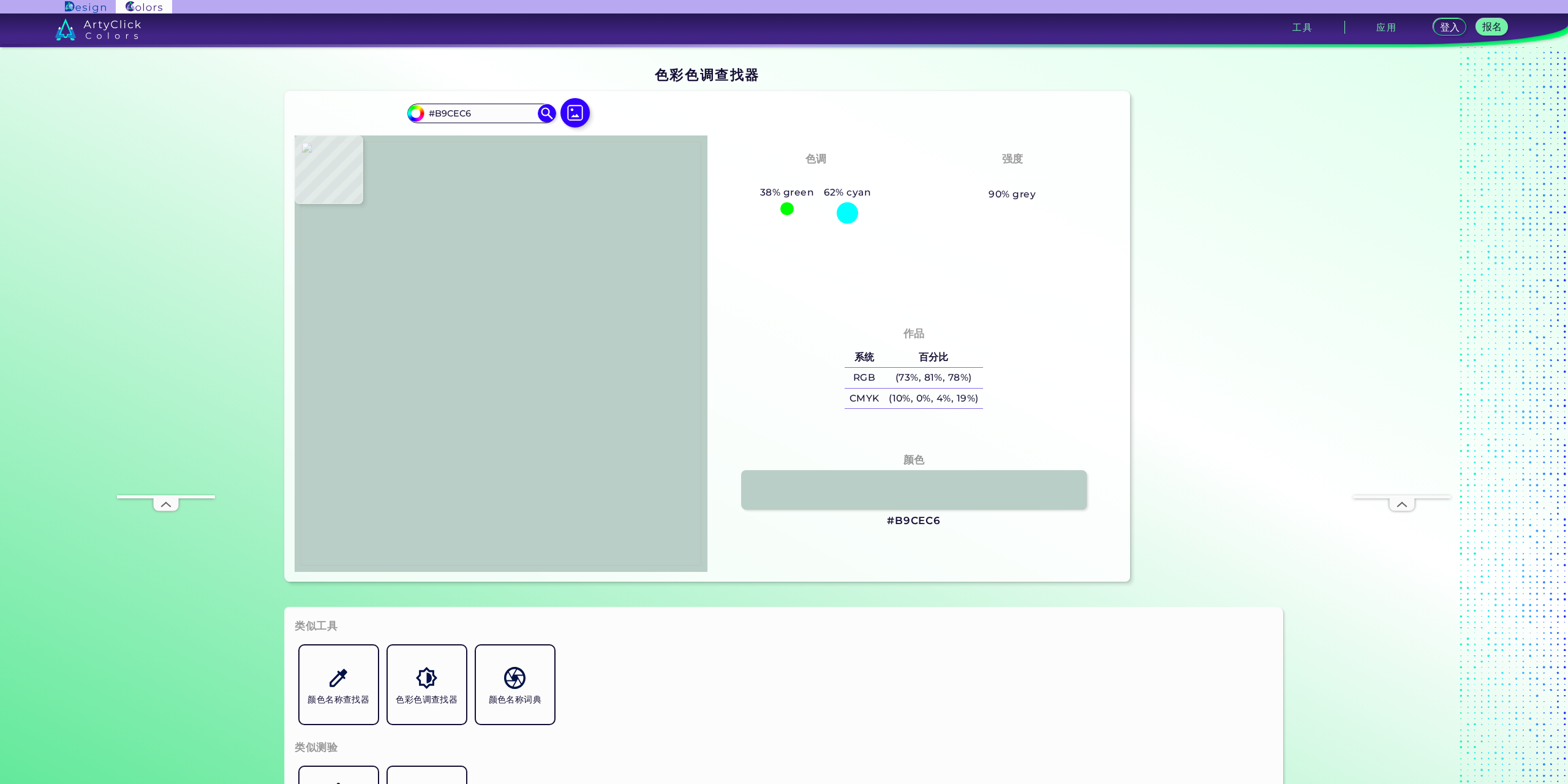
type input "#b8cdc1"
type input "#B8CDC1"
type input "#b3cabf"
type input "#B3CABF"
type input "#bbd0c7"
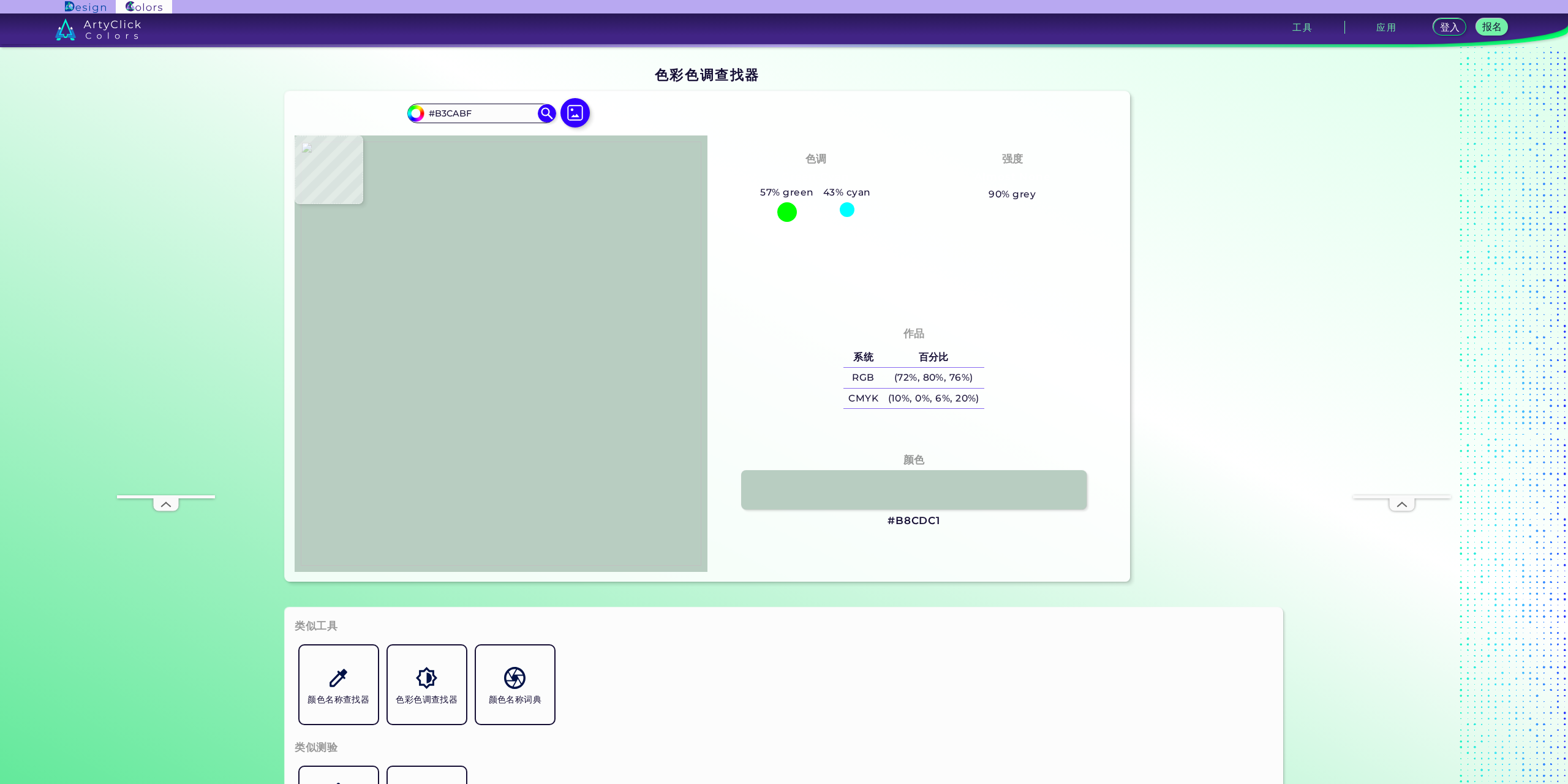
type input "#BBD0C7"
type input "#b6cac0"
type input "#B6CAC0"
type input "#b2c8bd"
type input "#B2C8BD"
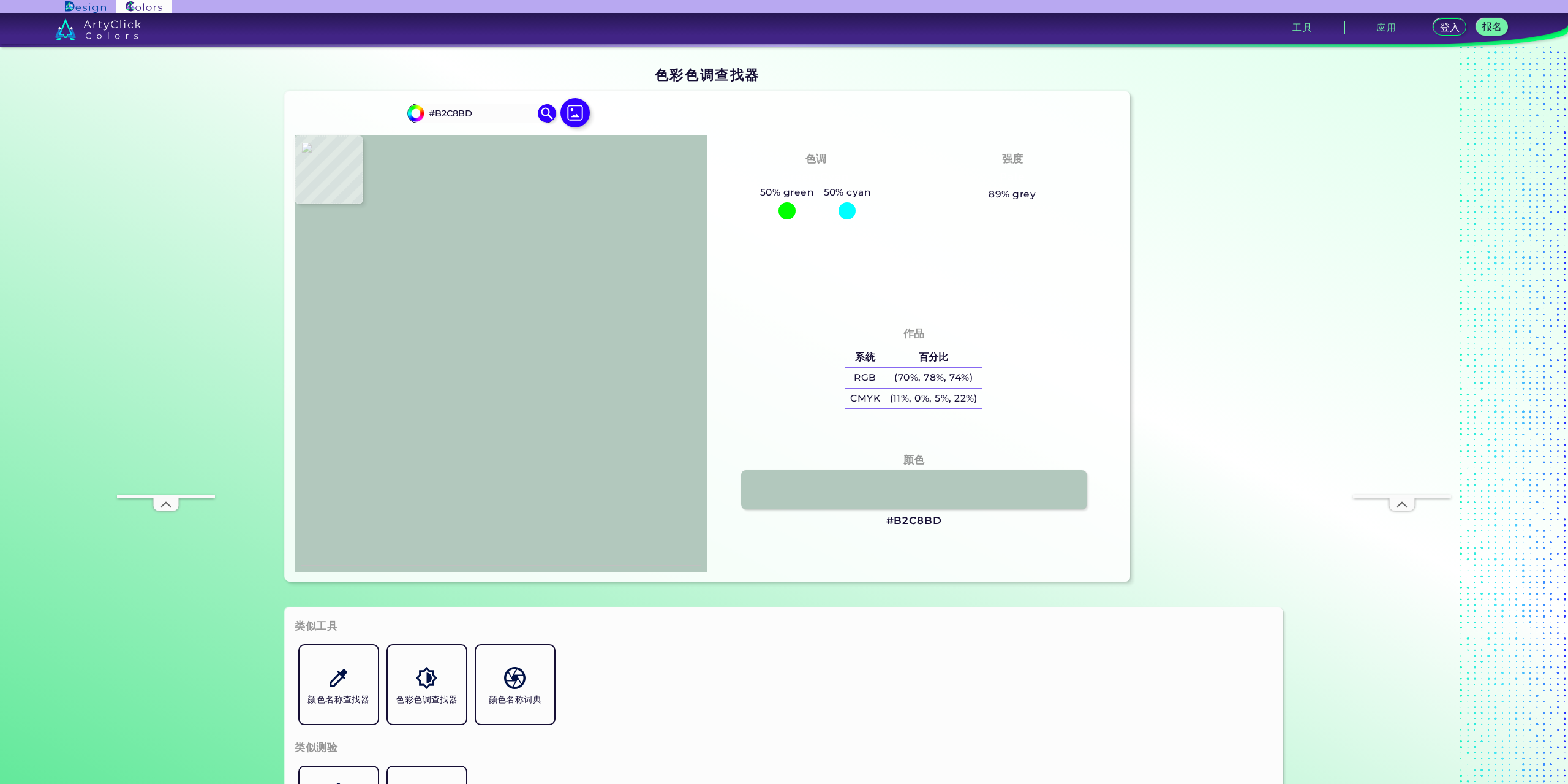
type input "#b5cac1"
type input "#B5CAC1"
type input "#b4c9c0"
type input "#B4C9C0"
type input "#b6cbc2"
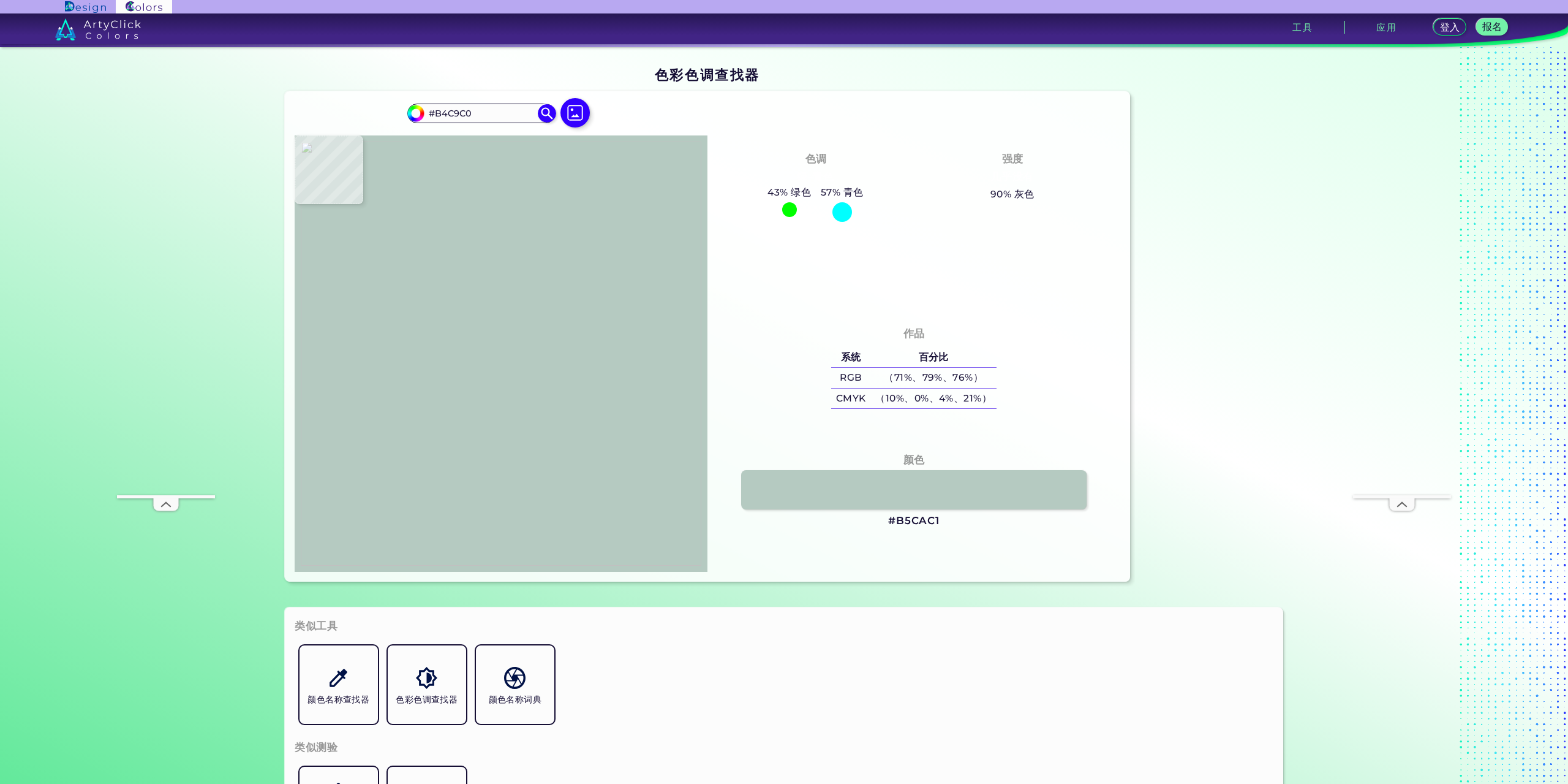
type input "#B6CBC2"
type input "#bcd0c7"
type input "#BCD0C7"
type input "#b2c7be"
type input "#B2C7BE"
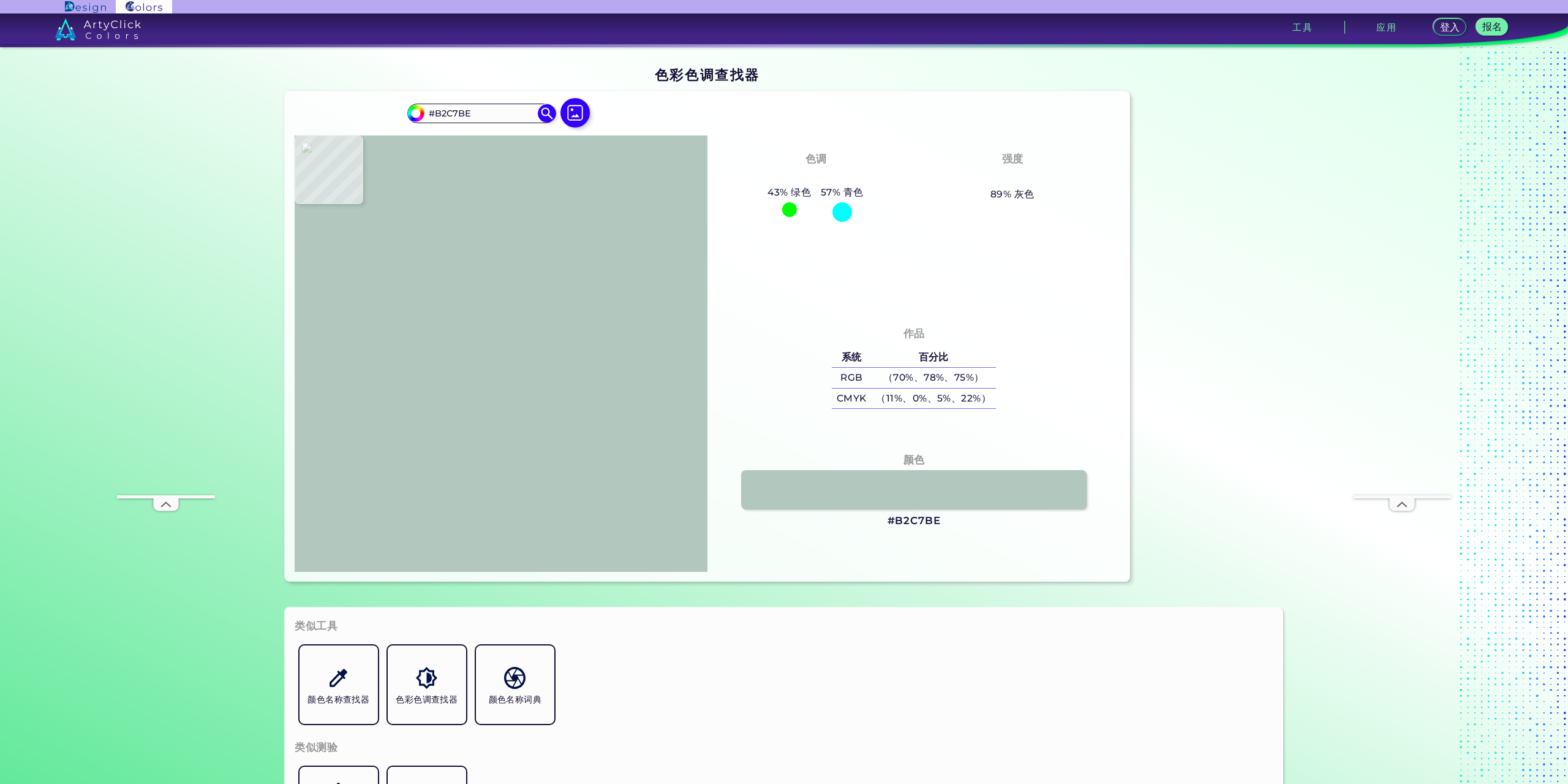
type input "#bcd0c7"
type input "#BCD0C7"
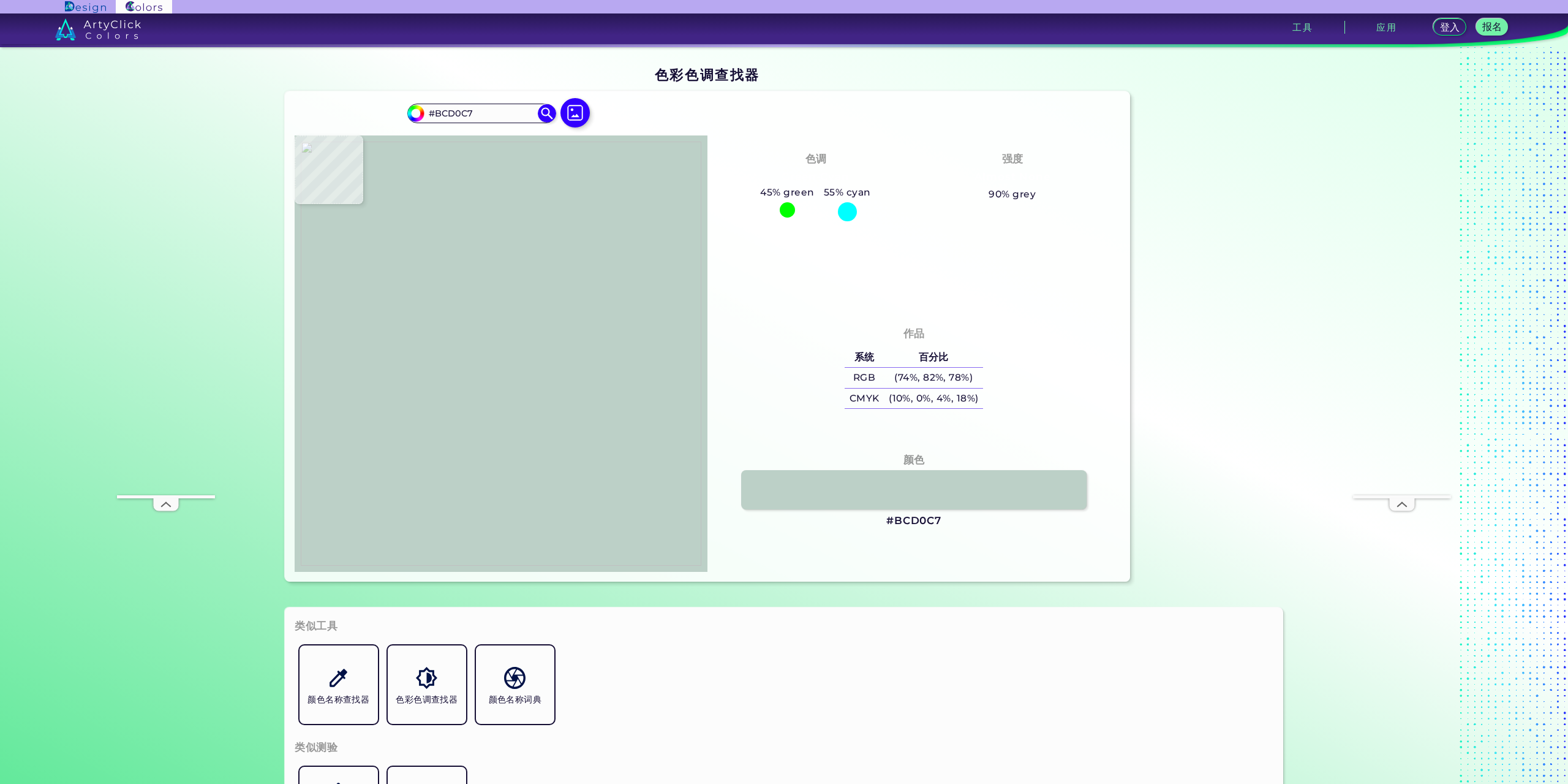
type input "#b2c7be"
type input "#B2C7BE"
type input "#b1c5bc"
type input "#B1C5BC"
type input "#b5c9c1"
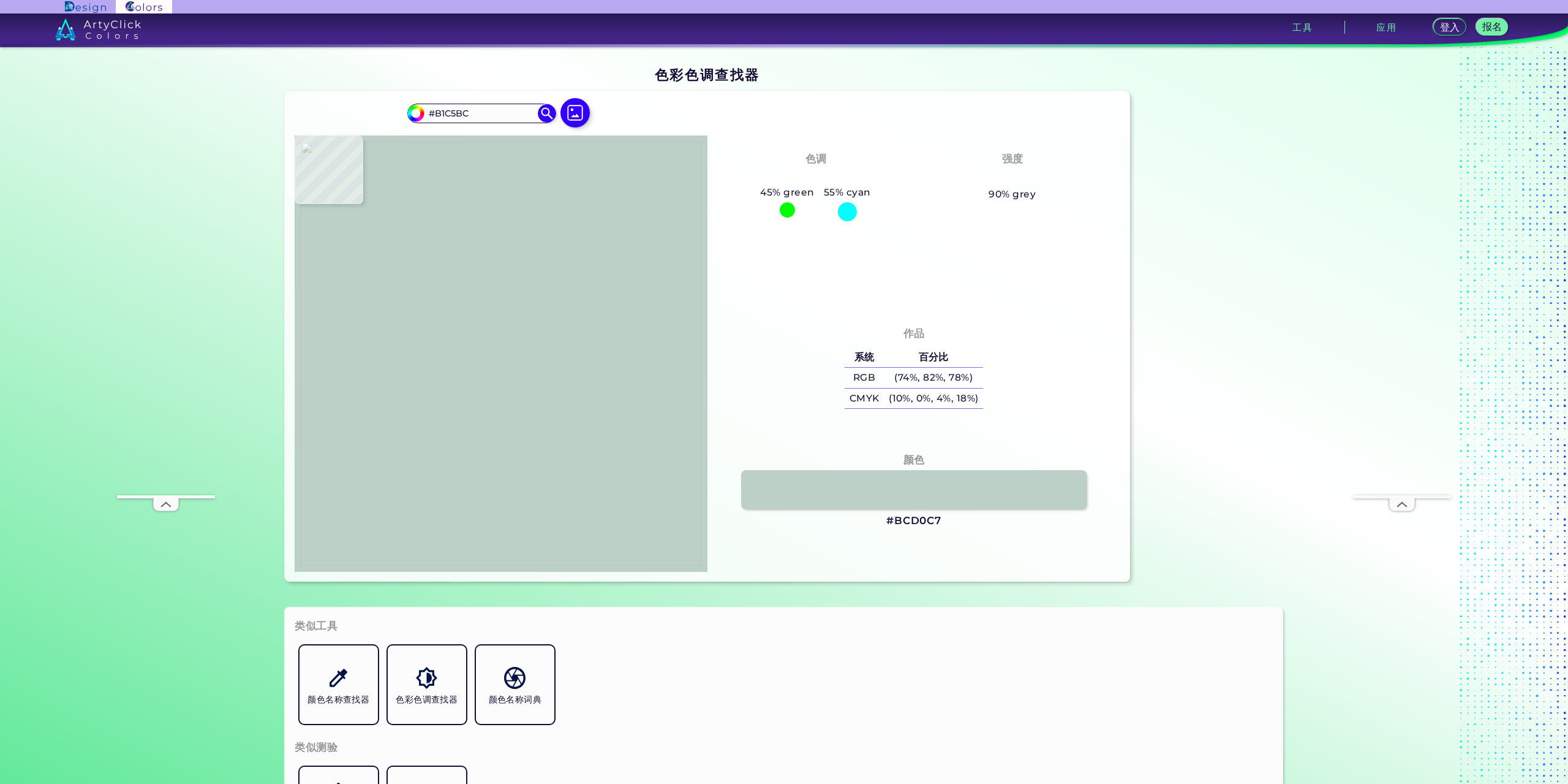
type input "#B5C9C1"
type input "#b6cac2"
type input "#B6CAC2"
type input "#b1c7bb"
type input "#B1C7BB"
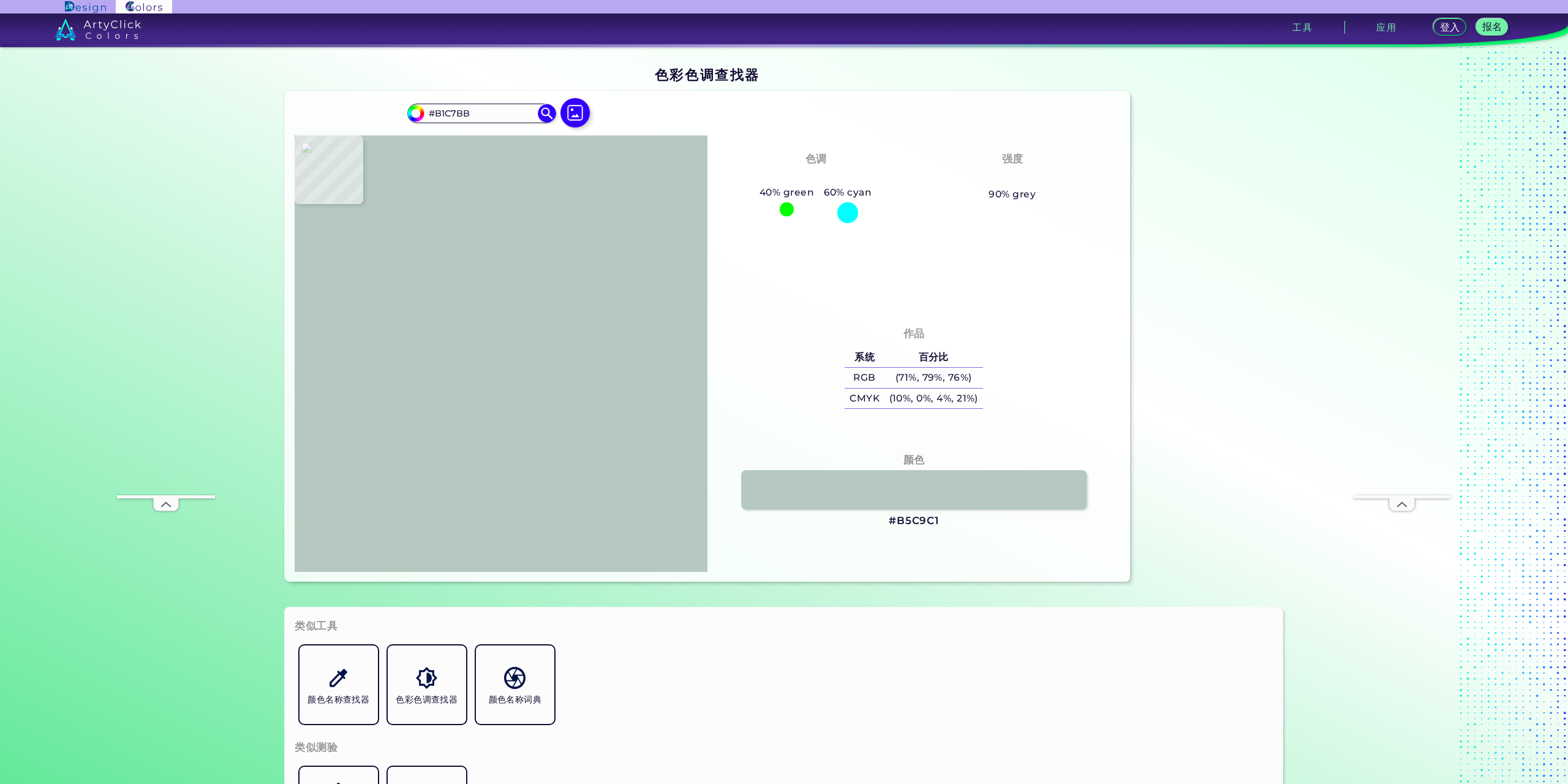
type input "#b4c8be"
type input "#B4C8BE"
click at [551, 58] on section "色彩色调查找器 色彩色调查找器 #bcd0c7 #BCD0C7 阿卡迪亚 ◉ 酸性绿 ◉ 航空蓝 ◉ Alabaster ◉ Albescent White …" at bounding box center [784, 325] width 1103 height 555
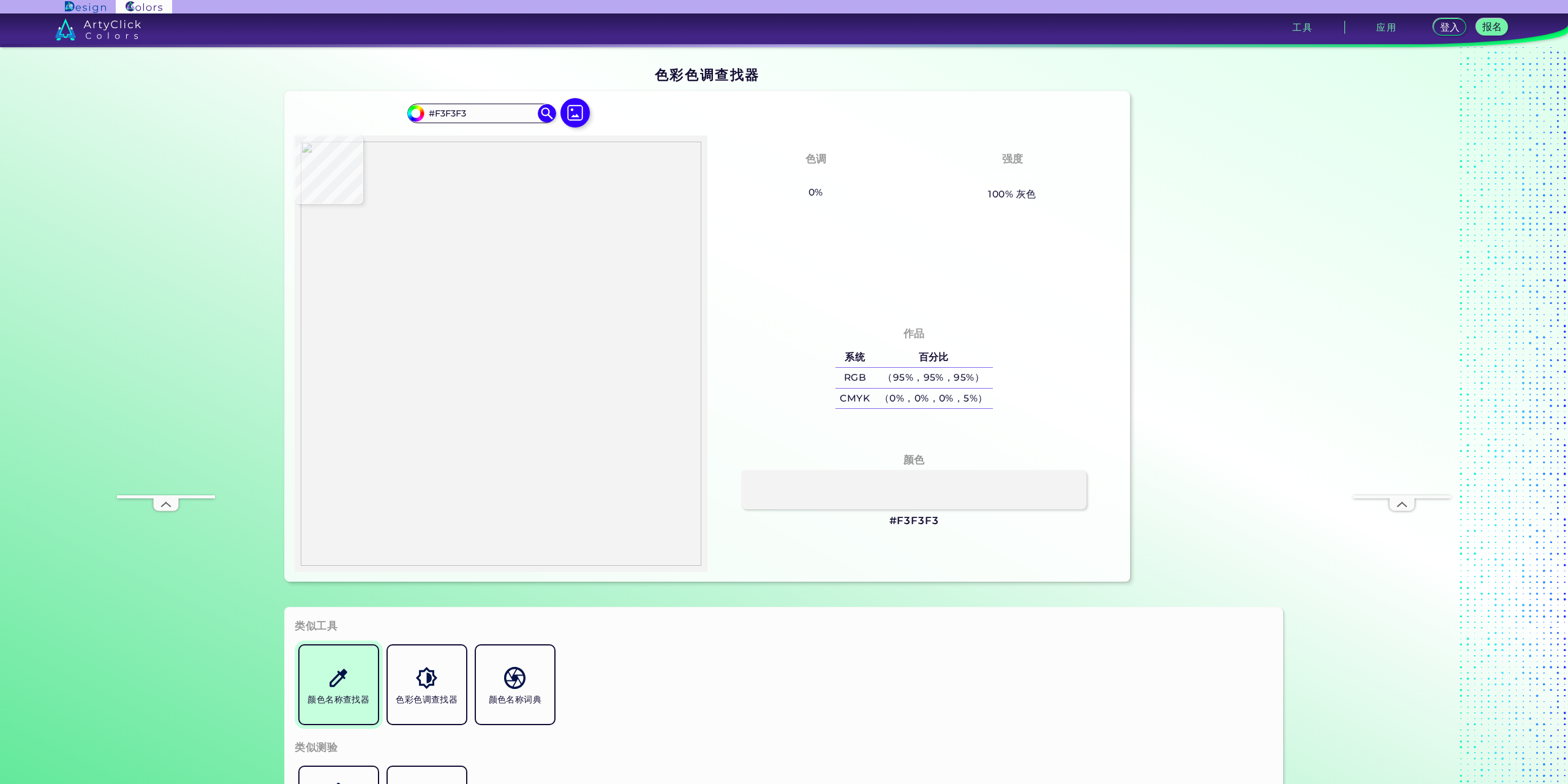
click at [334, 690] on link "颜色名称查找器" at bounding box center [339, 685] width 89 height 89
